Goal: Information Seeking & Learning: Learn about a topic

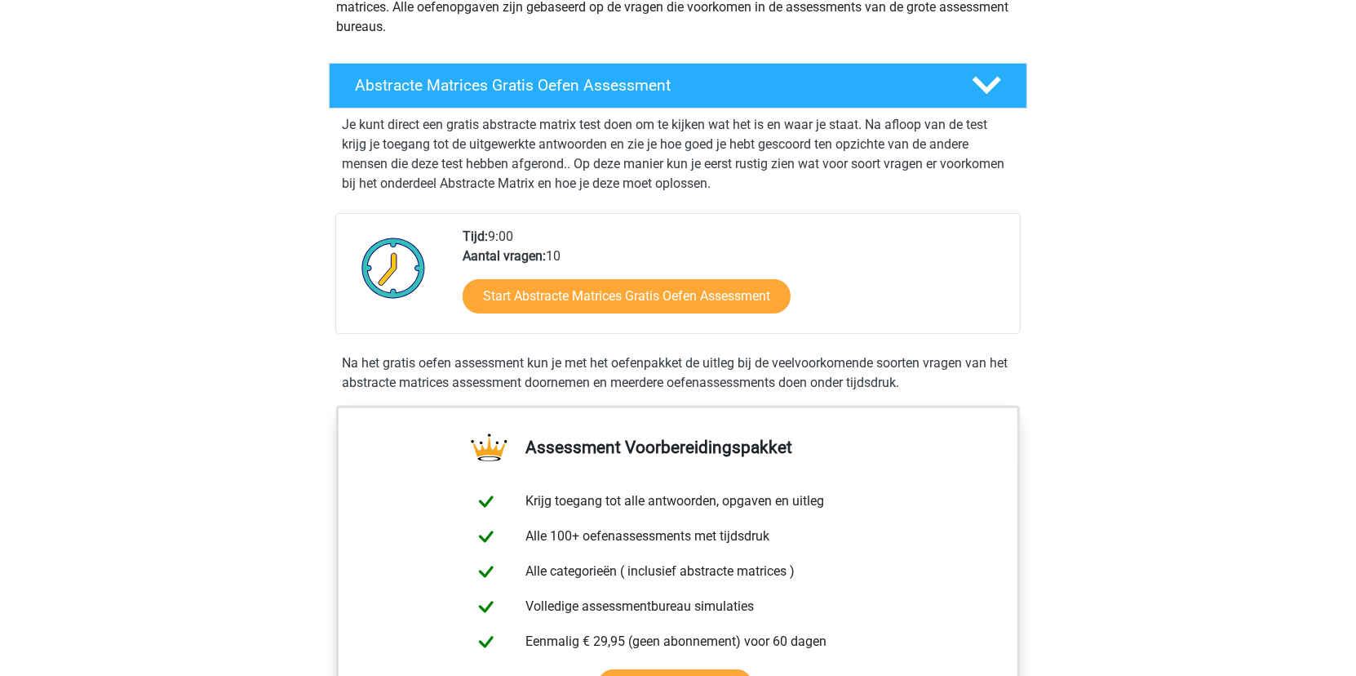
scroll to position [245, 0]
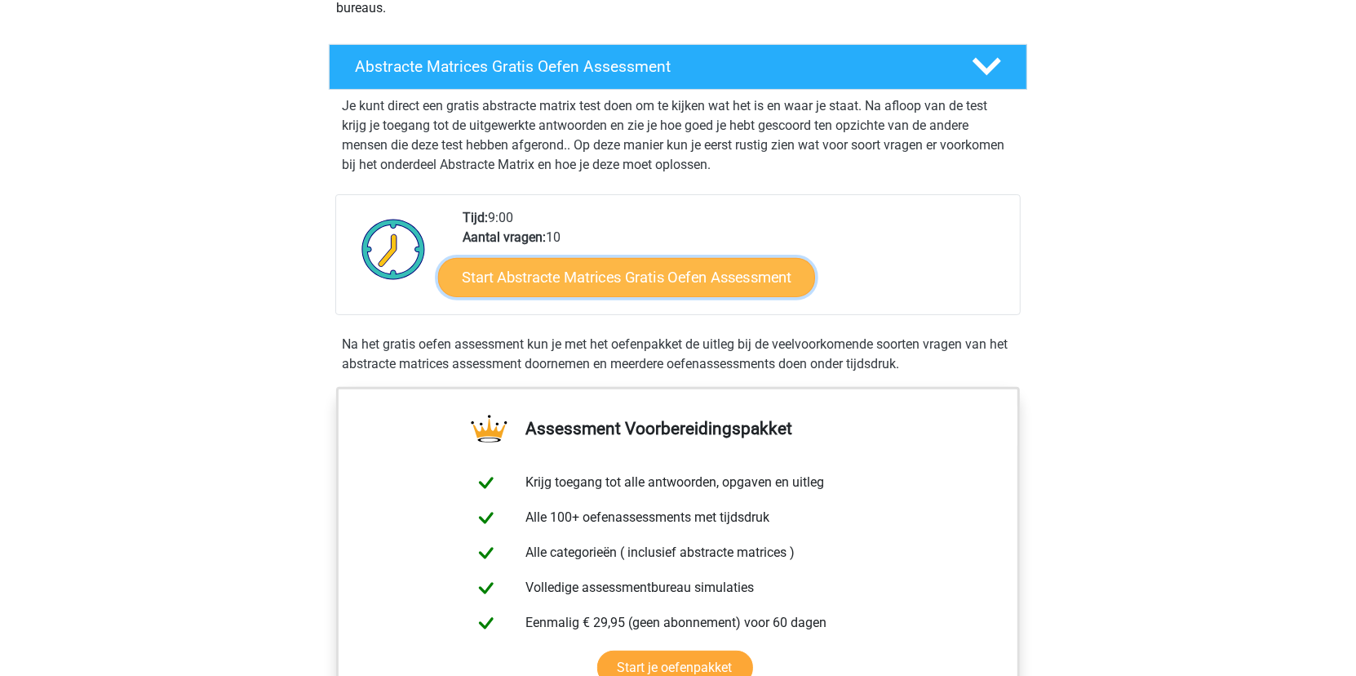
click at [561, 281] on link "Start Abstracte Matrices Gratis Oefen Assessment" at bounding box center [626, 276] width 377 height 39
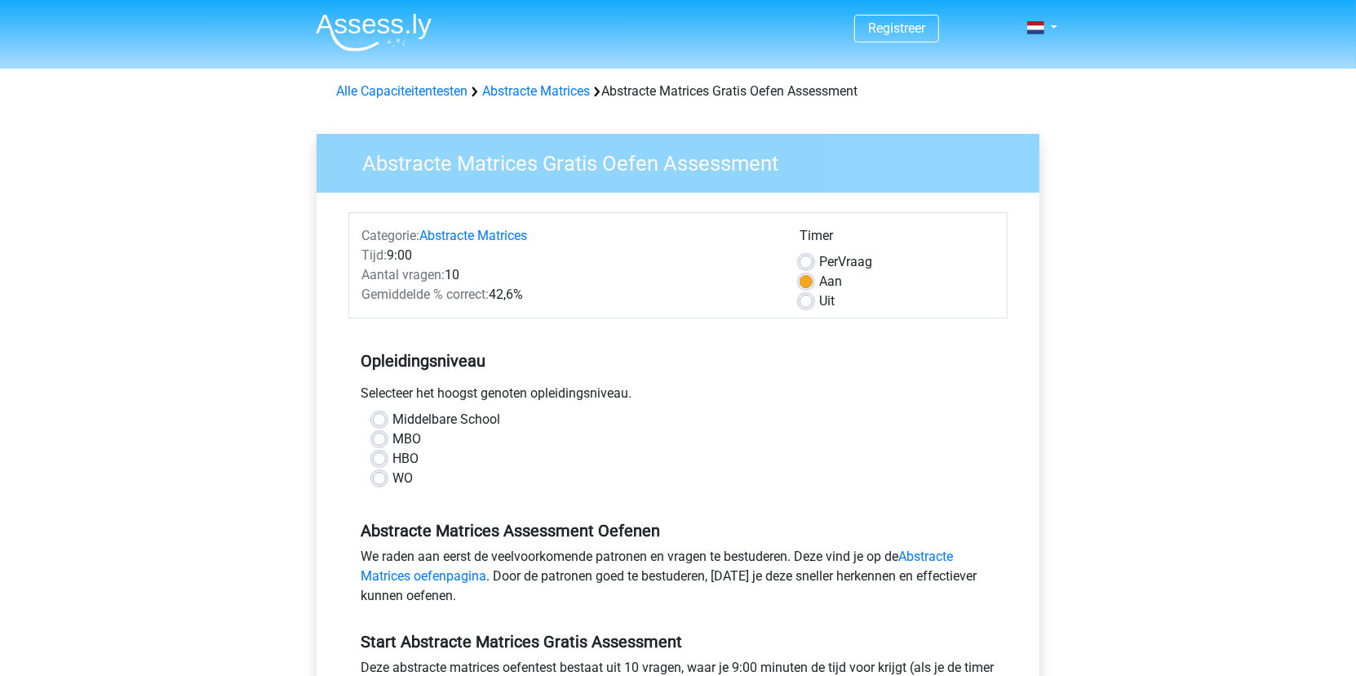
click at [392, 458] on label "HBO" at bounding box center [405, 459] width 26 height 20
click at [382, 458] on input "HBO" at bounding box center [379, 457] width 13 height 16
radio input "true"
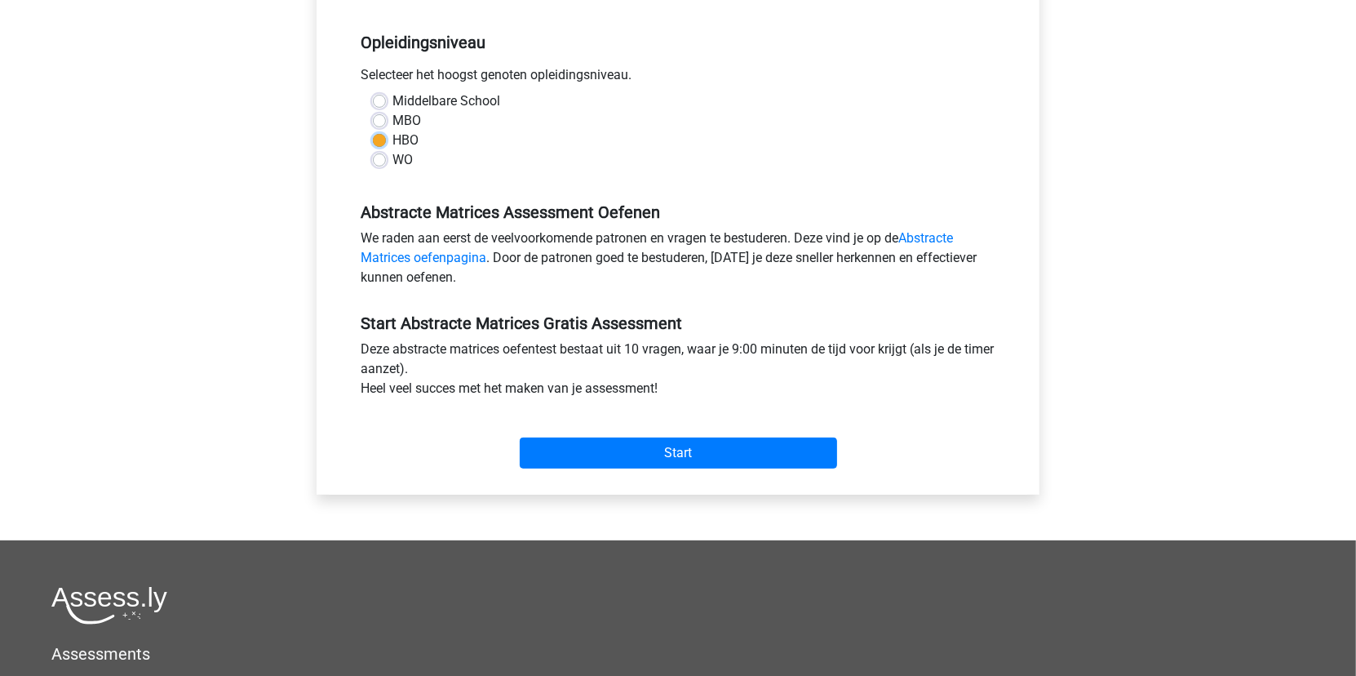
scroll to position [326, 0]
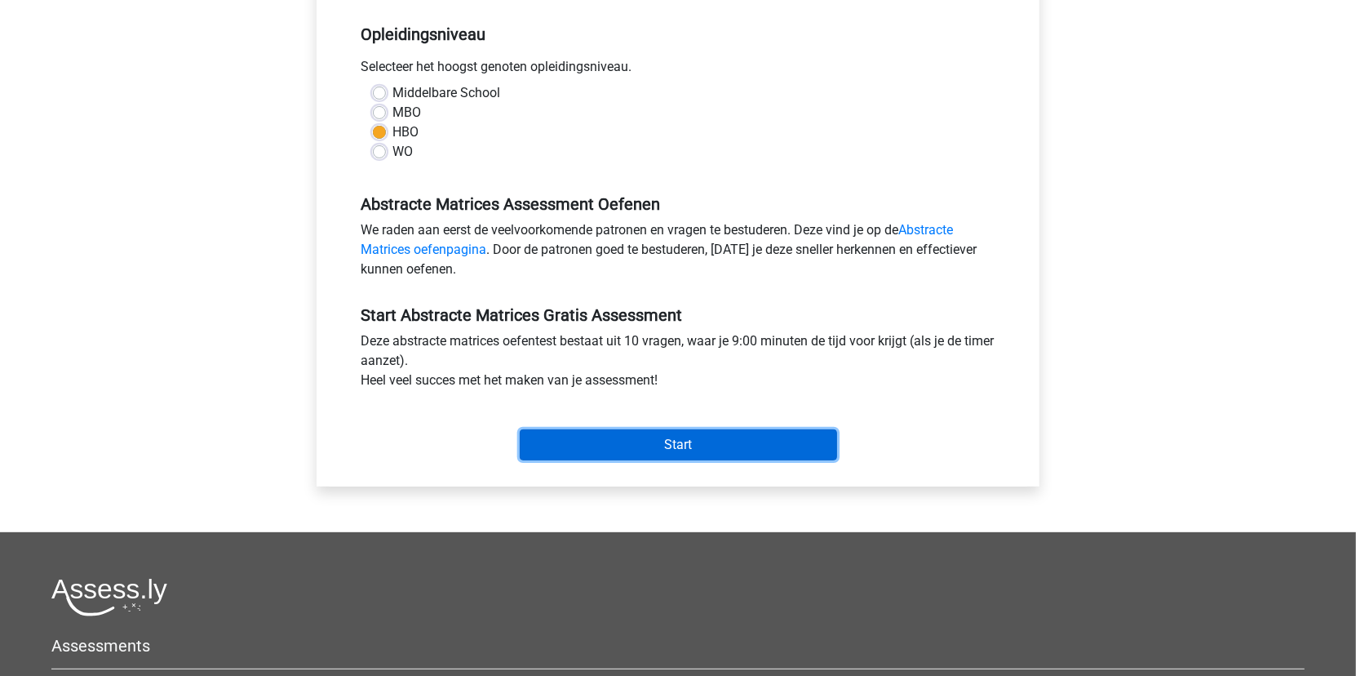
click at [734, 445] on input "Start" at bounding box center [678, 444] width 317 height 31
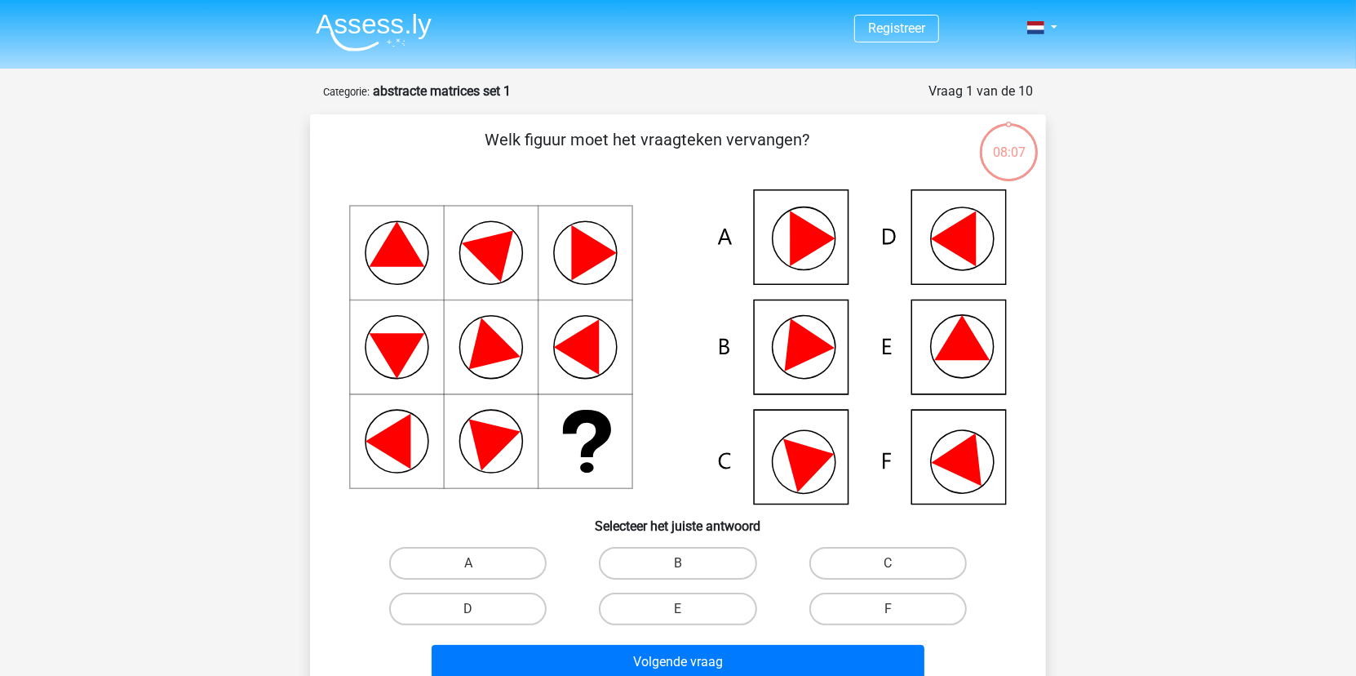
click at [976, 354] on icon at bounding box center [961, 337] width 55 height 45
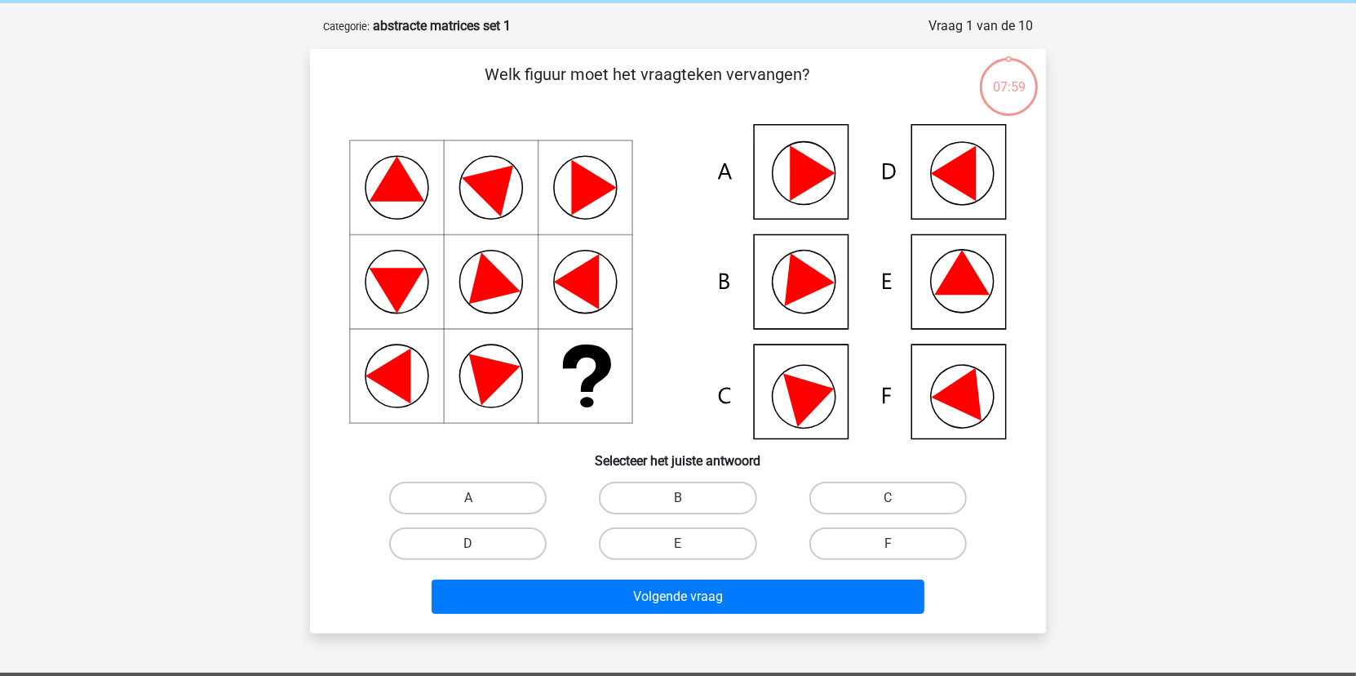
scroll to position [163, 0]
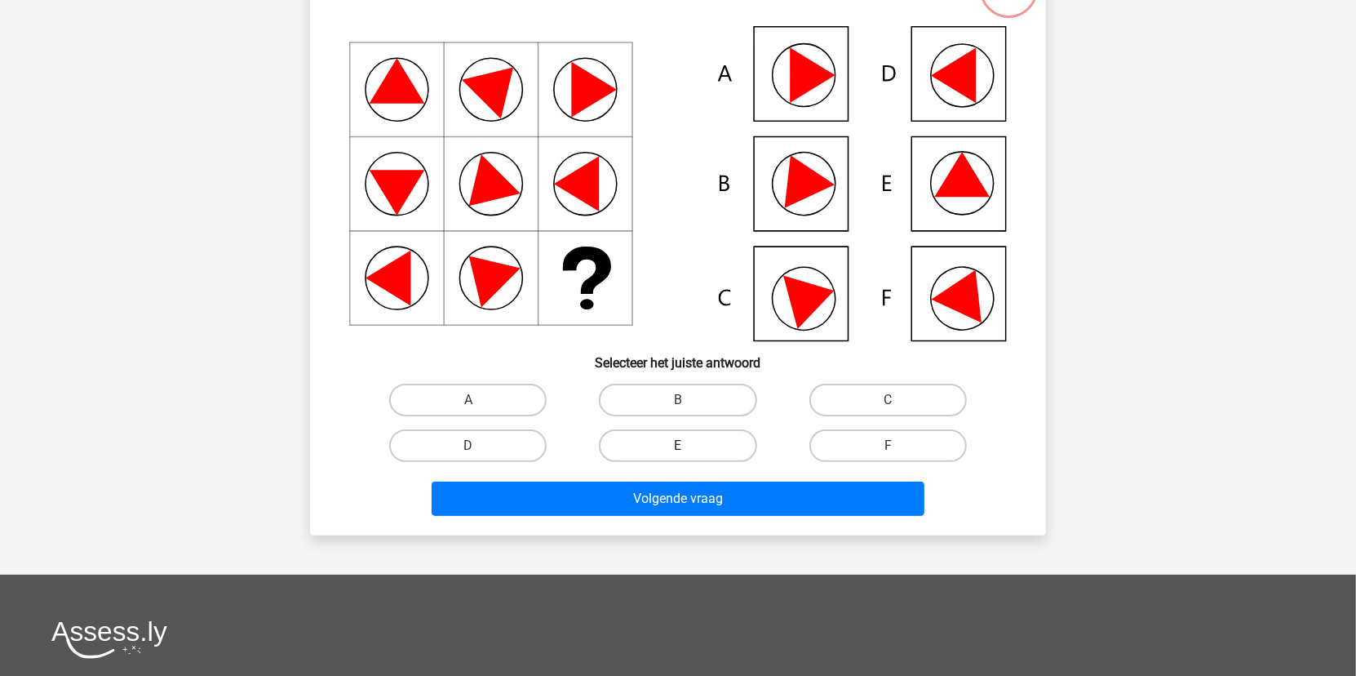
click at [698, 445] on label "E" at bounding box center [677, 445] width 157 height 33
click at [689, 445] on input "E" at bounding box center [683, 450] width 11 height 11
radio input "true"
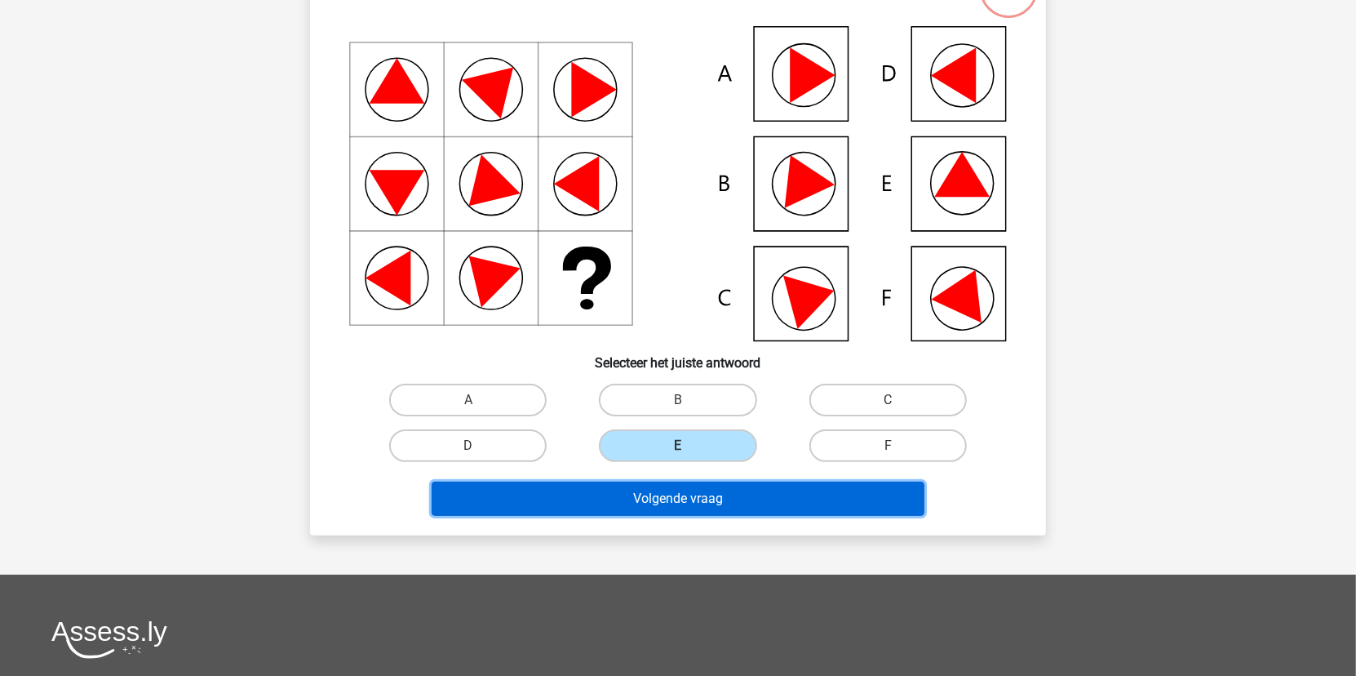
click at [768, 493] on button "Volgende vraag" at bounding box center [679, 498] width 494 height 34
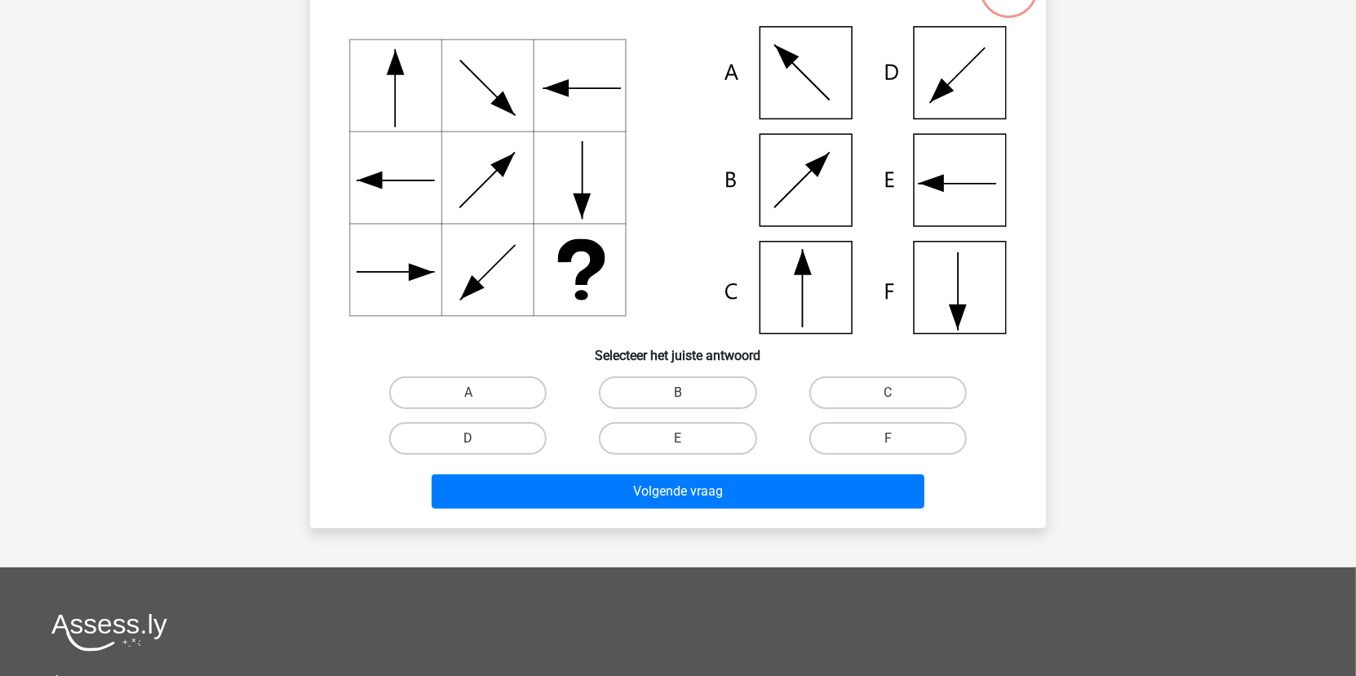
scroll to position [82, 0]
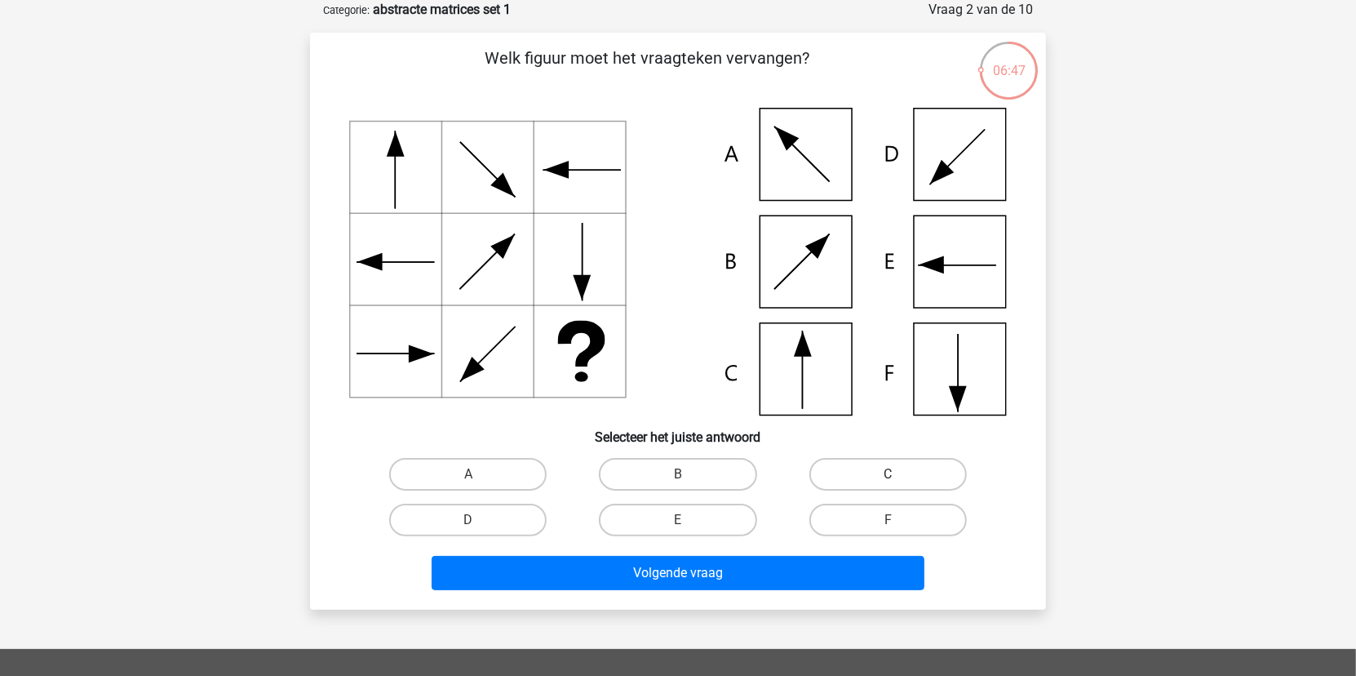
click at [869, 466] on label "C" at bounding box center [887, 474] width 157 height 33
click at [888, 474] on input "C" at bounding box center [893, 479] width 11 height 11
radio input "true"
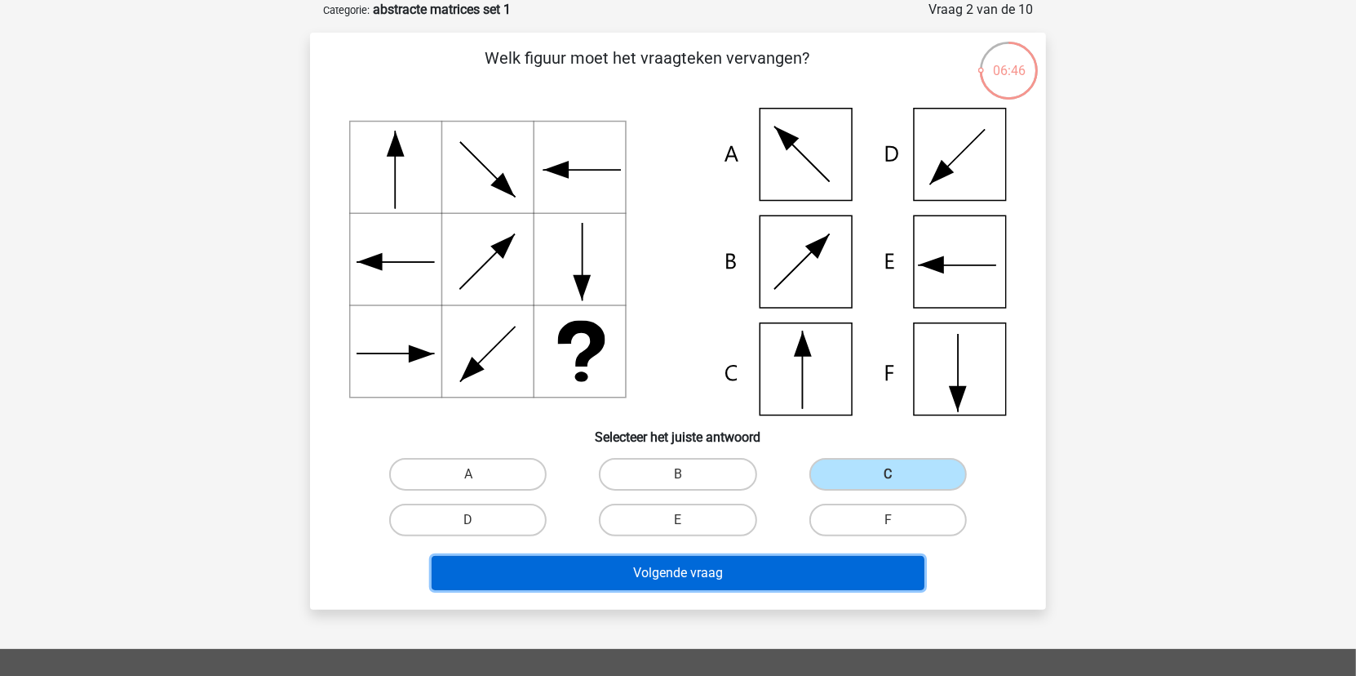
click at [853, 573] on button "Volgende vraag" at bounding box center [679, 573] width 494 height 34
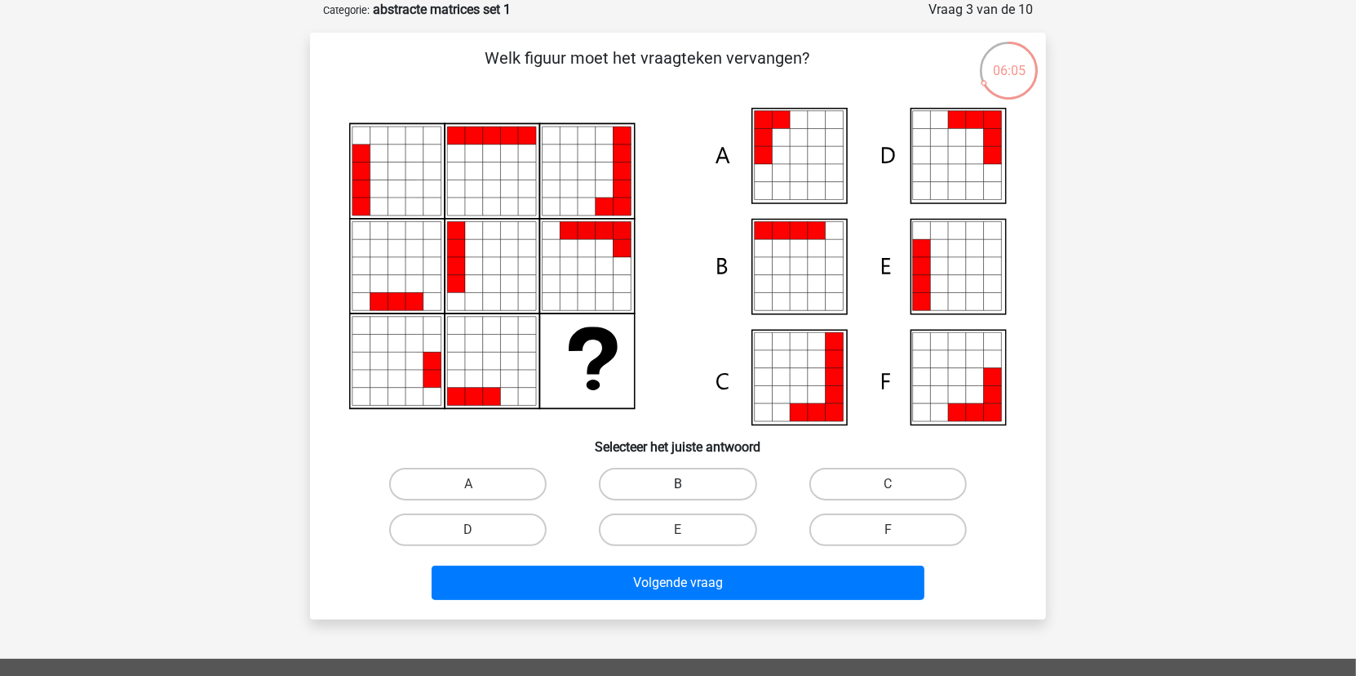
click at [694, 481] on label "B" at bounding box center [677, 484] width 157 height 33
click at [689, 484] on input "B" at bounding box center [683, 489] width 11 height 11
radio input "true"
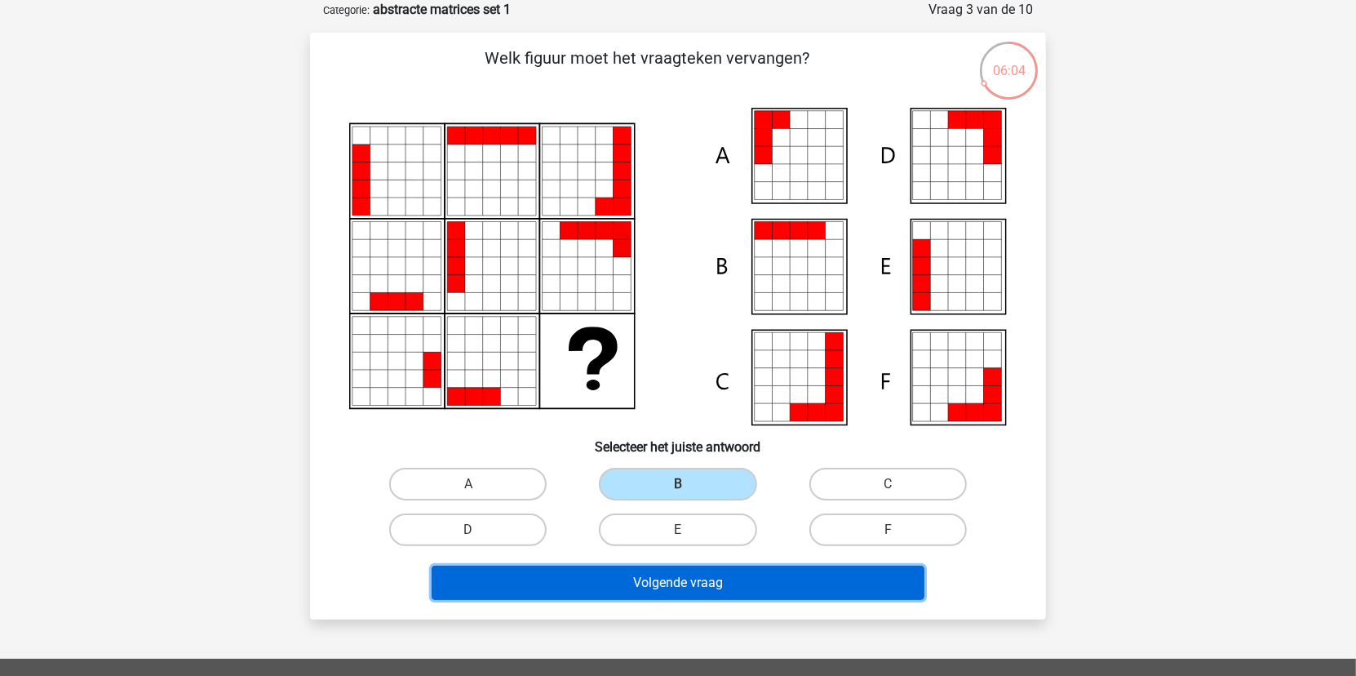
click at [723, 580] on button "Volgende vraag" at bounding box center [679, 582] width 494 height 34
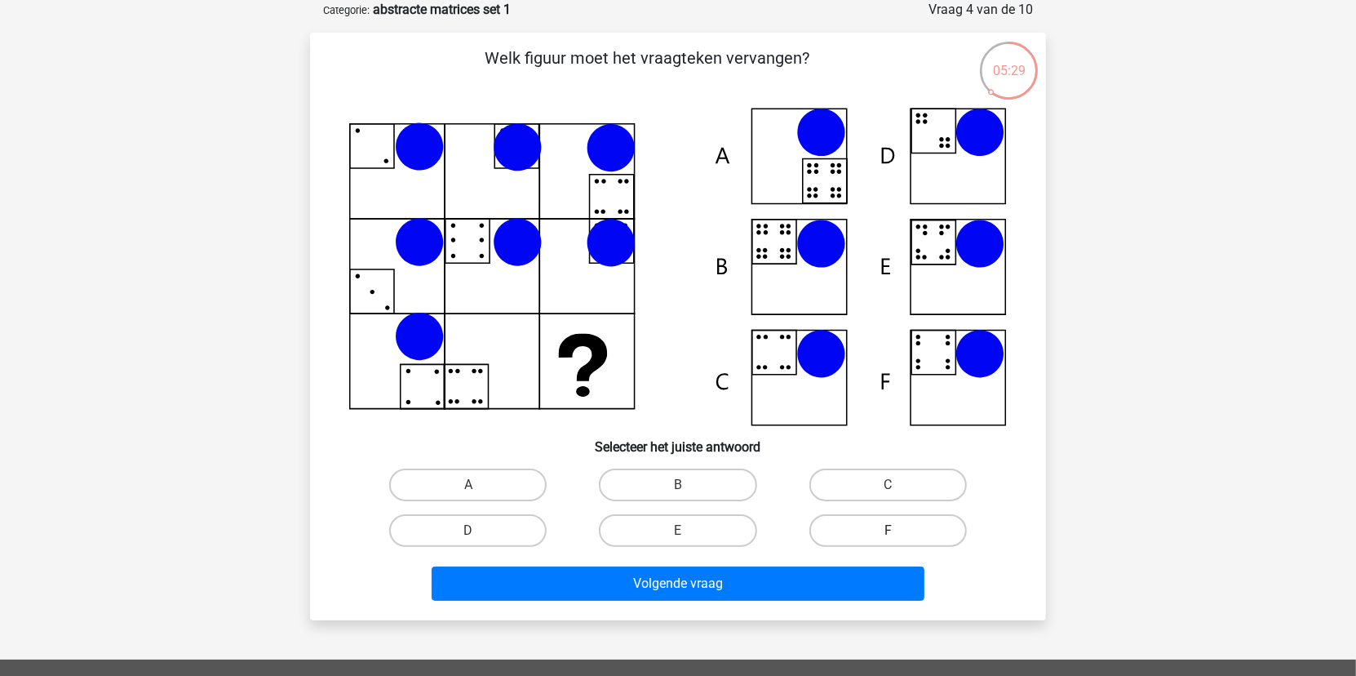
click at [850, 529] on label "F" at bounding box center [887, 530] width 157 height 33
click at [888, 530] on input "F" at bounding box center [893, 535] width 11 height 11
radio input "true"
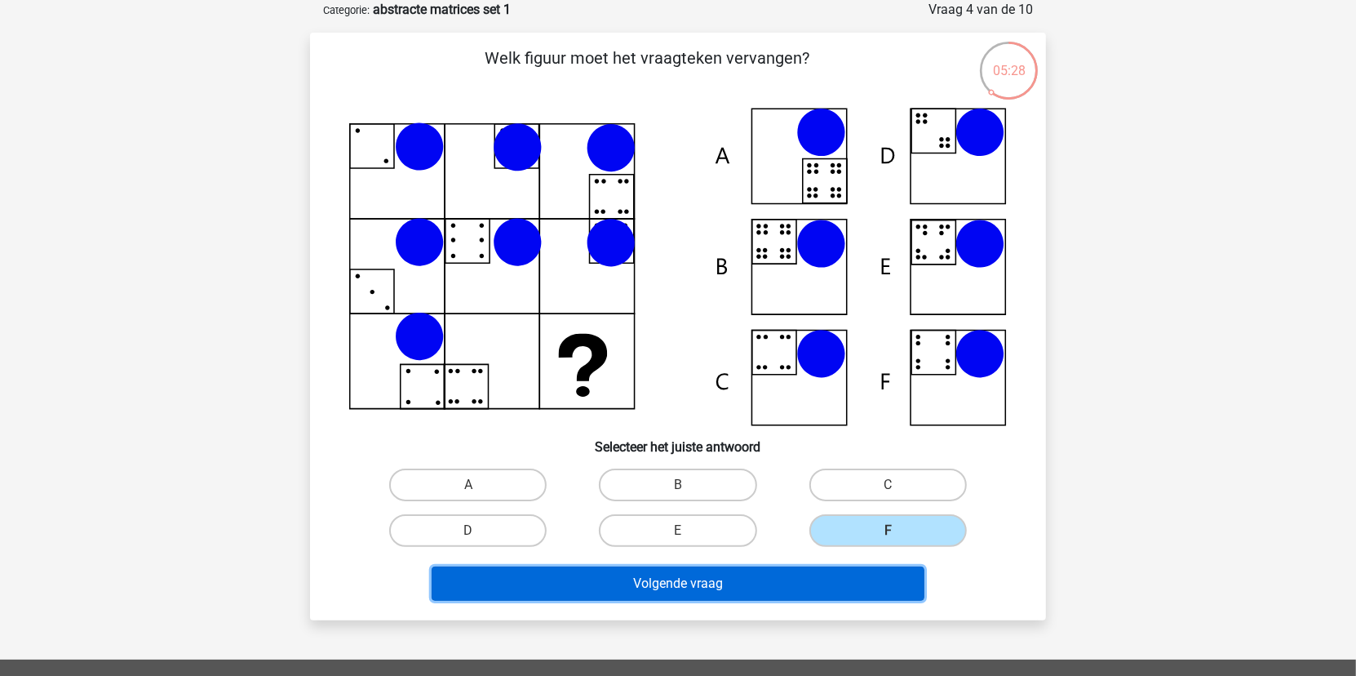
click at [849, 574] on button "Volgende vraag" at bounding box center [679, 583] width 494 height 34
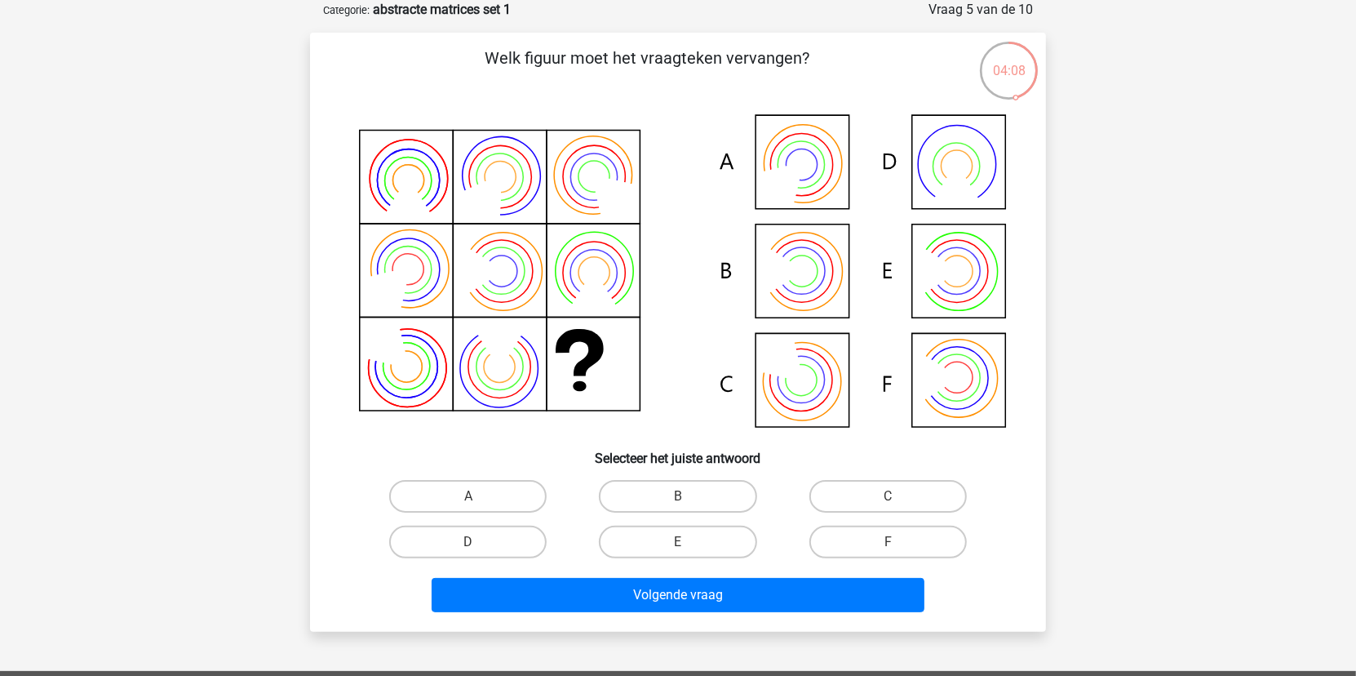
click at [888, 542] on input "F" at bounding box center [893, 547] width 11 height 11
radio input "true"
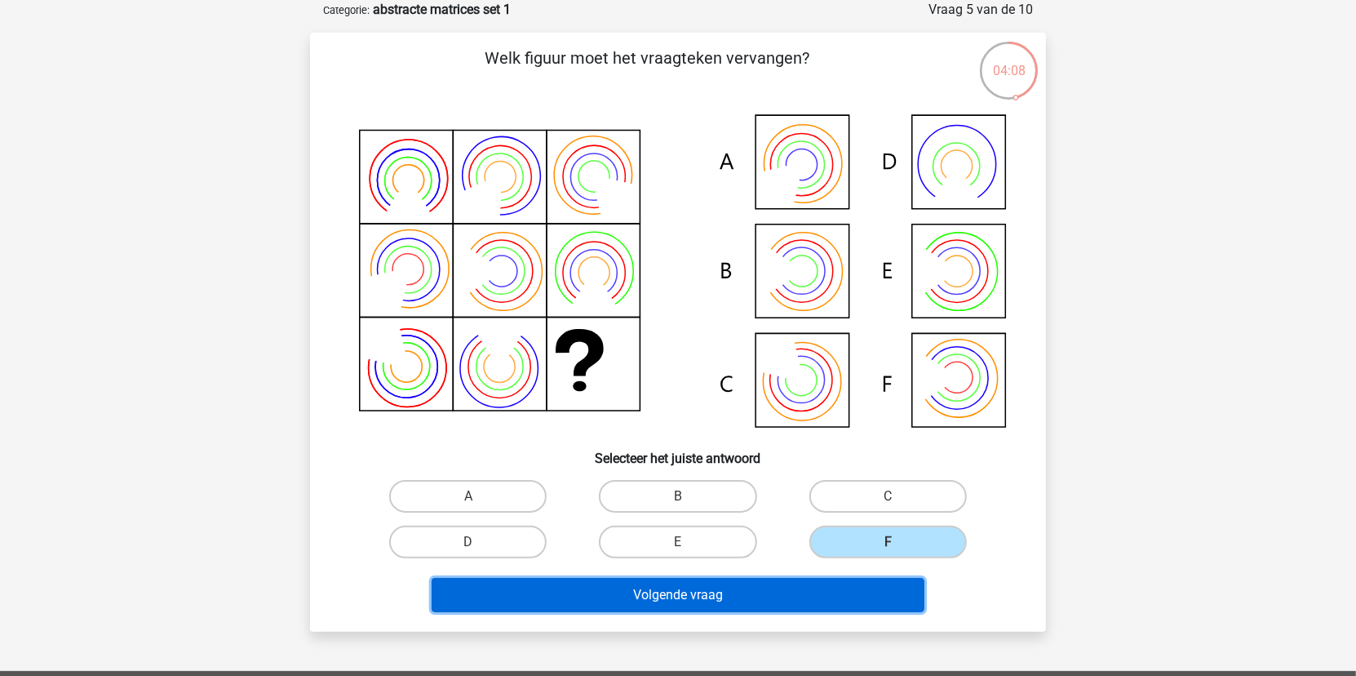
click at [857, 592] on button "Volgende vraag" at bounding box center [679, 595] width 494 height 34
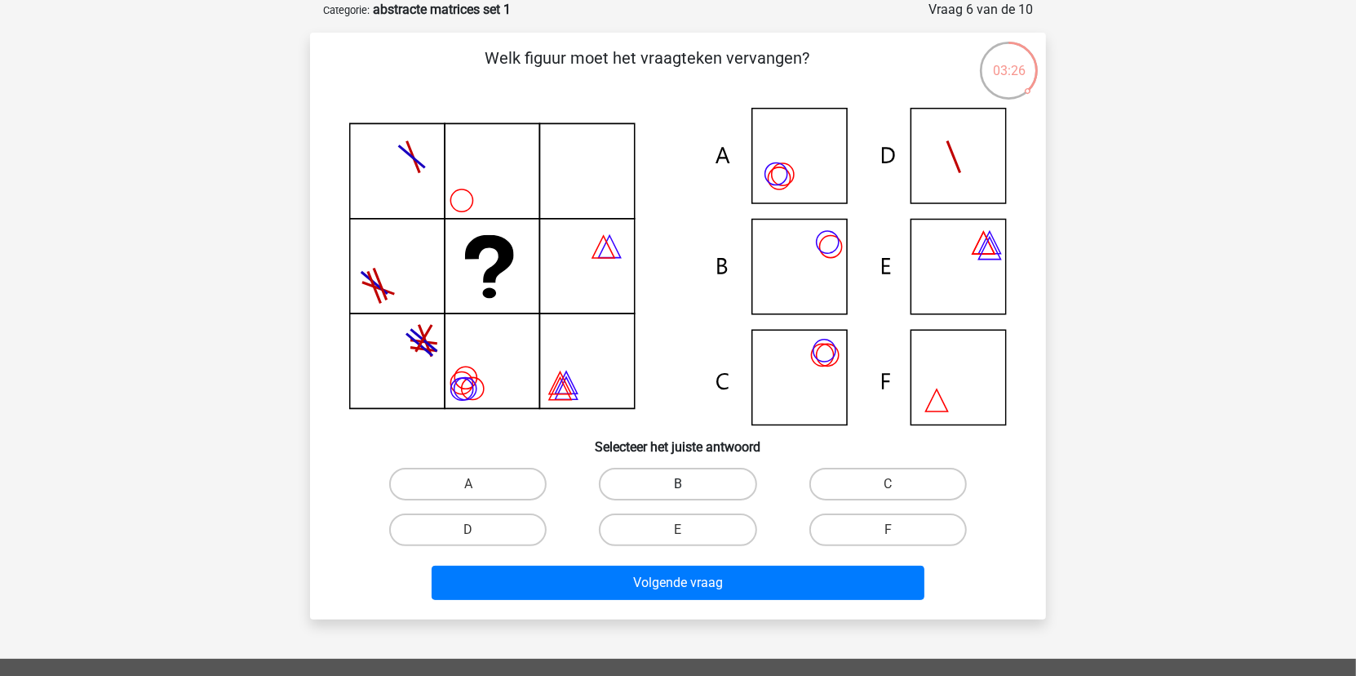
click at [696, 491] on label "B" at bounding box center [677, 484] width 157 height 33
click at [689, 491] on input "B" at bounding box center [683, 489] width 11 height 11
radio input "true"
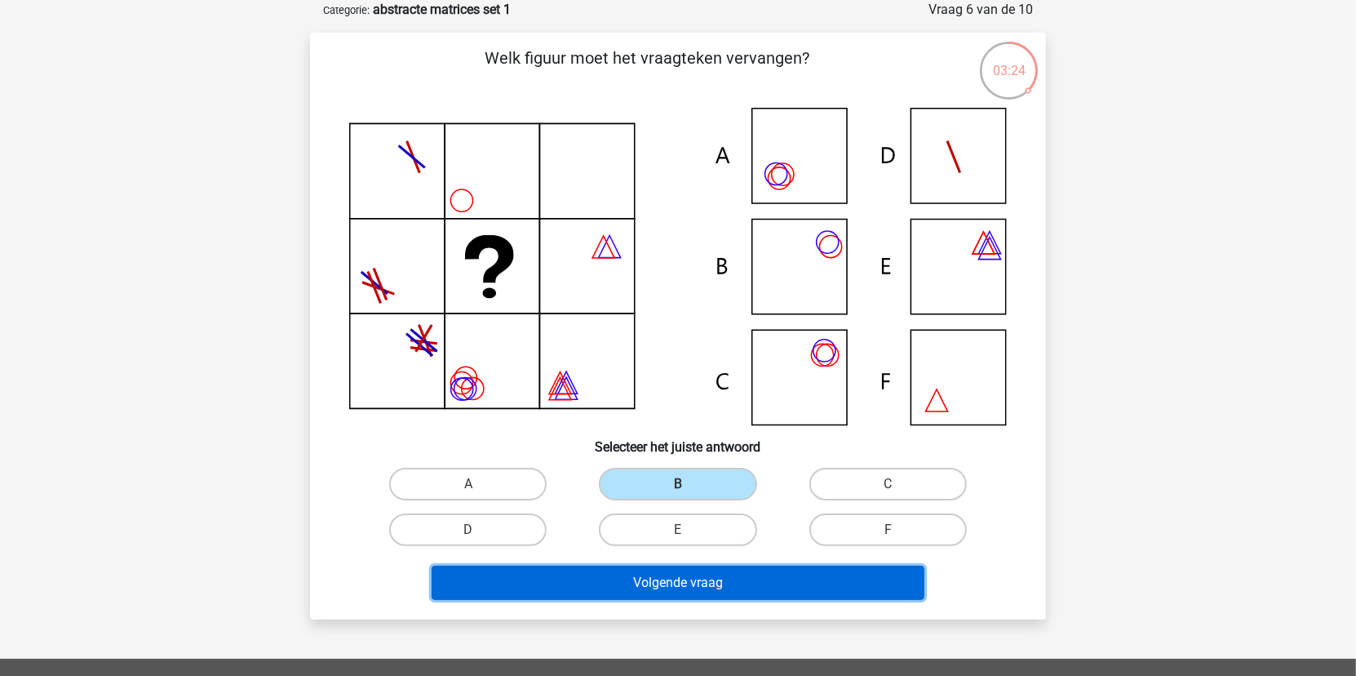
click at [774, 579] on button "Volgende vraag" at bounding box center [679, 582] width 494 height 34
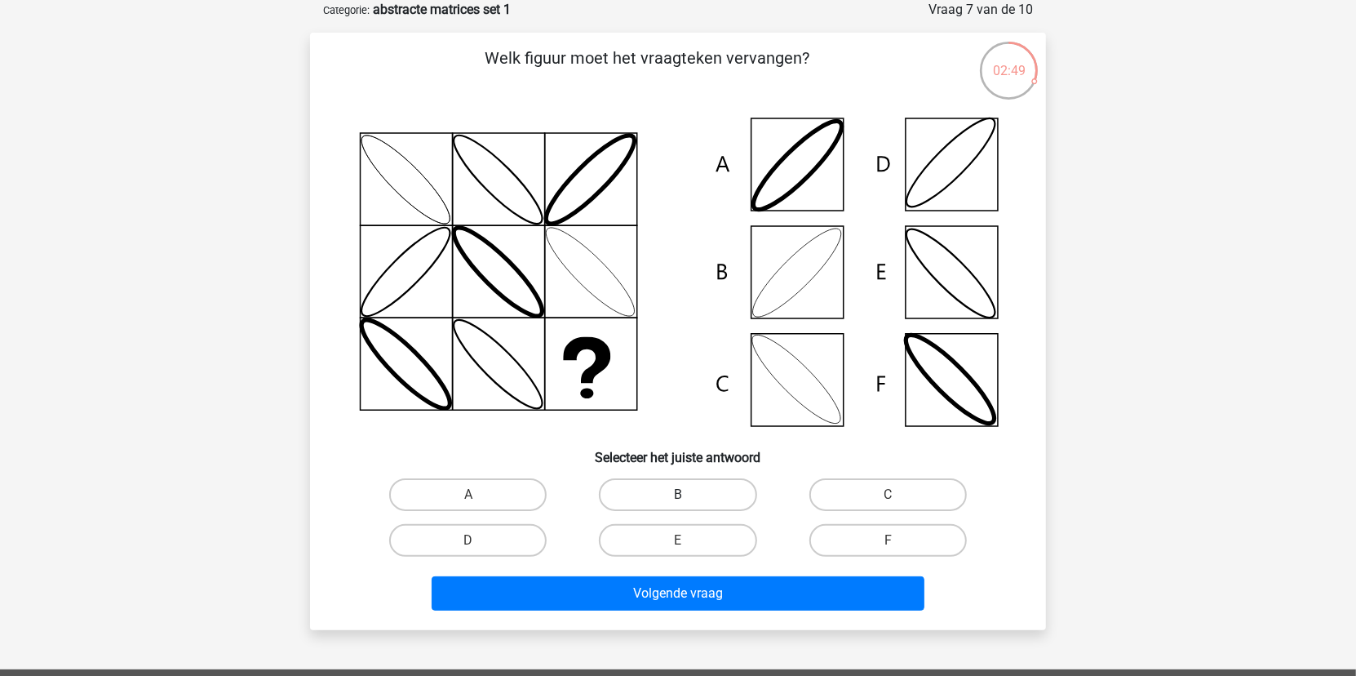
click at [698, 494] on label "B" at bounding box center [677, 494] width 157 height 33
click at [689, 494] on input "B" at bounding box center [683, 499] width 11 height 11
radio input "true"
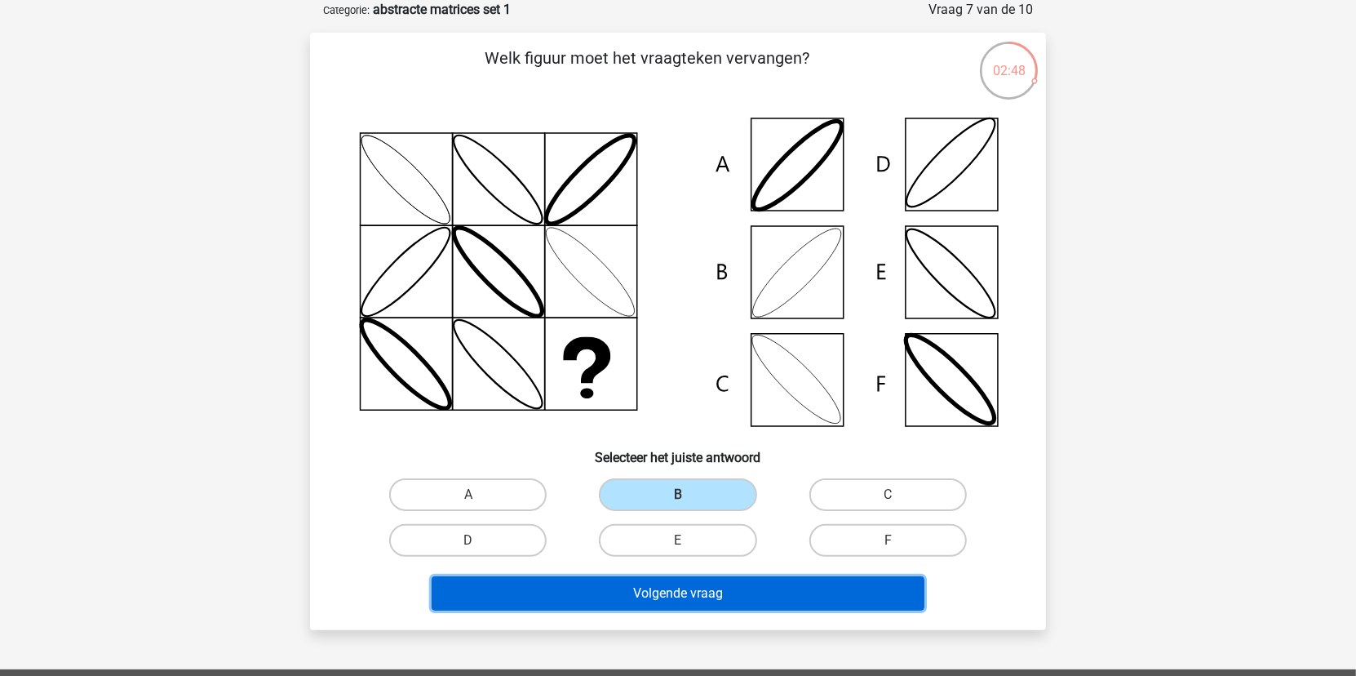
click at [707, 596] on button "Volgende vraag" at bounding box center [679, 593] width 494 height 34
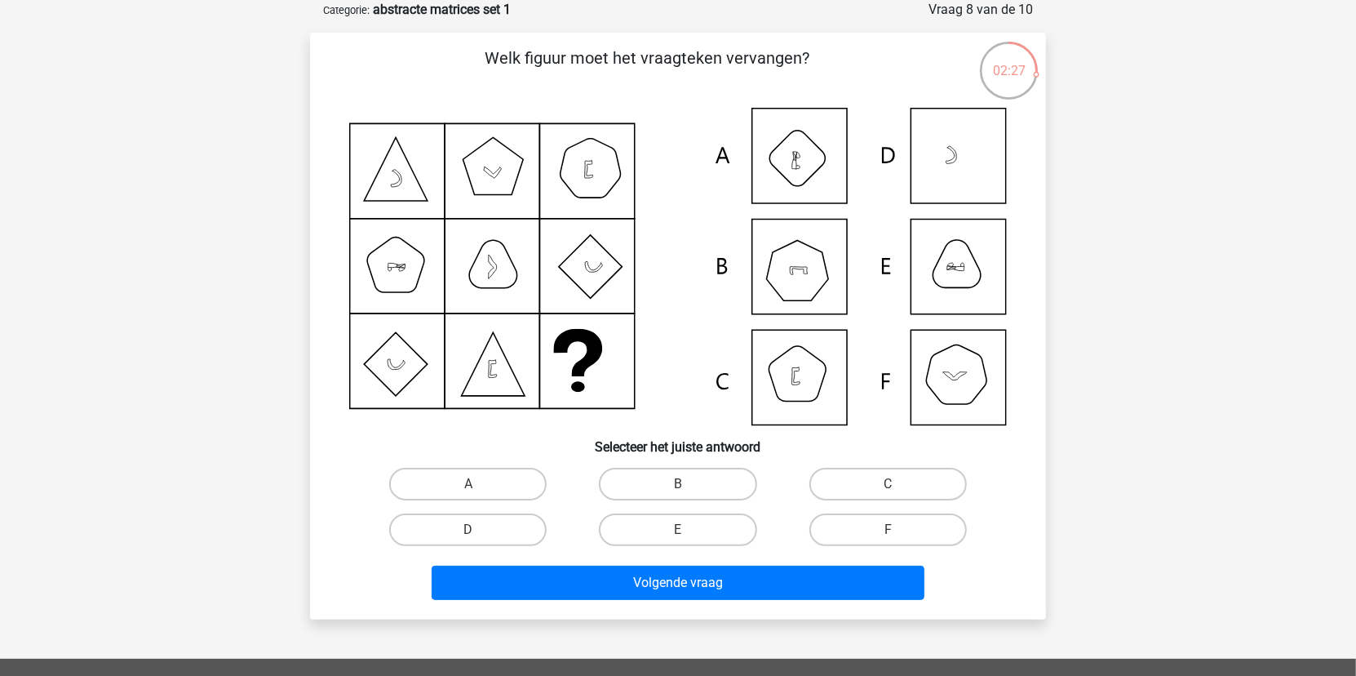
click at [424, 296] on icon at bounding box center [678, 266] width 658 height 317
click at [498, 491] on label "A" at bounding box center [467, 484] width 157 height 33
click at [479, 491] on input "A" at bounding box center [473, 489] width 11 height 11
radio input "true"
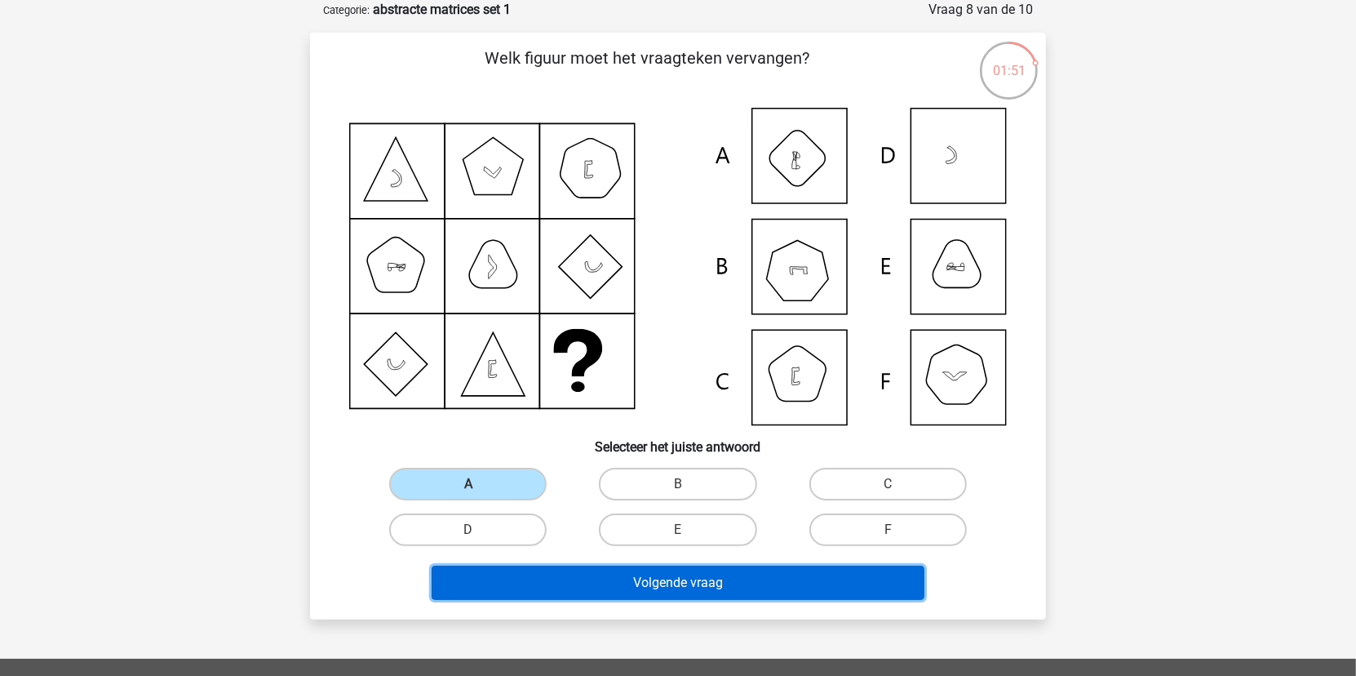
click at [680, 582] on button "Volgende vraag" at bounding box center [679, 582] width 494 height 34
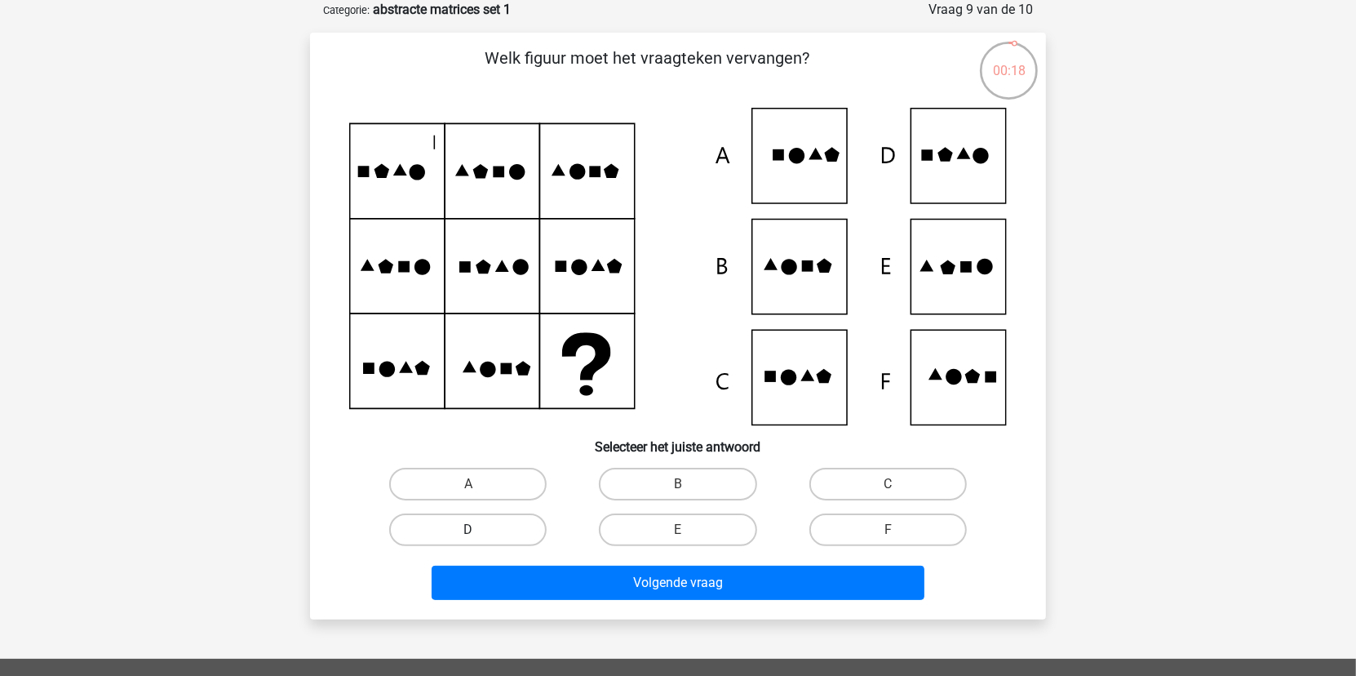
click at [503, 539] on label "D" at bounding box center [467, 529] width 157 height 33
click at [479, 539] on input "D" at bounding box center [473, 535] width 11 height 11
radio input "true"
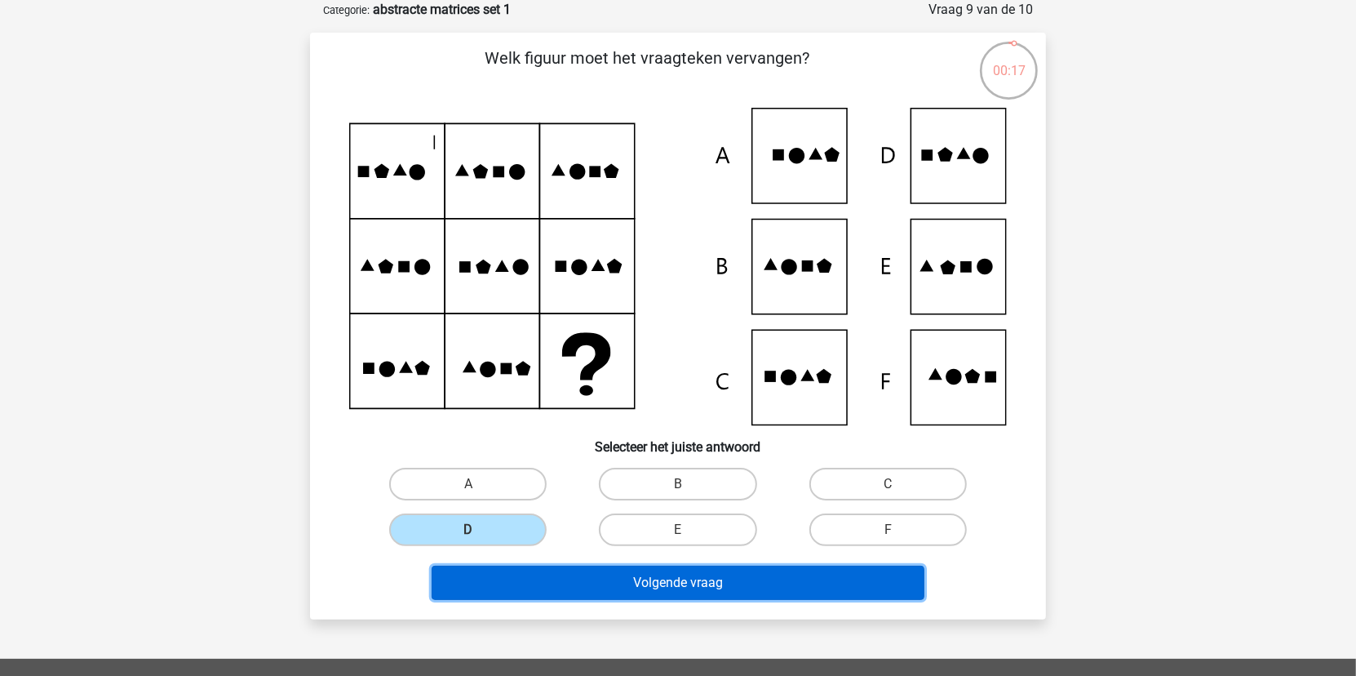
click at [762, 579] on button "Volgende vraag" at bounding box center [679, 582] width 494 height 34
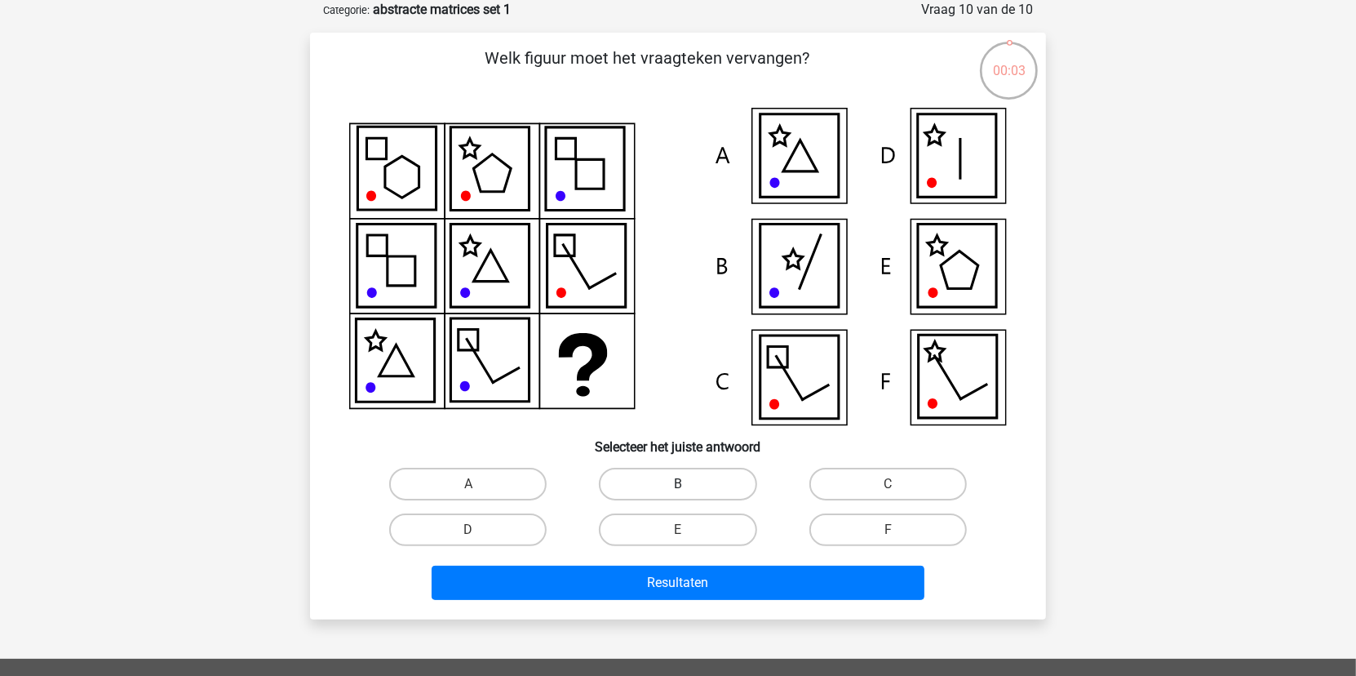
click at [676, 481] on label "B" at bounding box center [677, 484] width 157 height 33
click at [678, 484] on input "B" at bounding box center [683, 489] width 11 height 11
radio input "true"
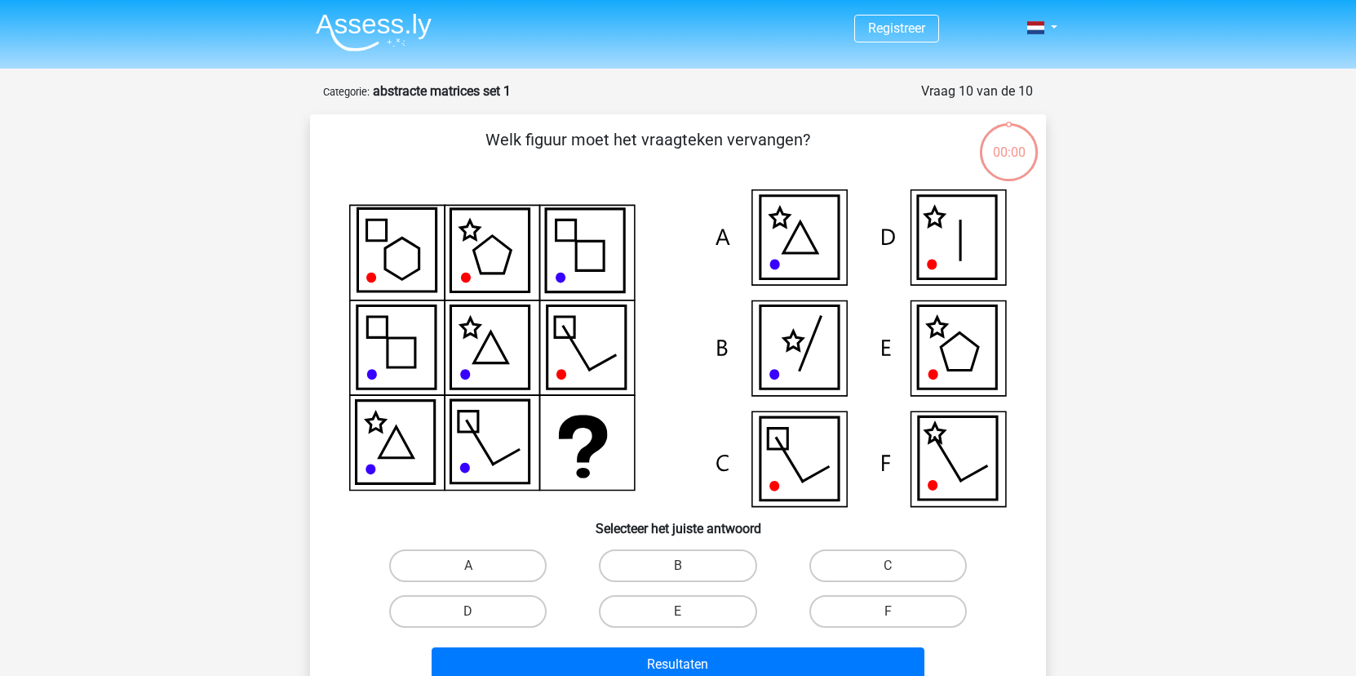
scroll to position [82, 0]
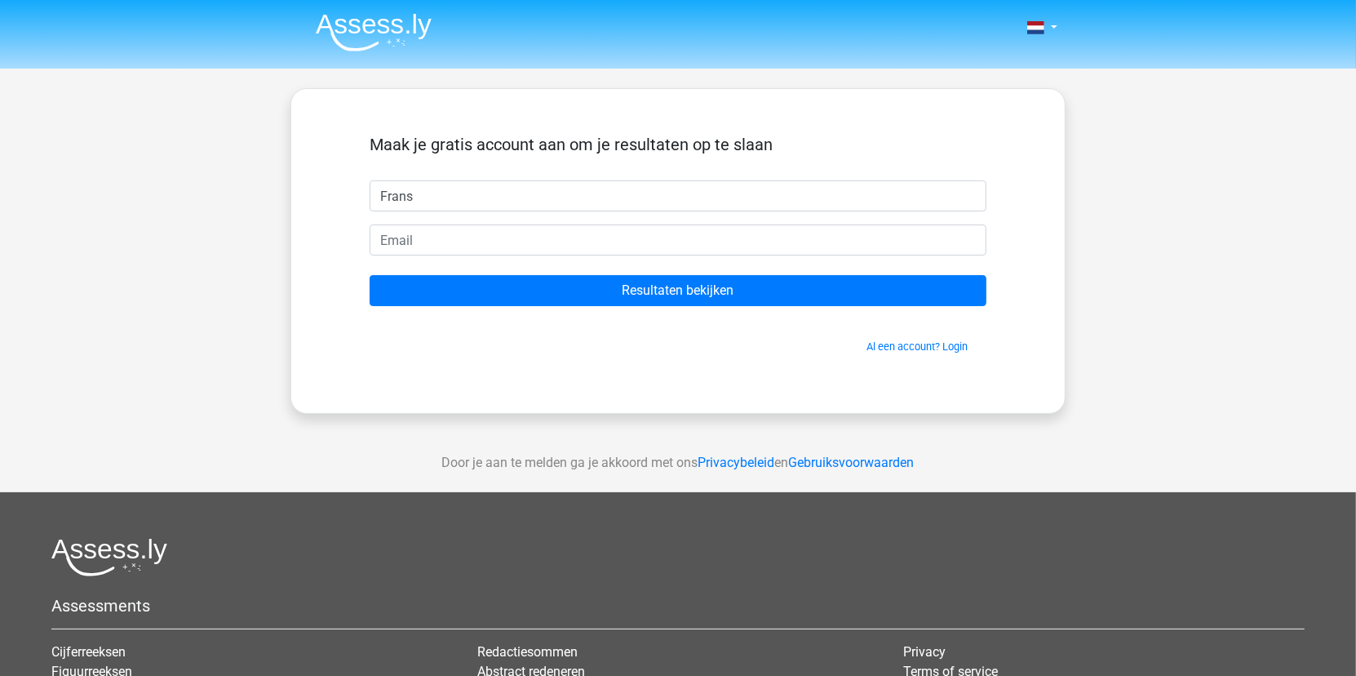
type input "Frans"
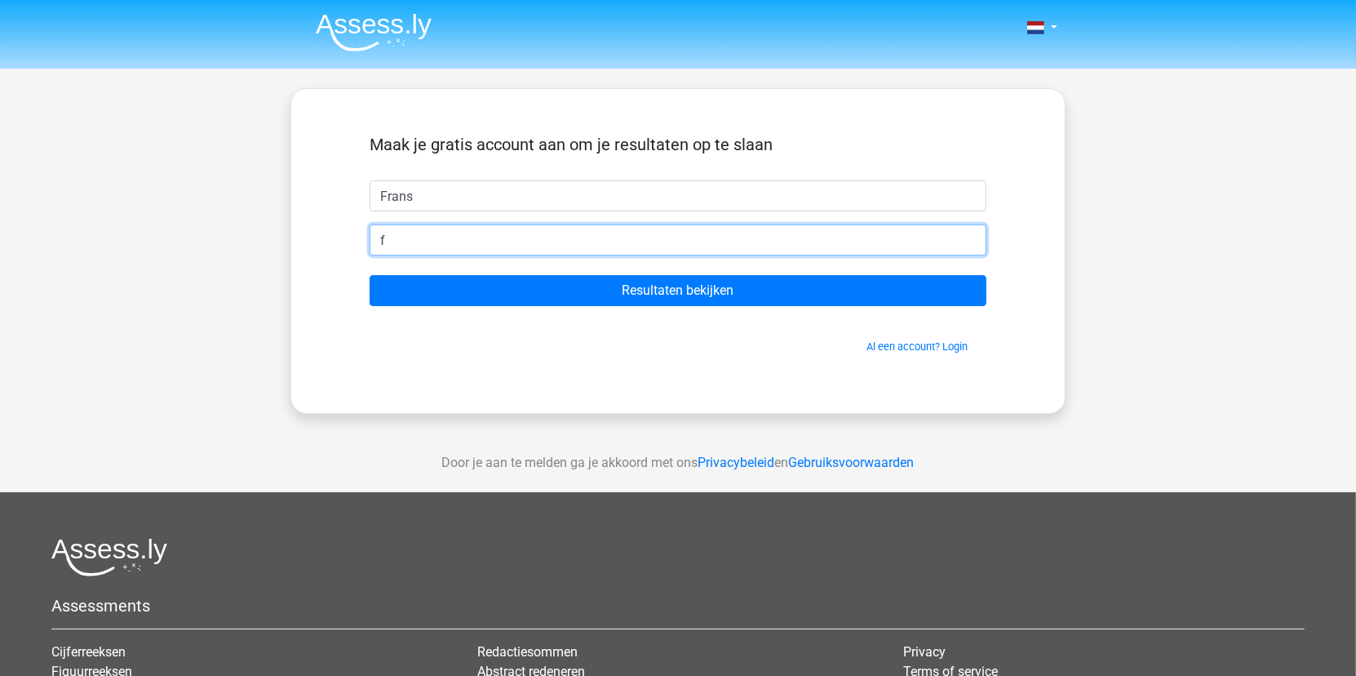
type input "[EMAIL_ADDRESS][DOMAIN_NAME]"
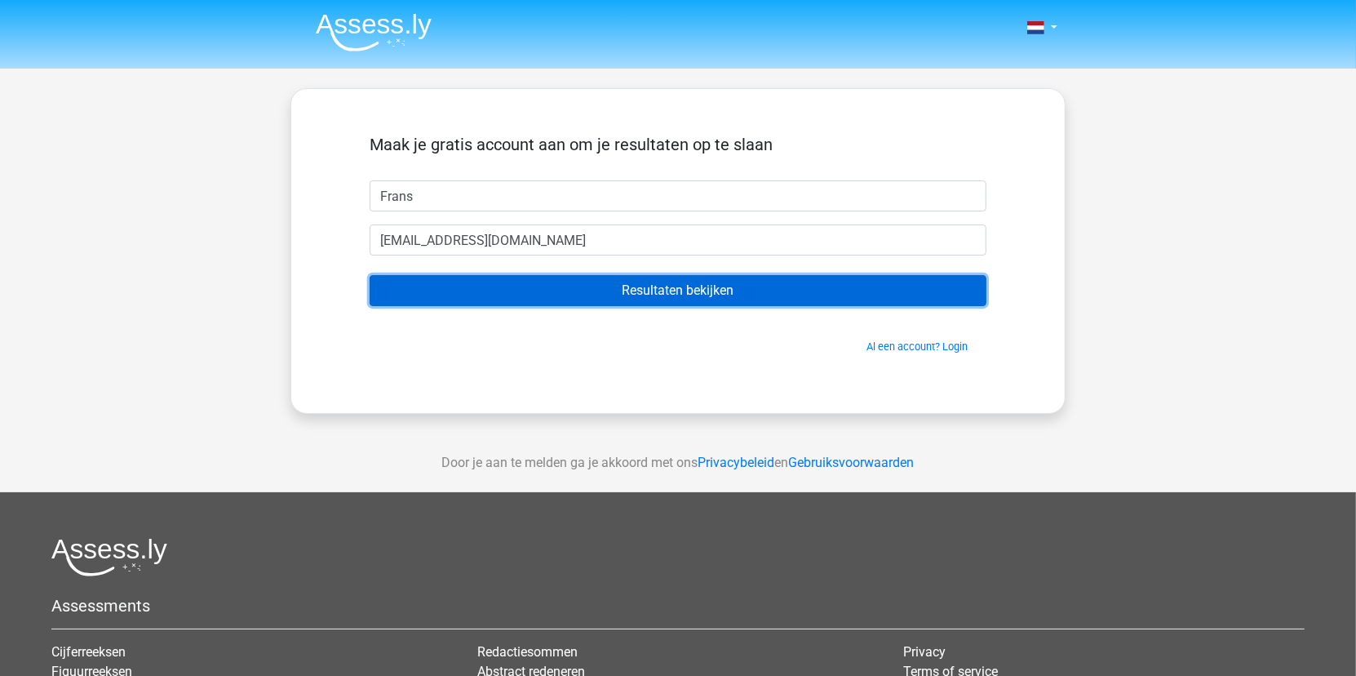
click at [725, 289] on input "Resultaten bekijken" at bounding box center [678, 290] width 617 height 31
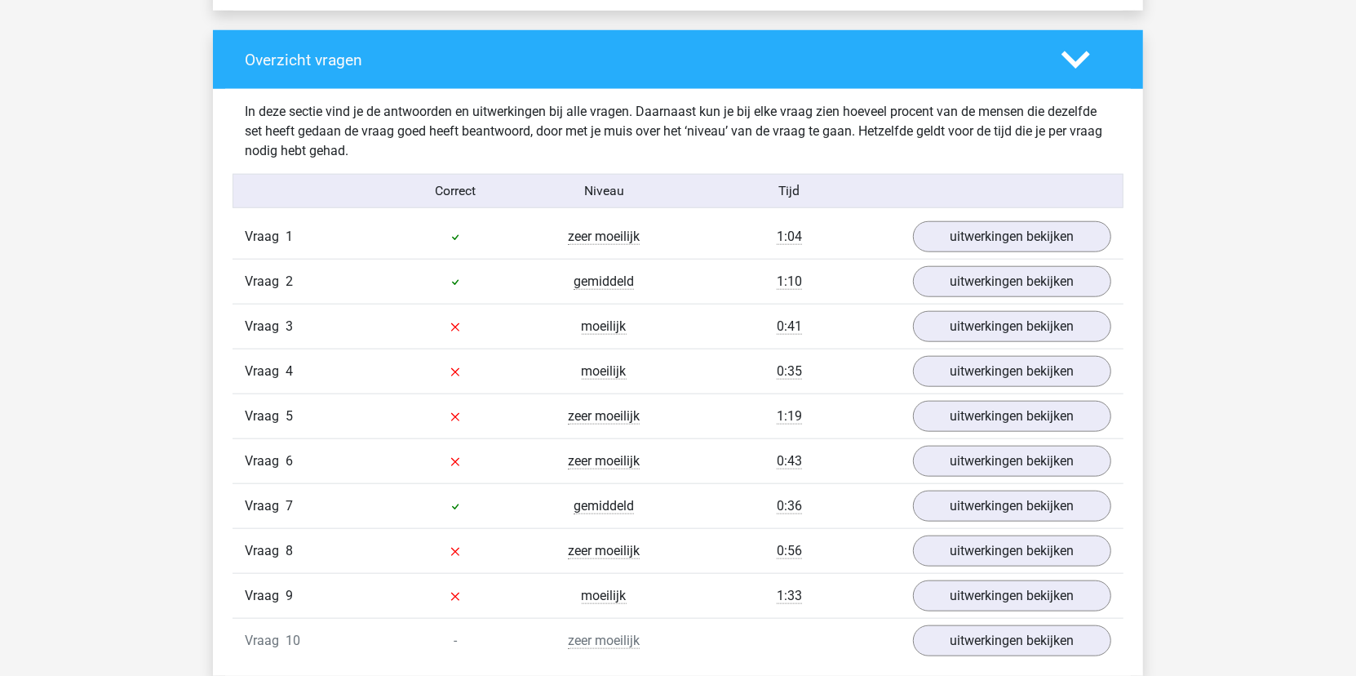
scroll to position [1224, 0]
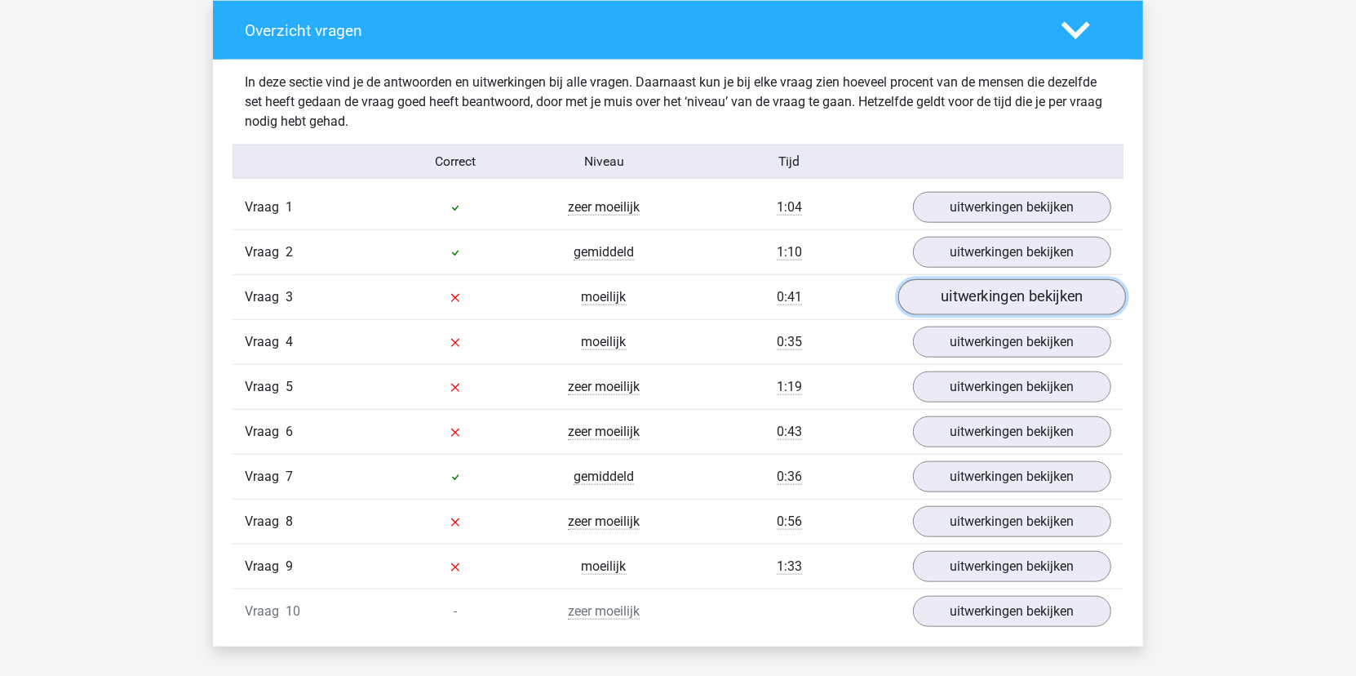
click at [975, 293] on link "uitwerkingen bekijken" at bounding box center [1012, 297] width 228 height 36
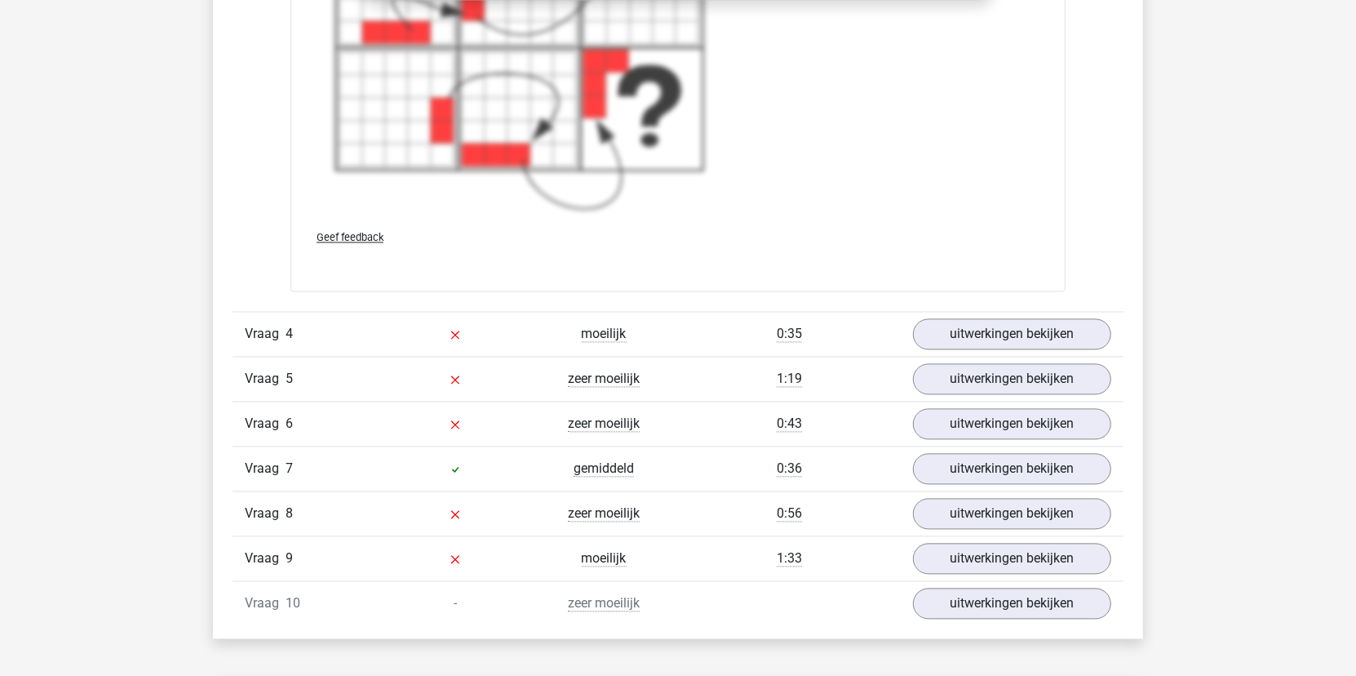
scroll to position [2529, 0]
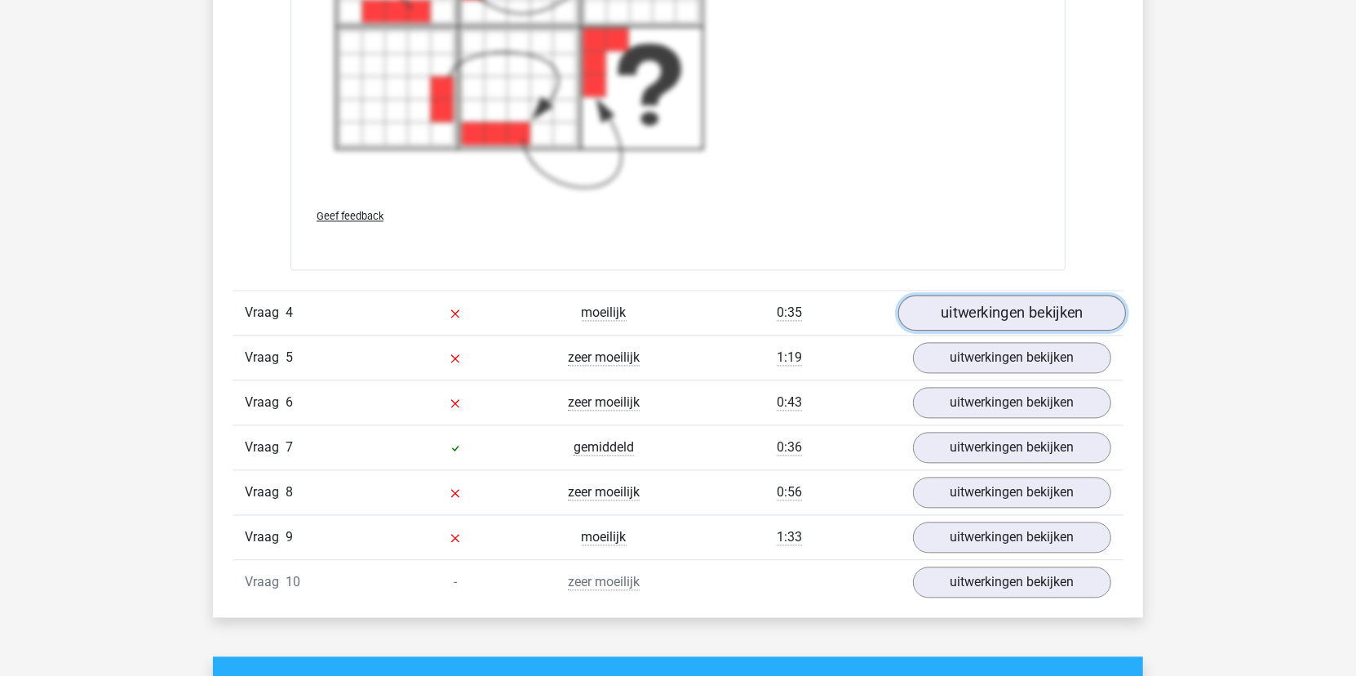
click at [1063, 308] on link "uitwerkingen bekijken" at bounding box center [1012, 313] width 228 height 36
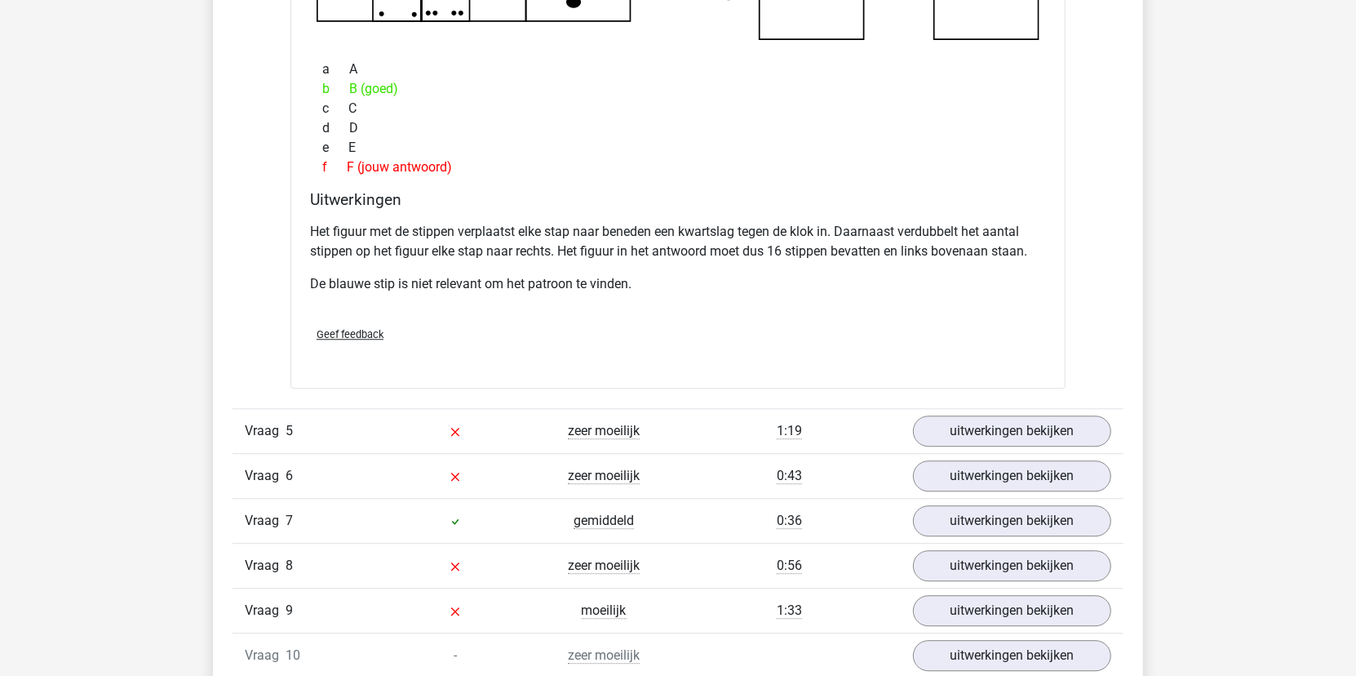
scroll to position [3264, 0]
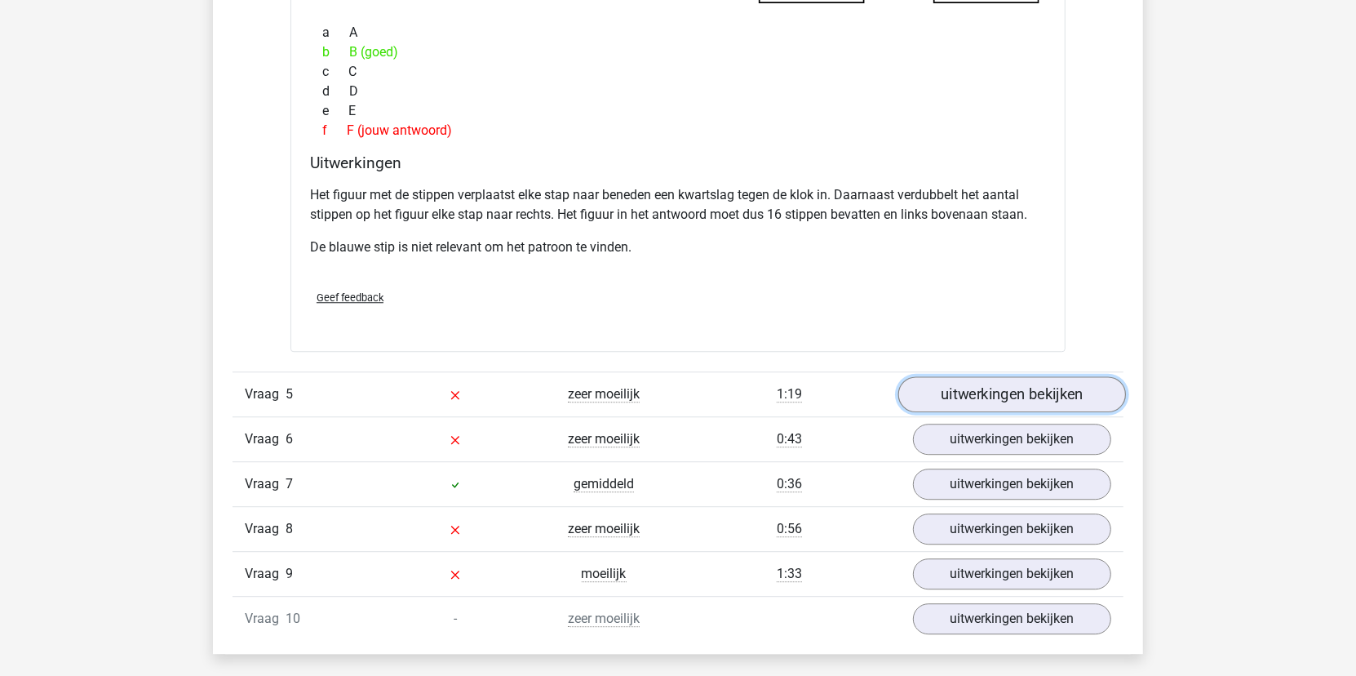
click at [1028, 391] on link "uitwerkingen bekijken" at bounding box center [1012, 394] width 228 height 36
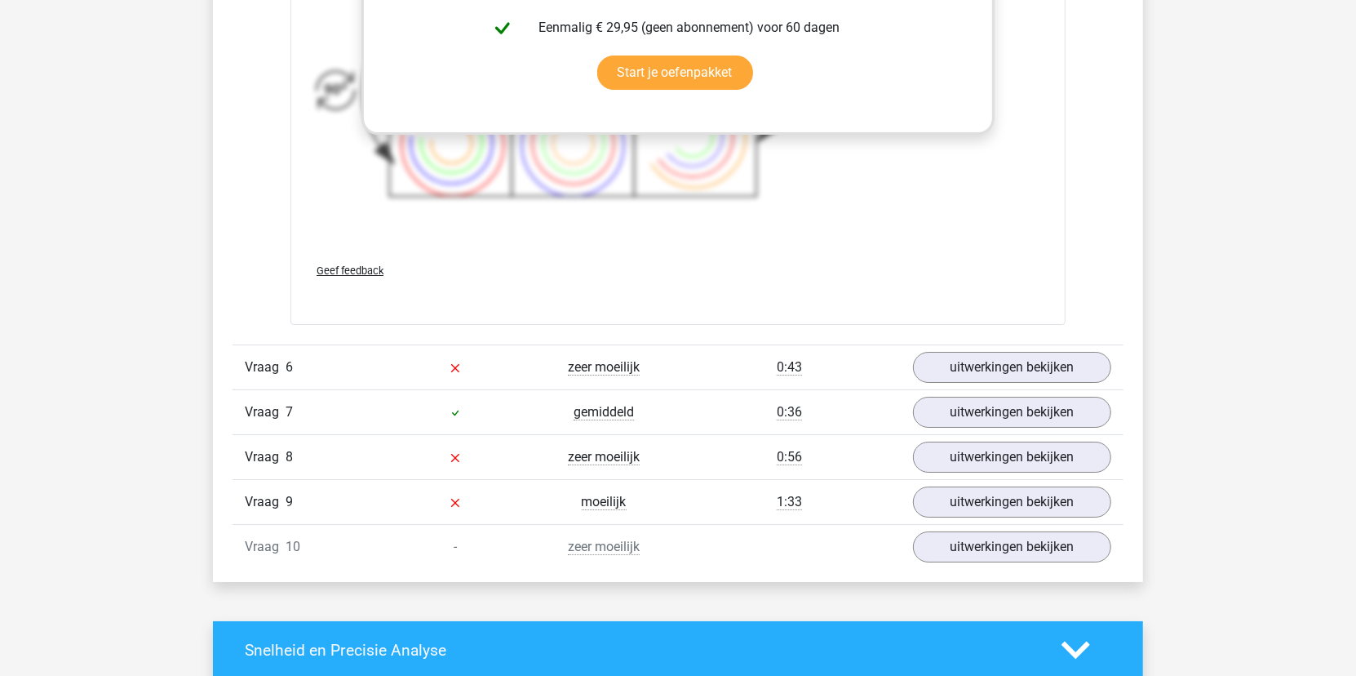
scroll to position [4569, 0]
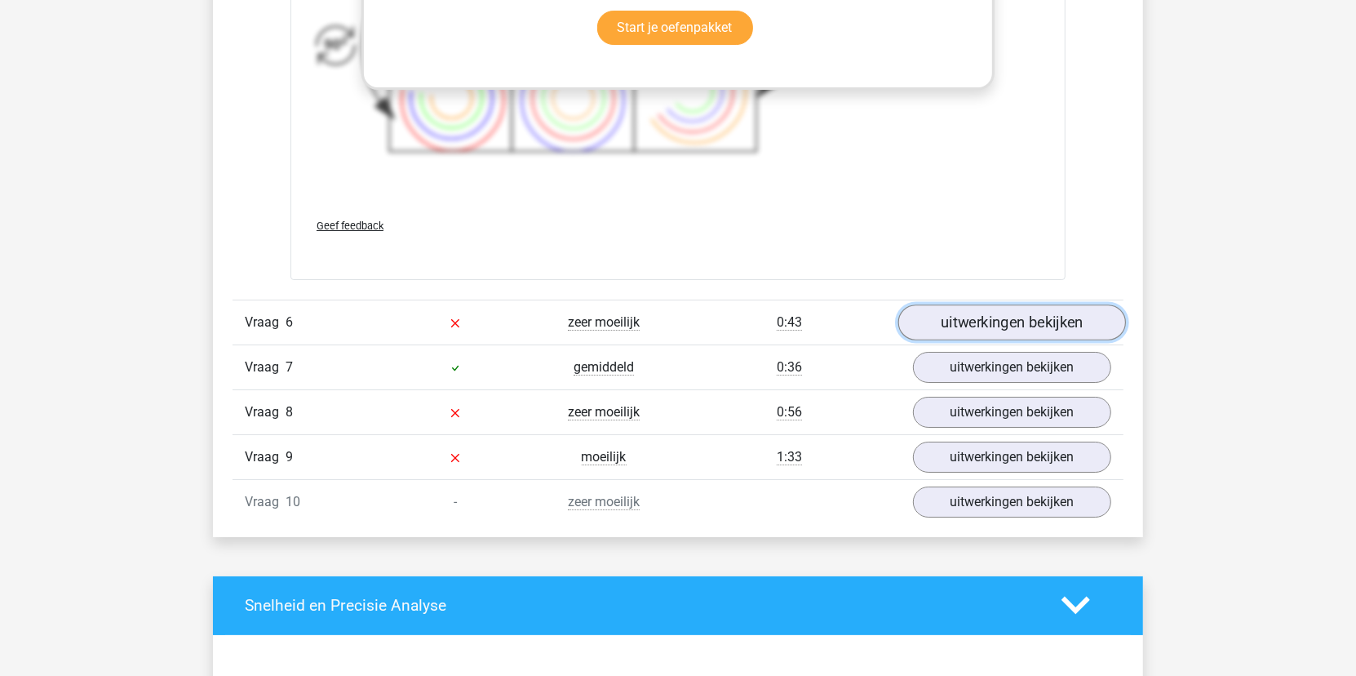
click at [1062, 318] on link "uitwerkingen bekijken" at bounding box center [1012, 322] width 228 height 36
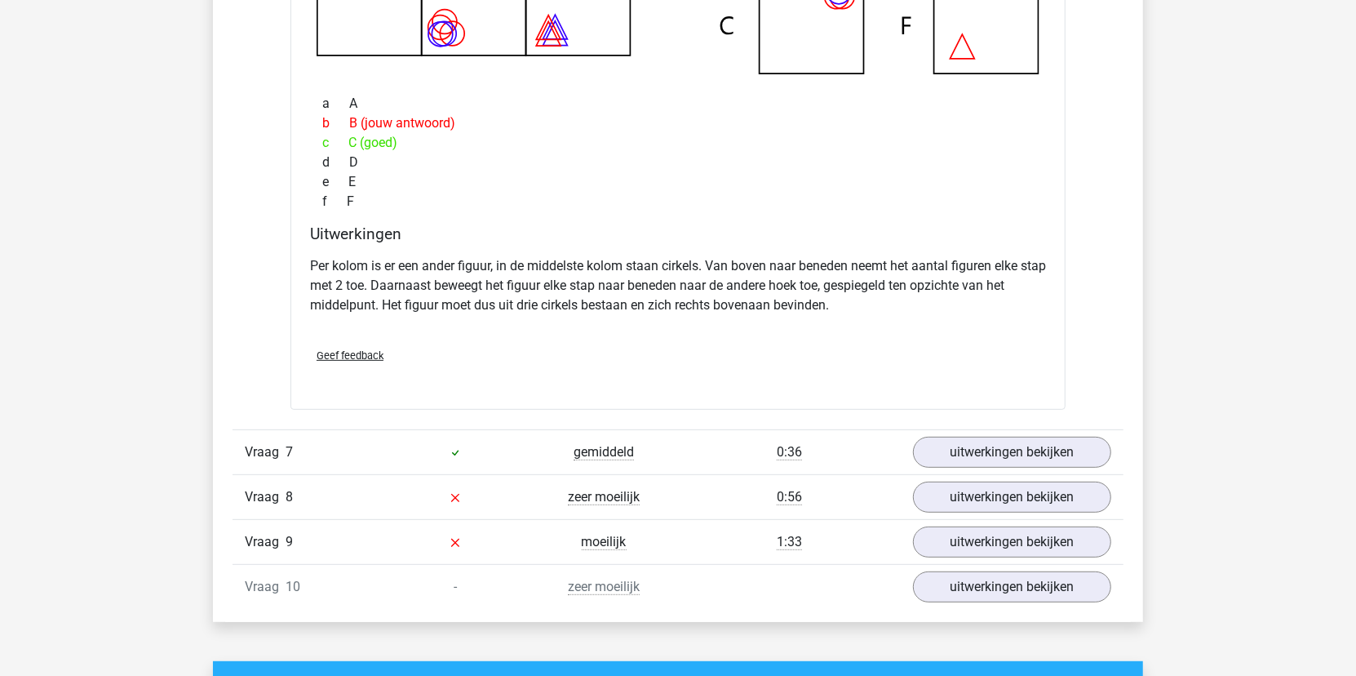
scroll to position [5304, 0]
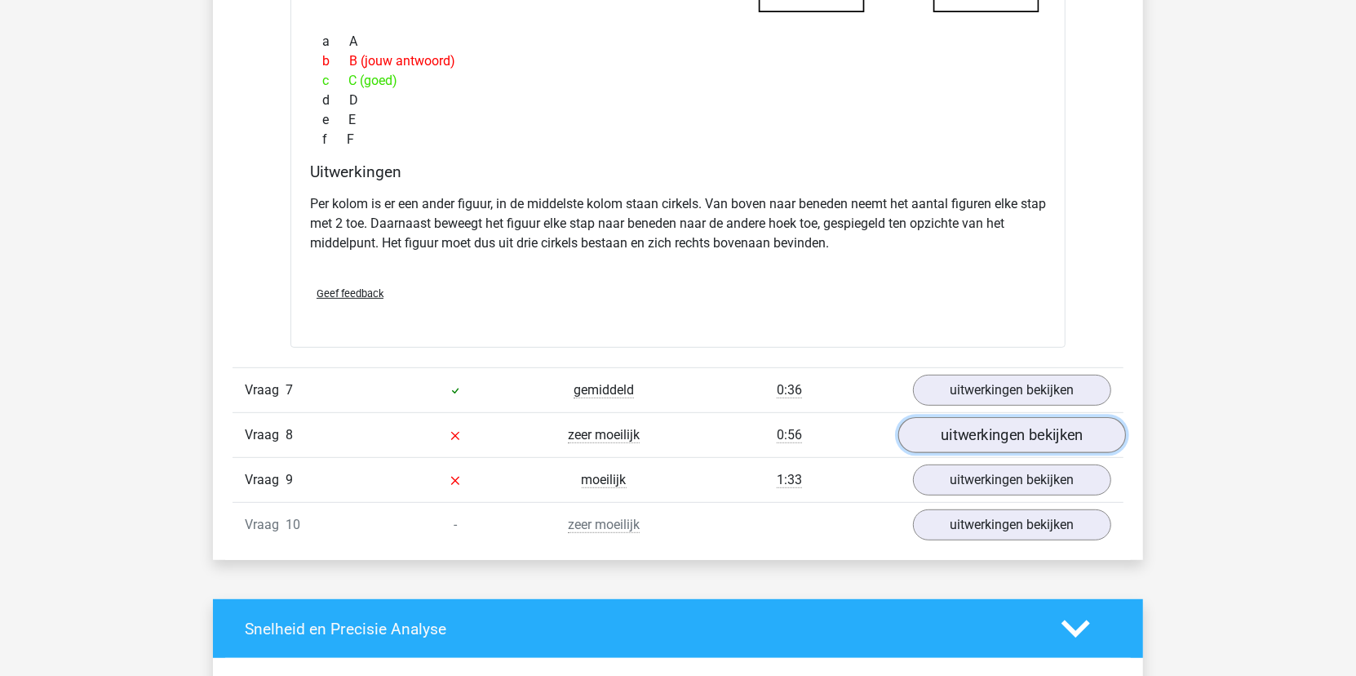
click at [998, 428] on link "uitwerkingen bekijken" at bounding box center [1012, 435] width 228 height 36
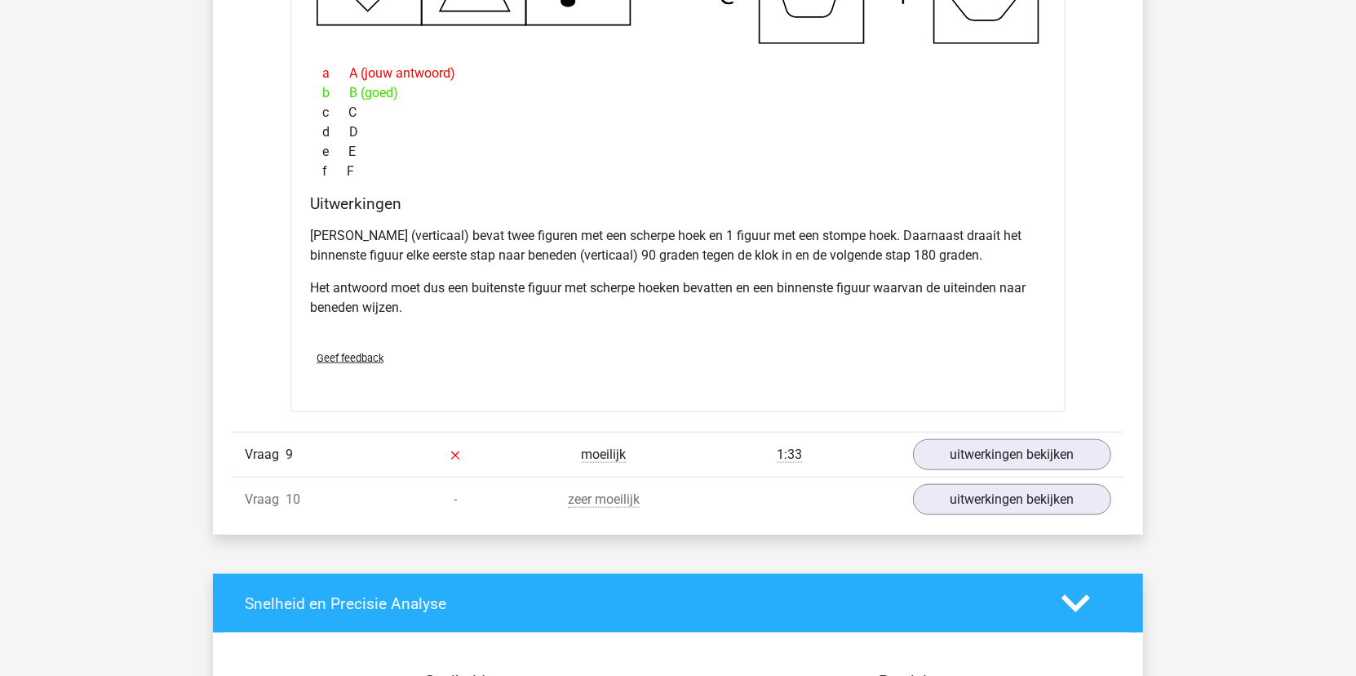
scroll to position [6119, 0]
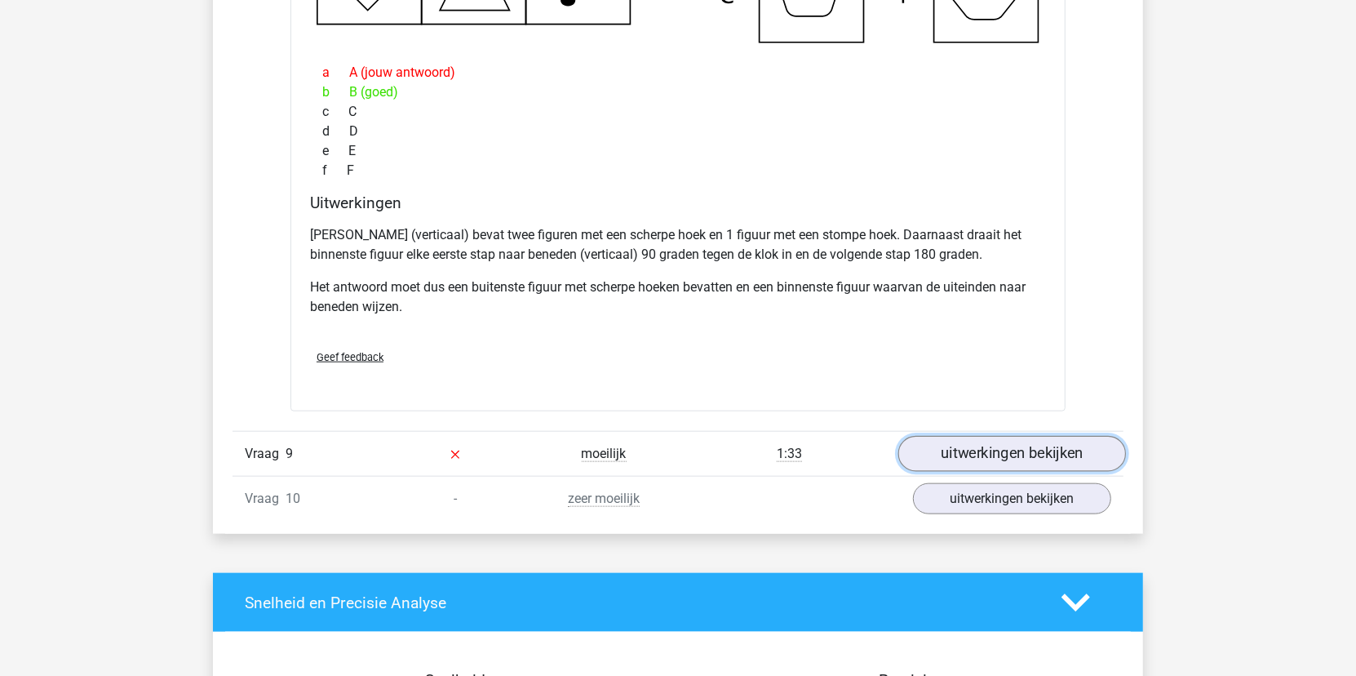
click at [1039, 450] on link "uitwerkingen bekijken" at bounding box center [1012, 454] width 228 height 36
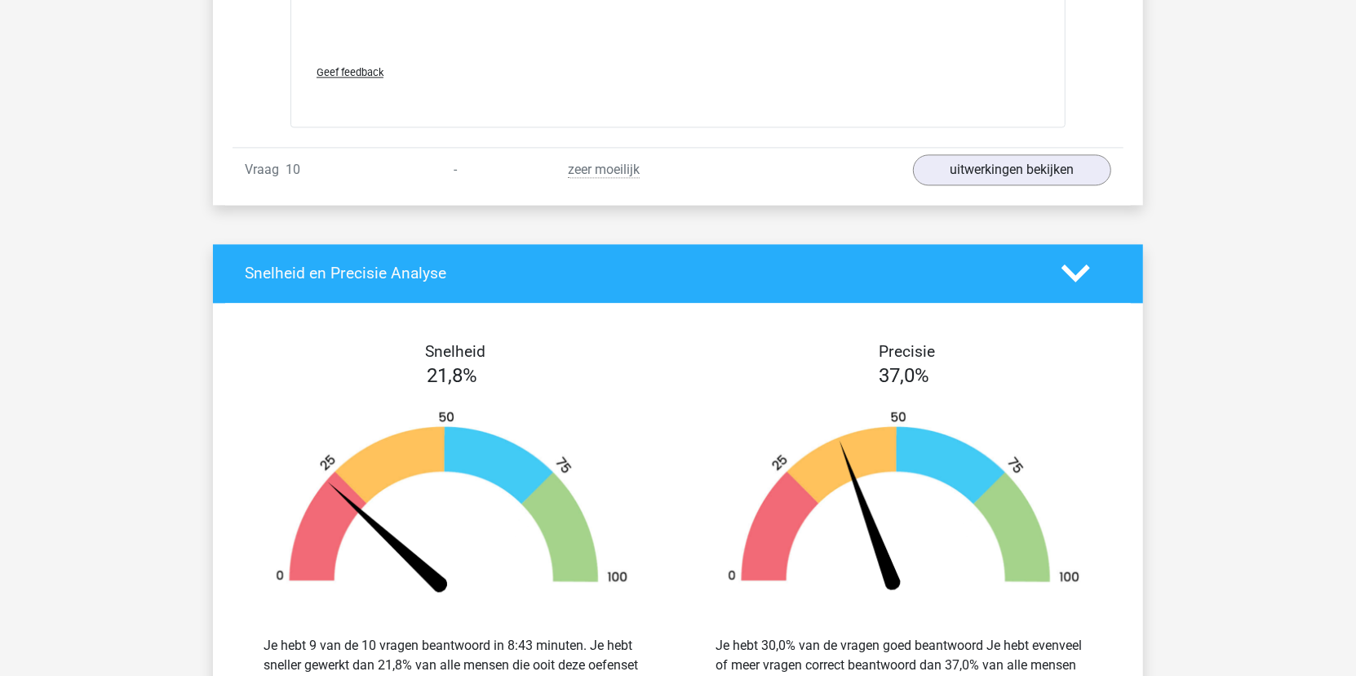
scroll to position [7670, 0]
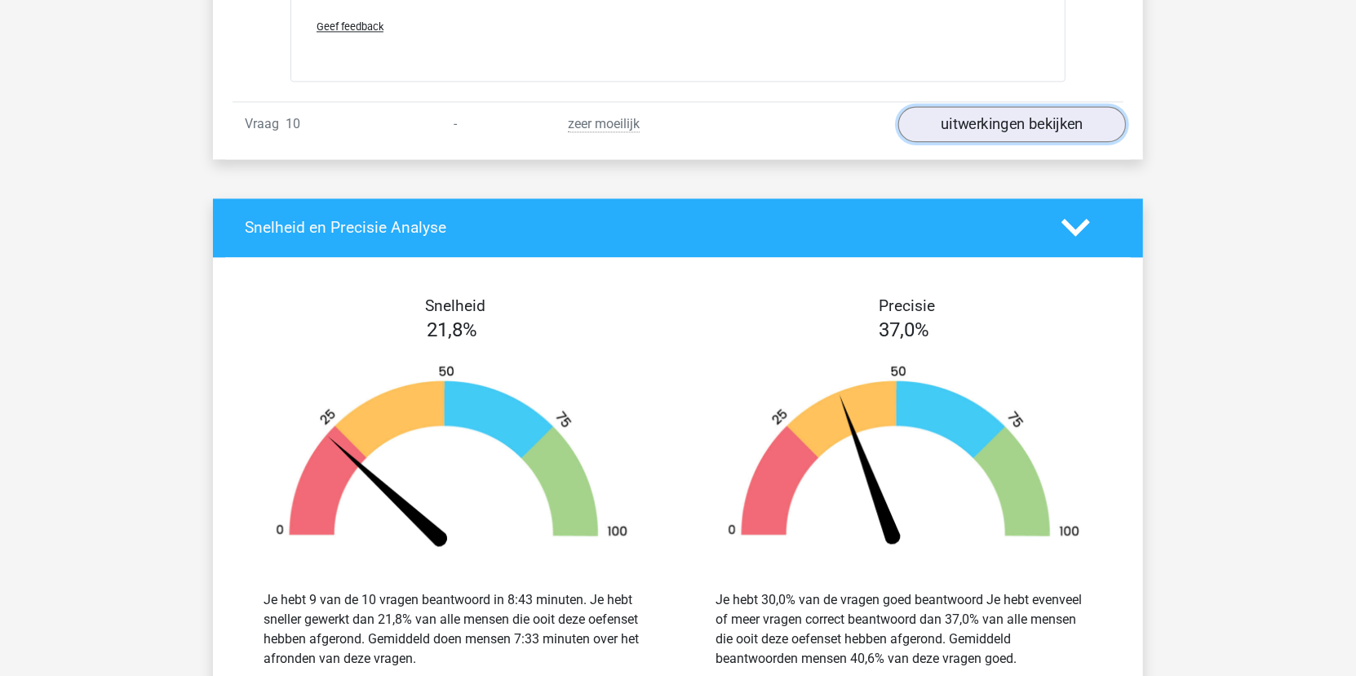
click at [1009, 118] on link "uitwerkingen bekijken" at bounding box center [1012, 124] width 228 height 36
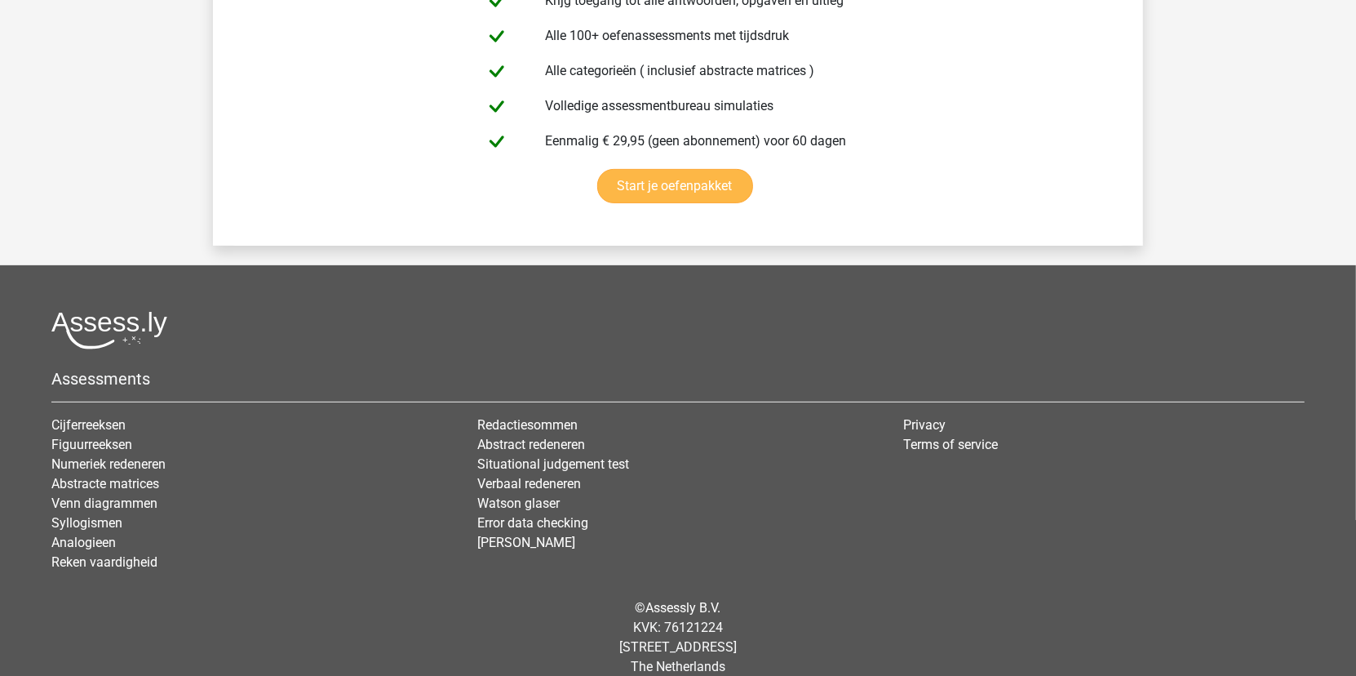
scroll to position [10065, 0]
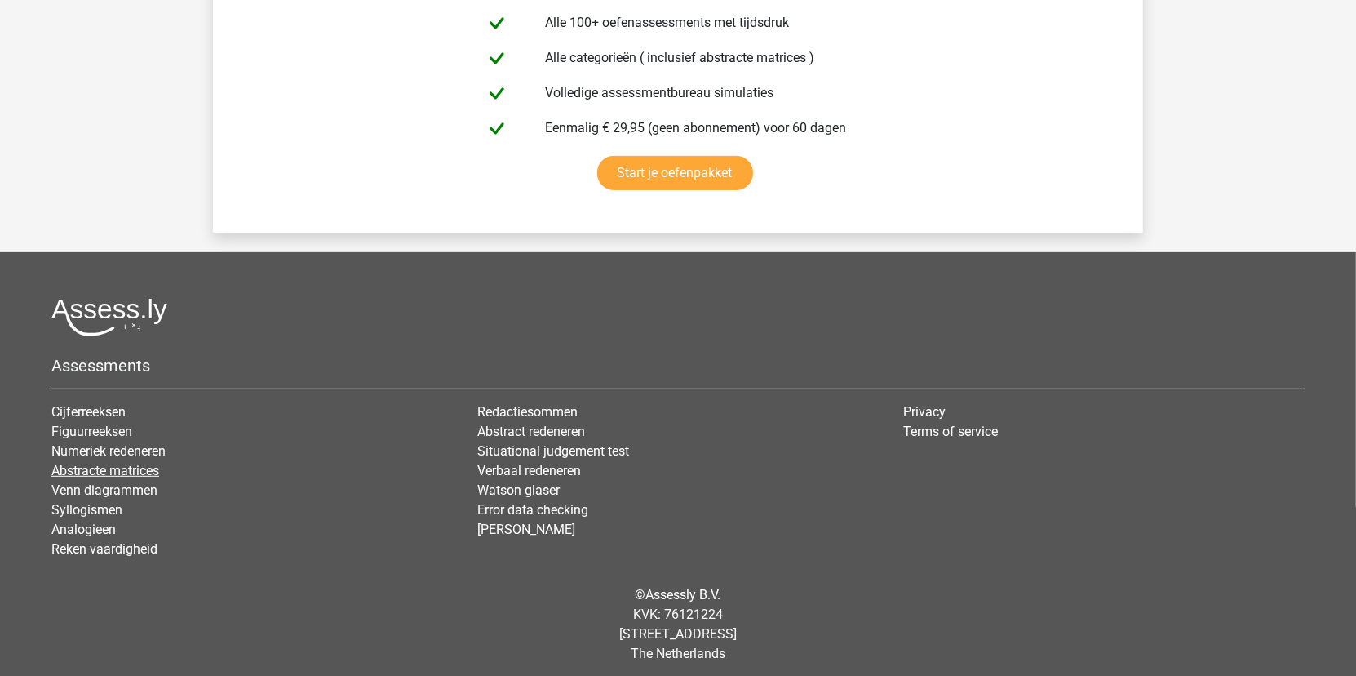
click at [117, 463] on link "Abstracte matrices" at bounding box center [105, 471] width 108 height 16
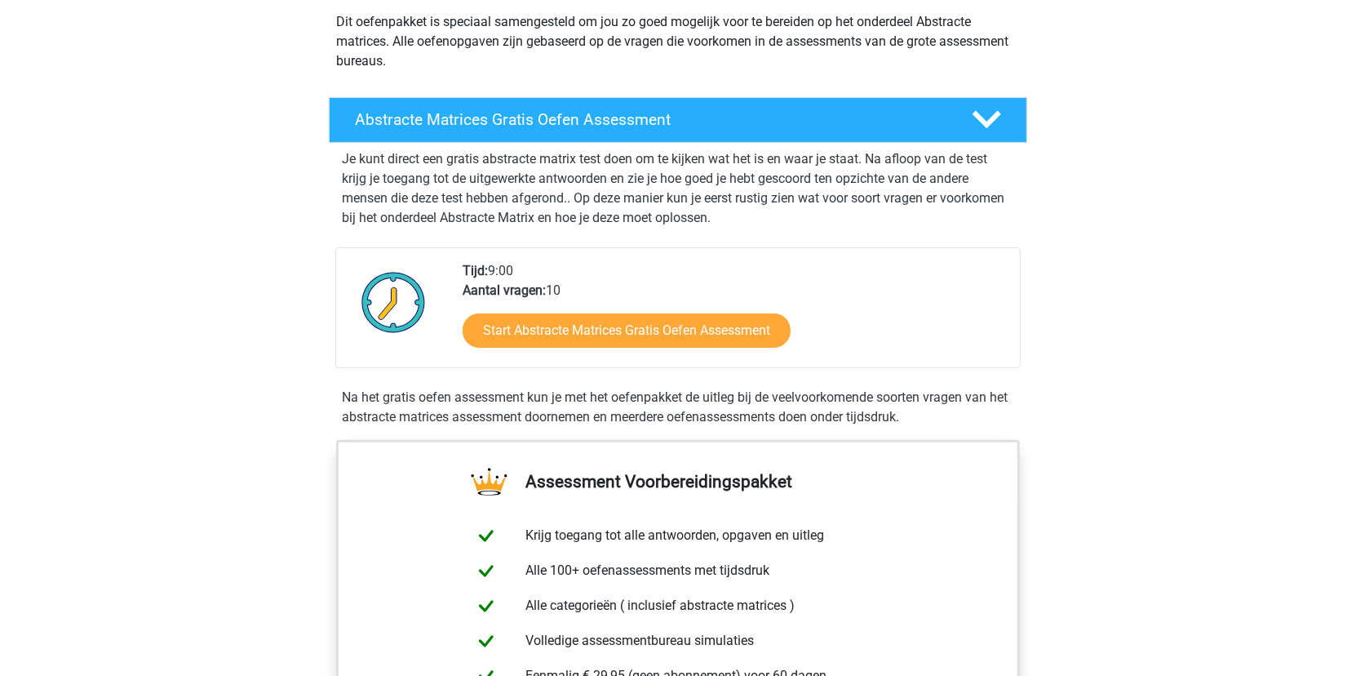
scroll to position [163, 0]
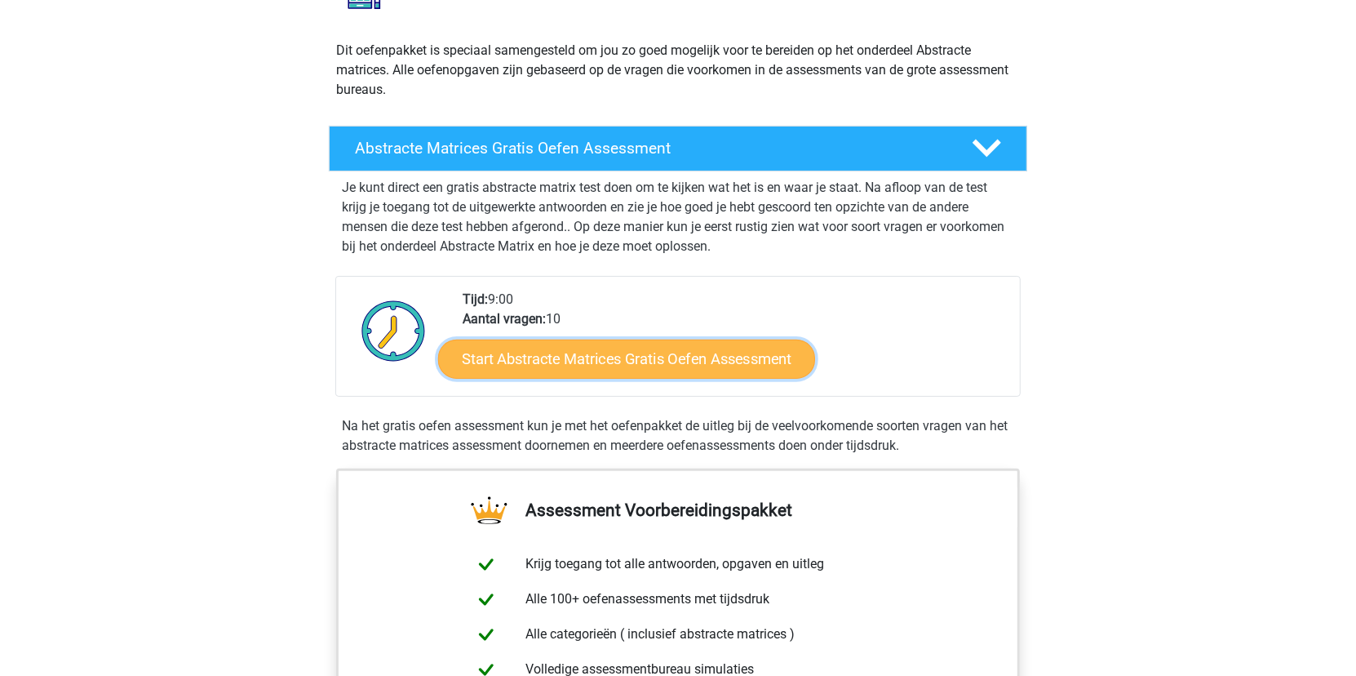
click at [609, 359] on link "Start Abstracte Matrices Gratis Oefen Assessment" at bounding box center [626, 358] width 377 height 39
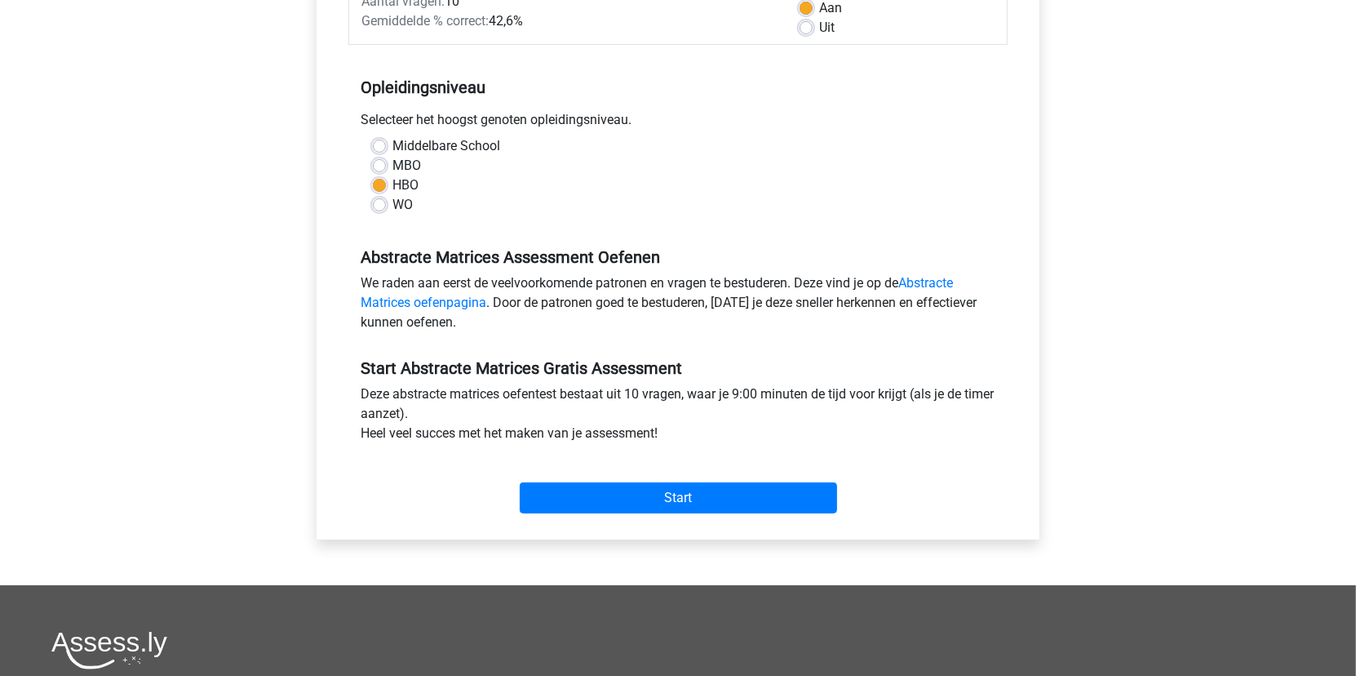
scroll to position [245, 0]
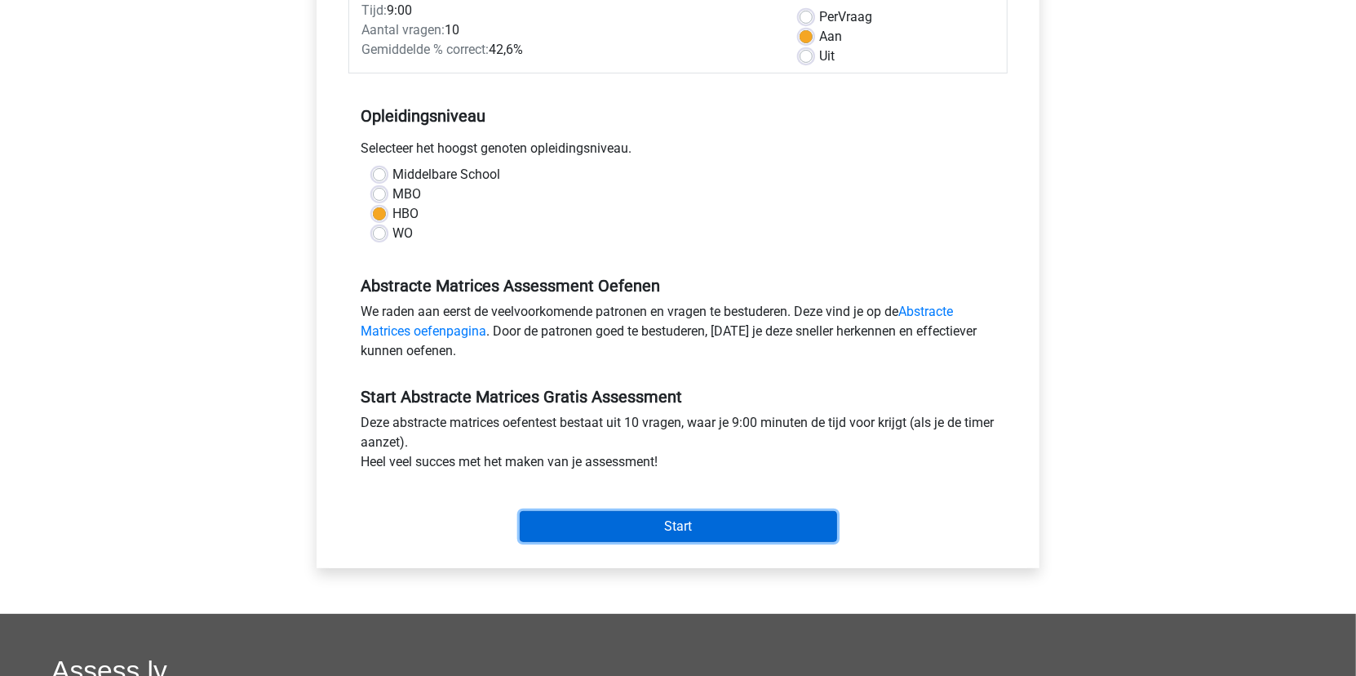
click at [650, 525] on input "Start" at bounding box center [678, 526] width 317 height 31
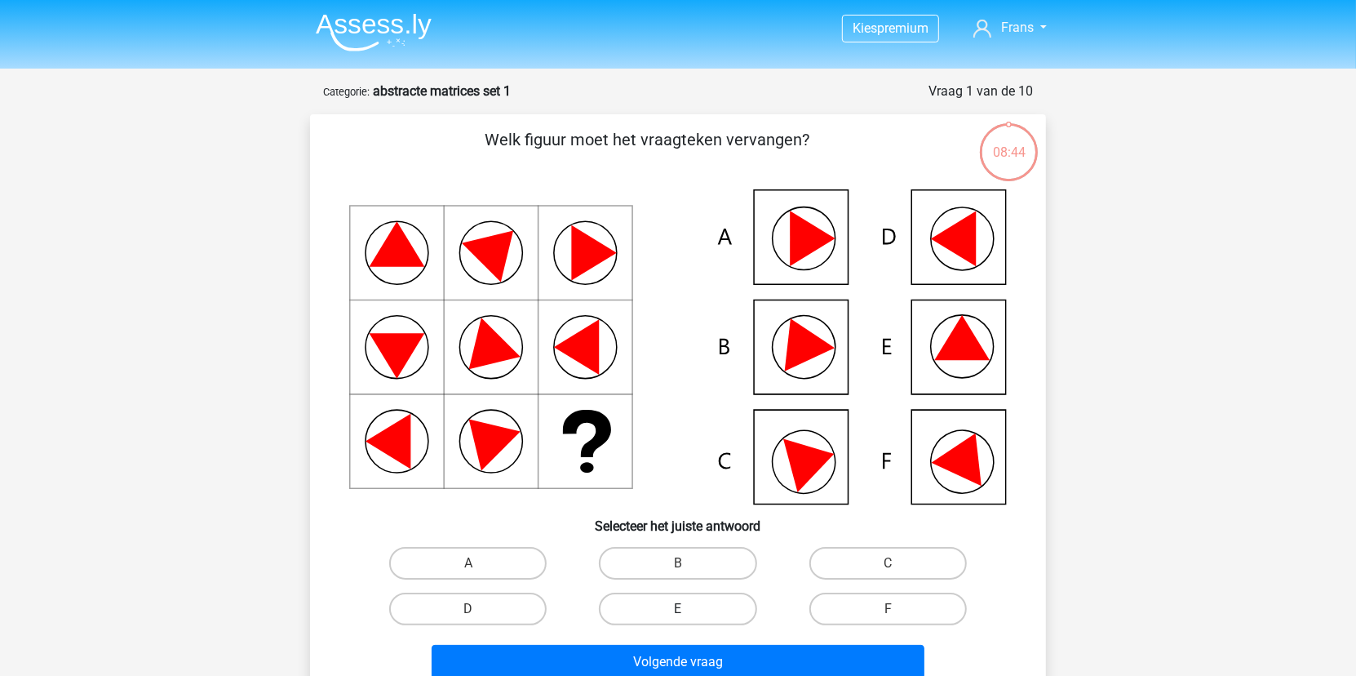
click at [673, 605] on label "E" at bounding box center [677, 608] width 157 height 33
click at [678, 609] on input "E" at bounding box center [683, 614] width 11 height 11
radio input "true"
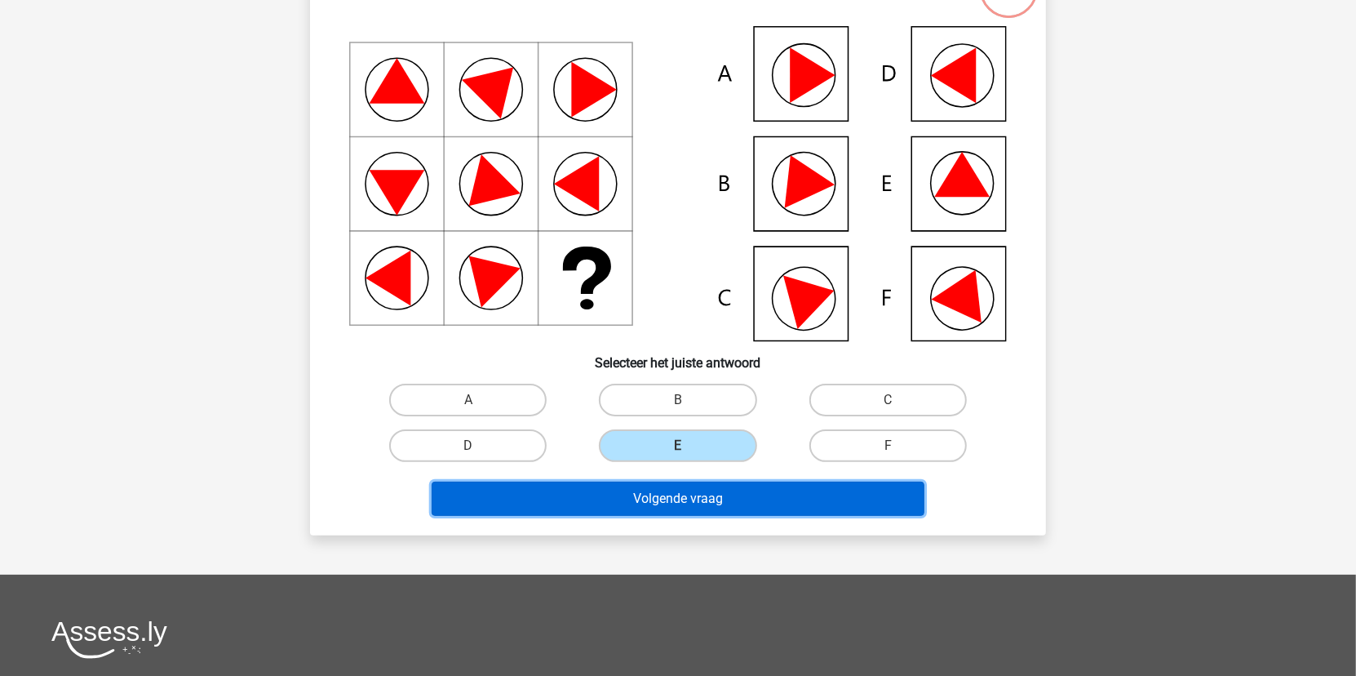
click at [691, 494] on button "Volgende vraag" at bounding box center [679, 498] width 494 height 34
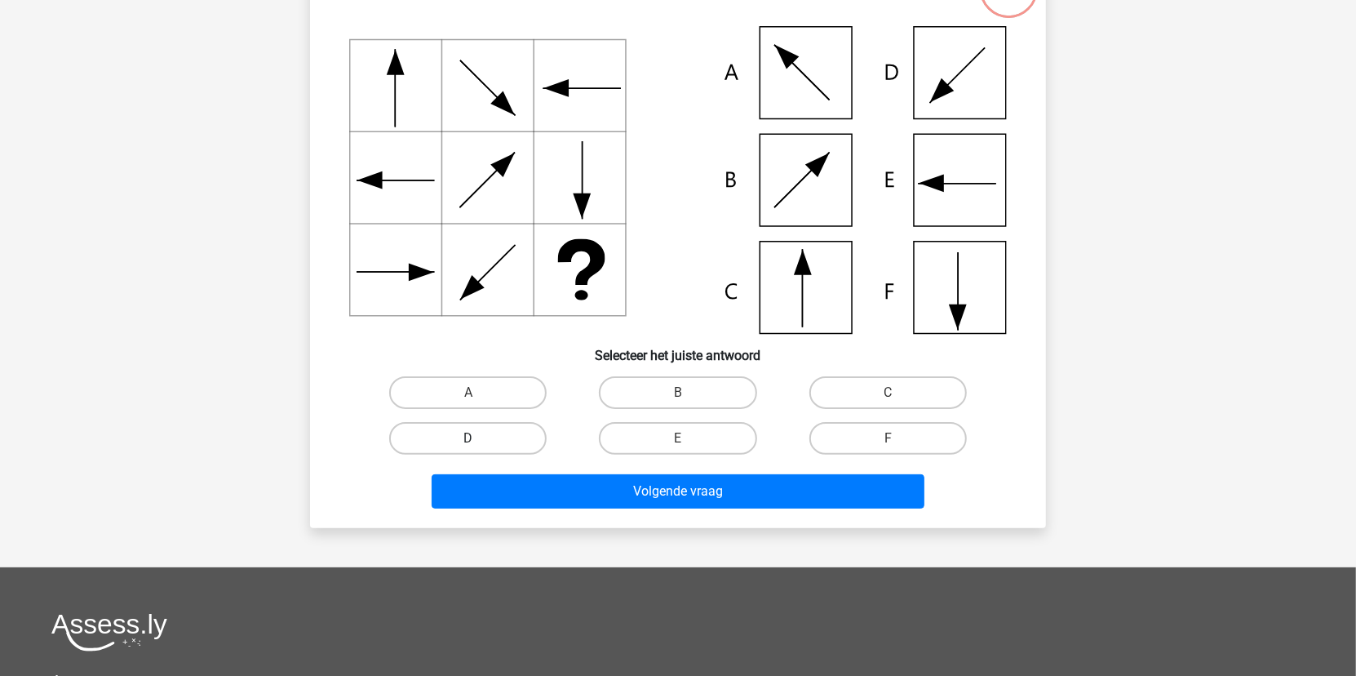
scroll to position [82, 0]
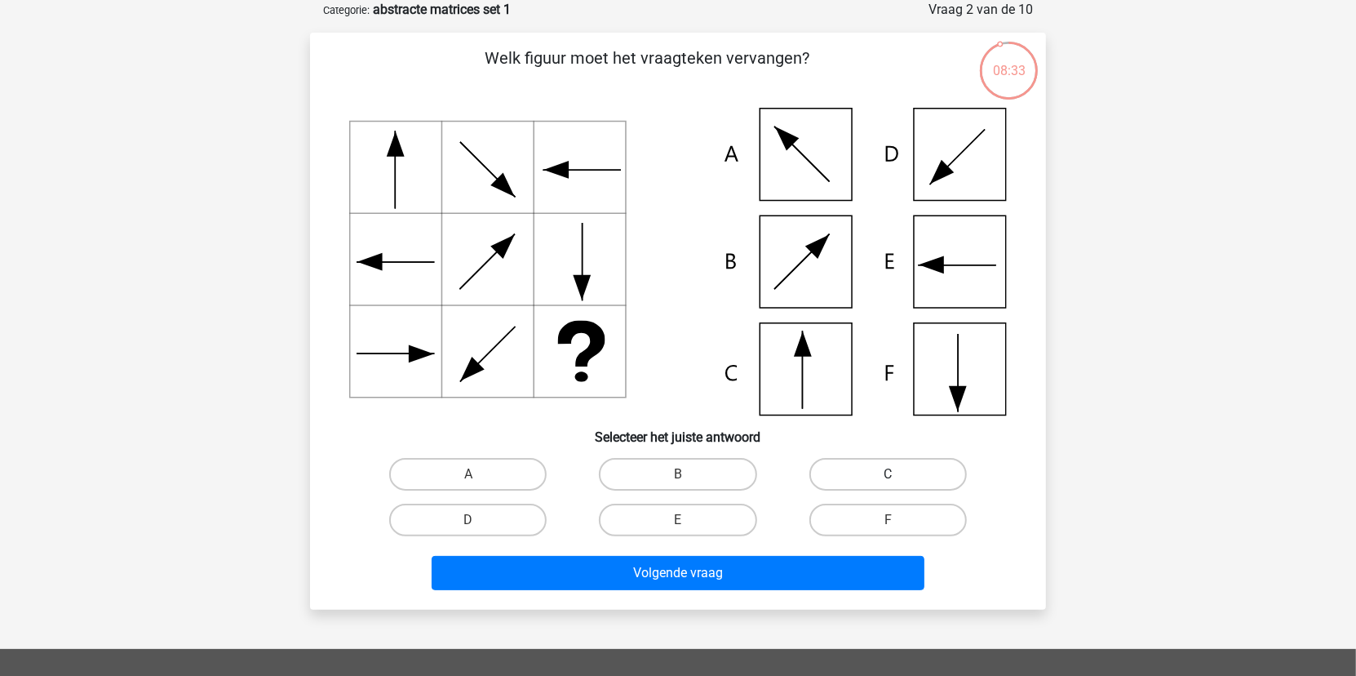
click at [858, 483] on label "C" at bounding box center [887, 474] width 157 height 33
click at [888, 483] on input "C" at bounding box center [893, 479] width 11 height 11
radio input "true"
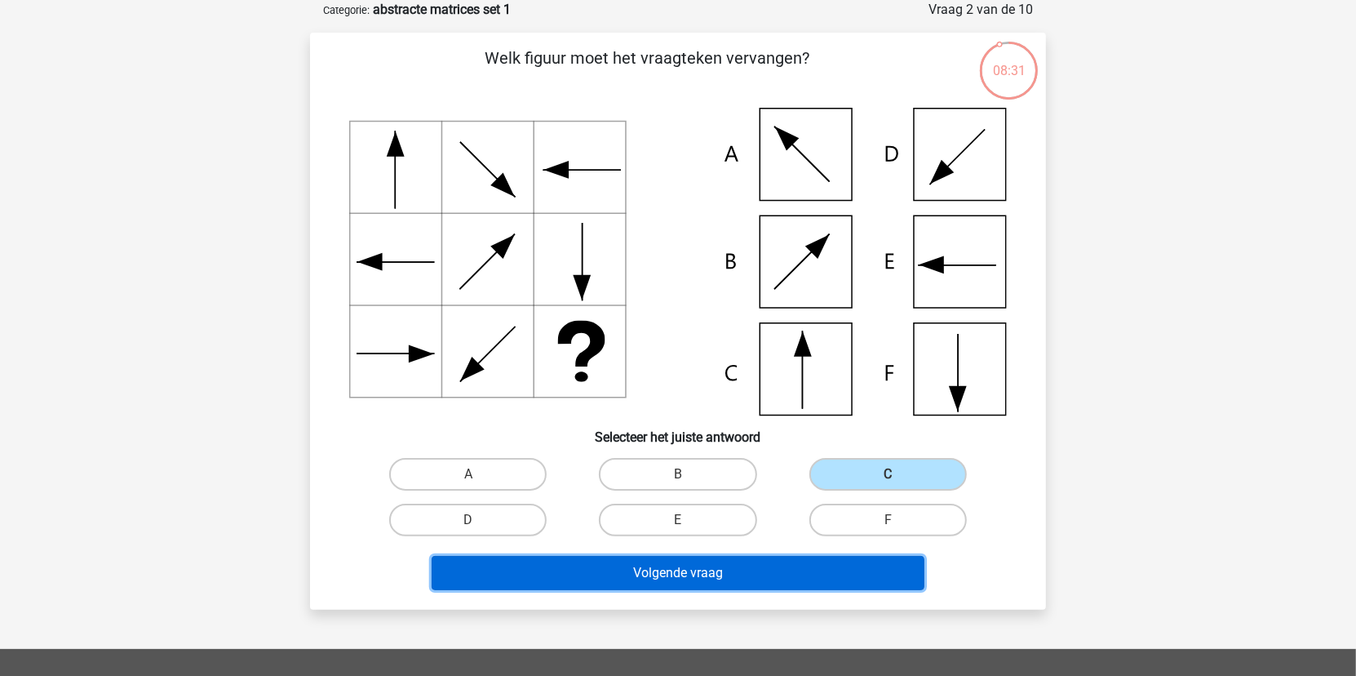
click at [730, 575] on button "Volgende vraag" at bounding box center [679, 573] width 494 height 34
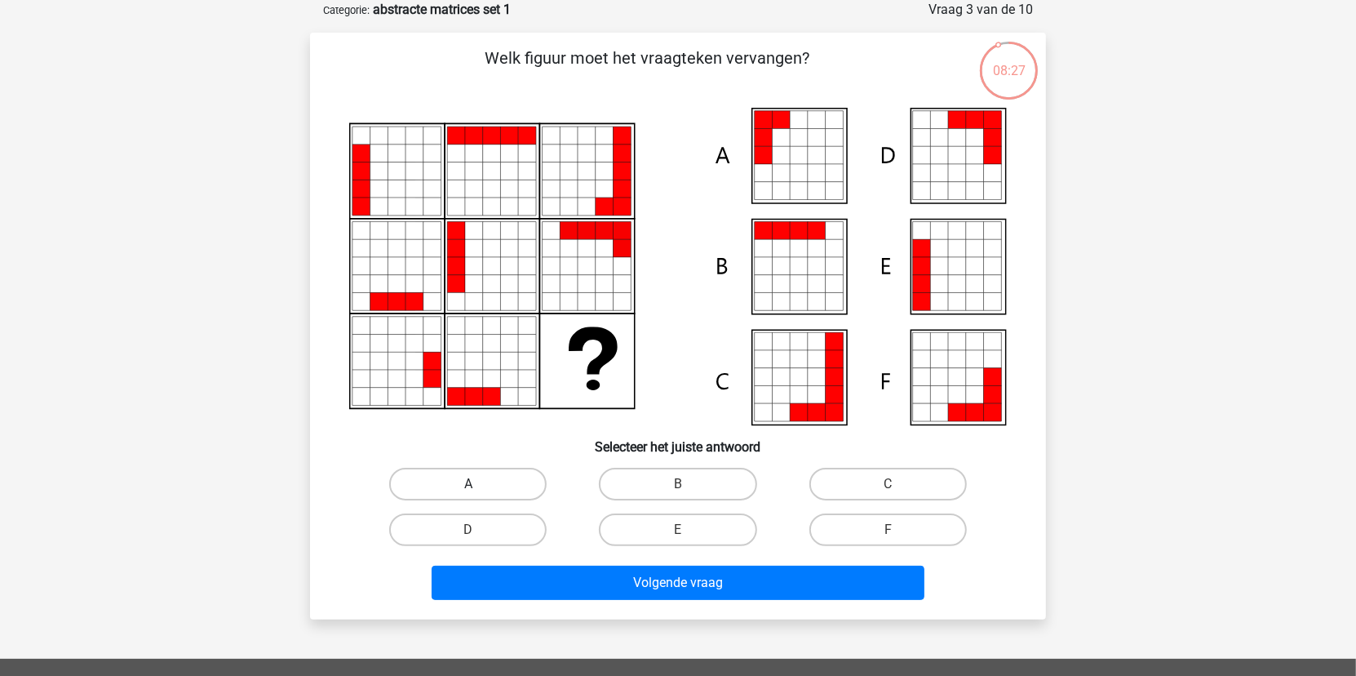
click at [462, 485] on label "A" at bounding box center [467, 484] width 157 height 33
click at [468, 485] on input "A" at bounding box center [473, 489] width 11 height 11
radio input "true"
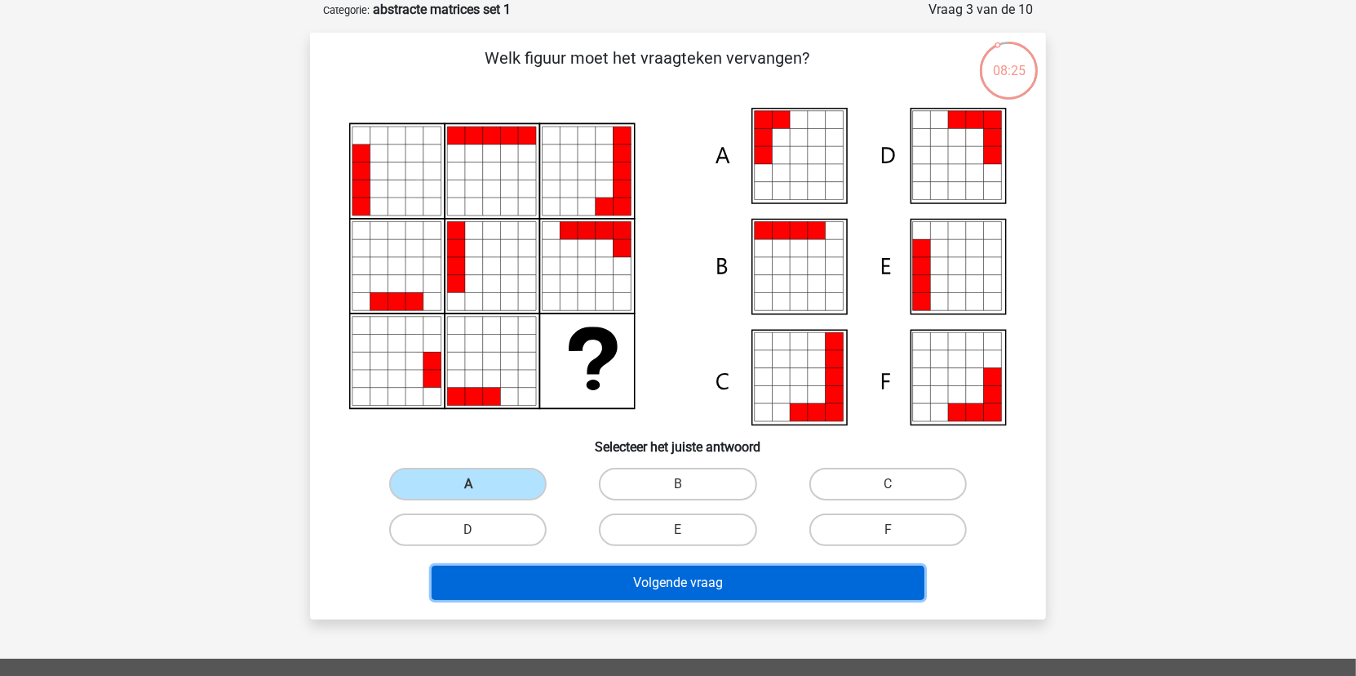
click at [626, 575] on button "Volgende vraag" at bounding box center [679, 582] width 494 height 34
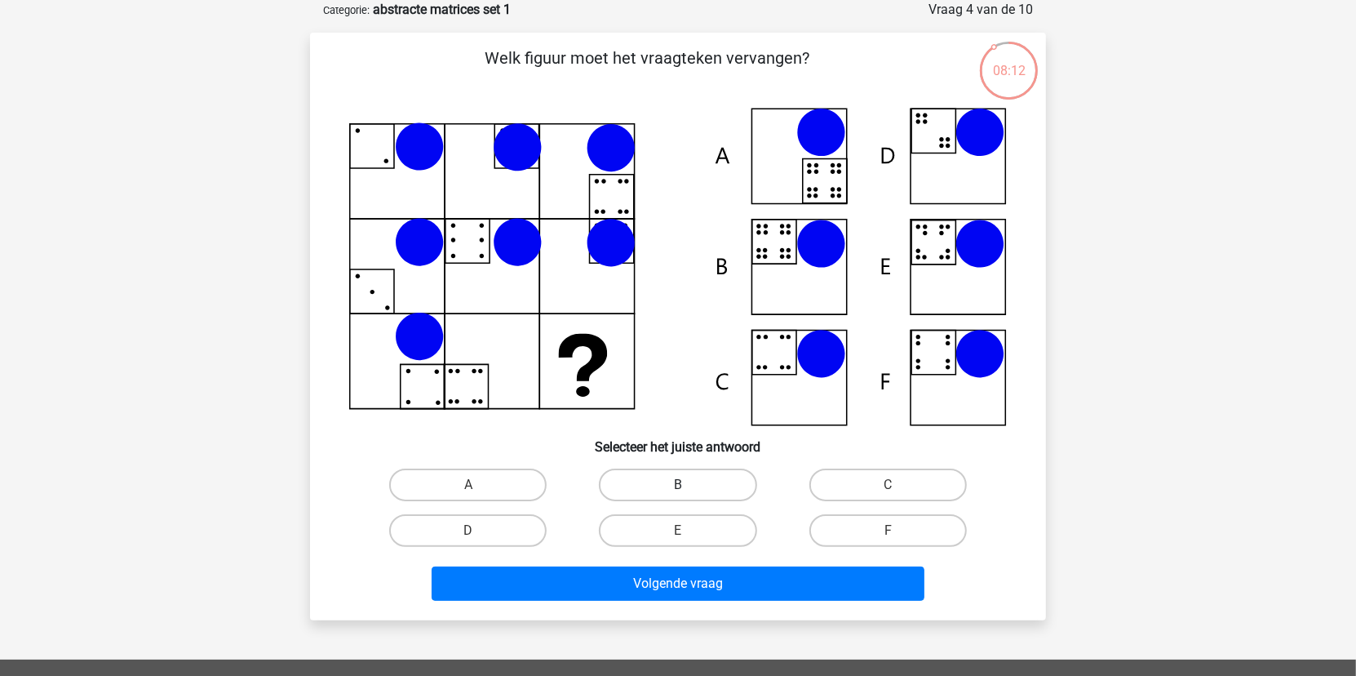
click at [691, 485] on label "B" at bounding box center [677, 484] width 157 height 33
click at [689, 485] on input "B" at bounding box center [683, 490] width 11 height 11
radio input "true"
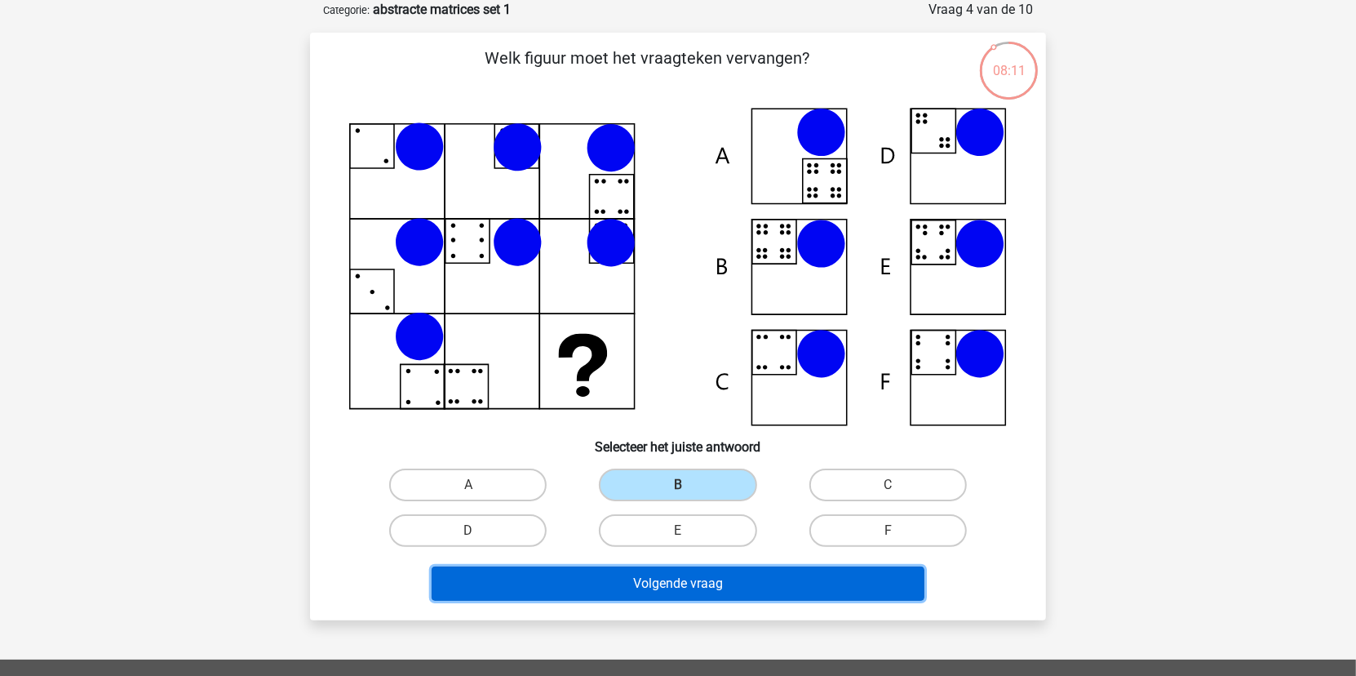
click at [707, 576] on button "Volgende vraag" at bounding box center [679, 583] width 494 height 34
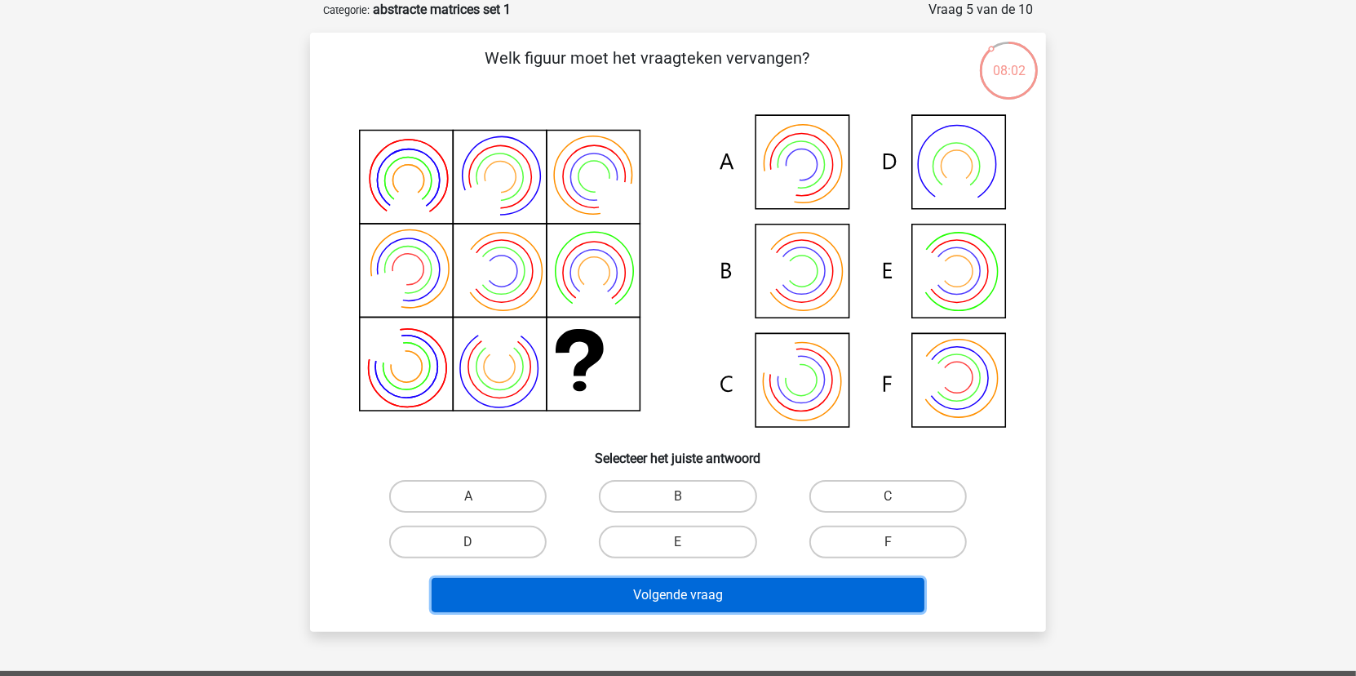
click at [849, 588] on button "Volgende vraag" at bounding box center [679, 595] width 494 height 34
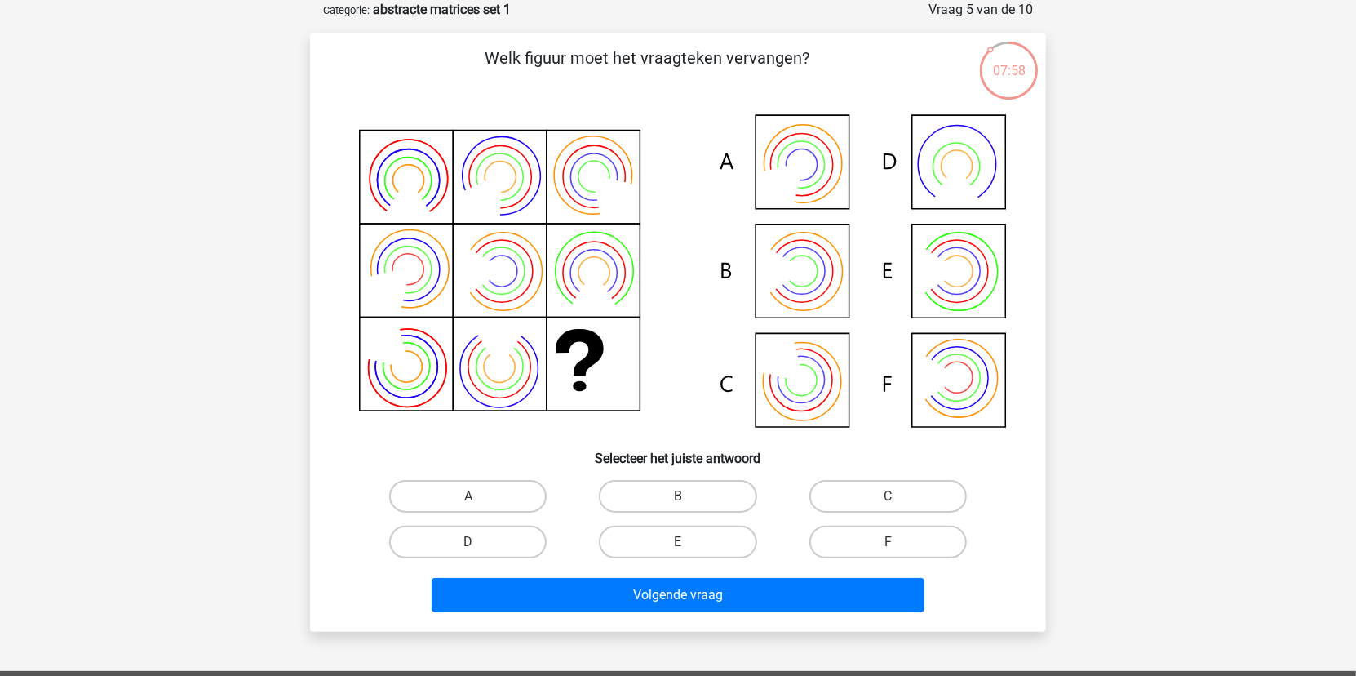
click at [662, 491] on label "B" at bounding box center [677, 496] width 157 height 33
click at [678, 496] on input "B" at bounding box center [683, 501] width 11 height 11
radio input "true"
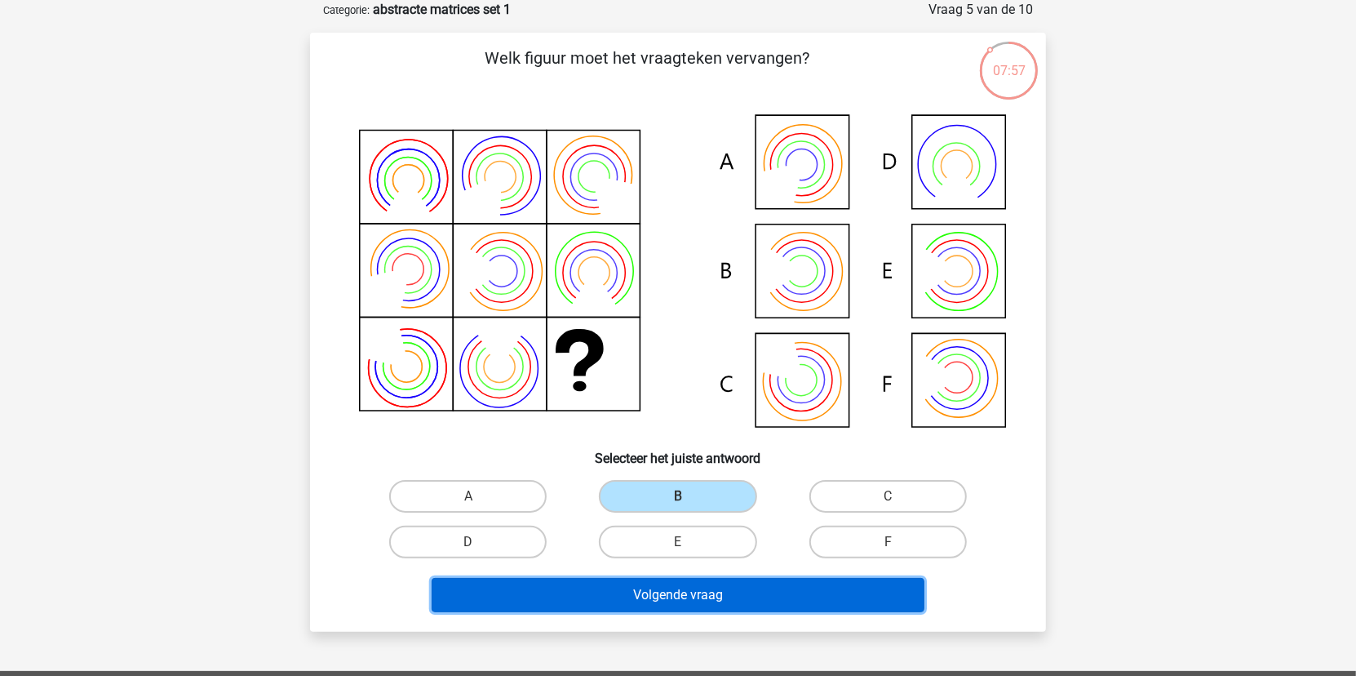
click at [718, 594] on button "Volgende vraag" at bounding box center [679, 595] width 494 height 34
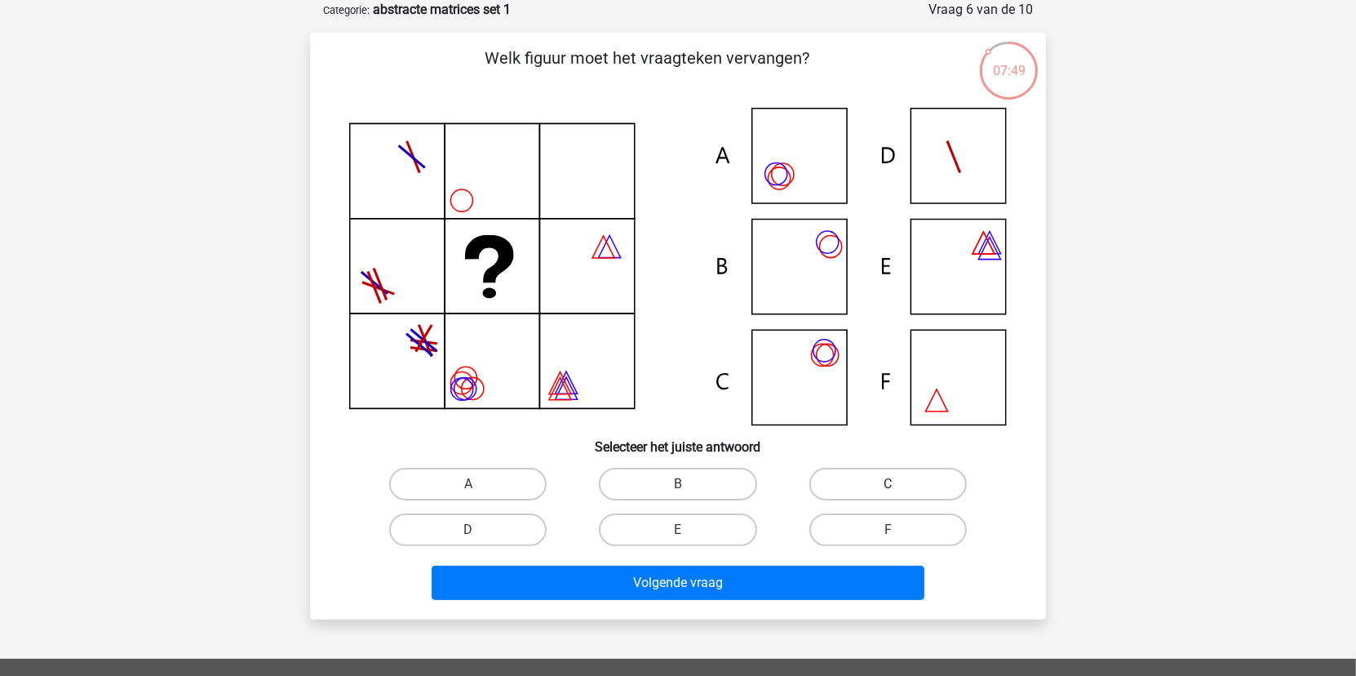
click at [920, 487] on label "C" at bounding box center [887, 484] width 157 height 33
click at [898, 487] on input "C" at bounding box center [893, 489] width 11 height 11
radio input "true"
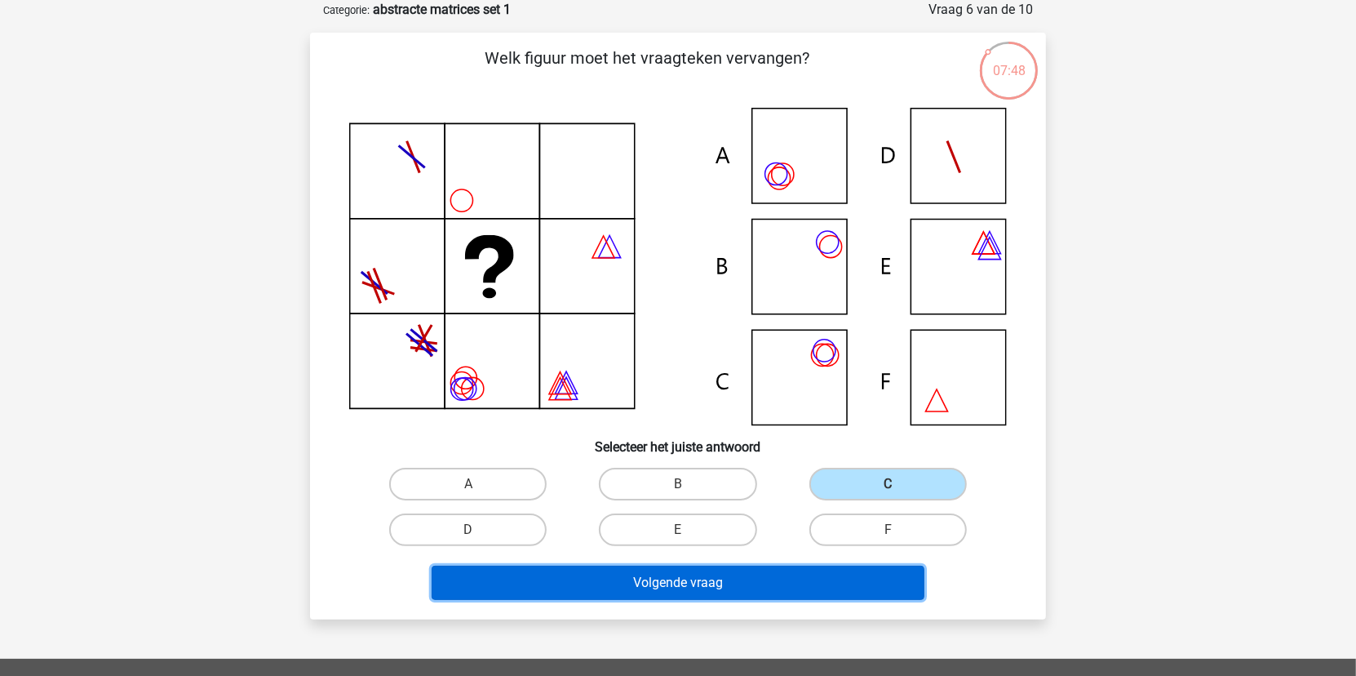
click at [865, 576] on button "Volgende vraag" at bounding box center [679, 582] width 494 height 34
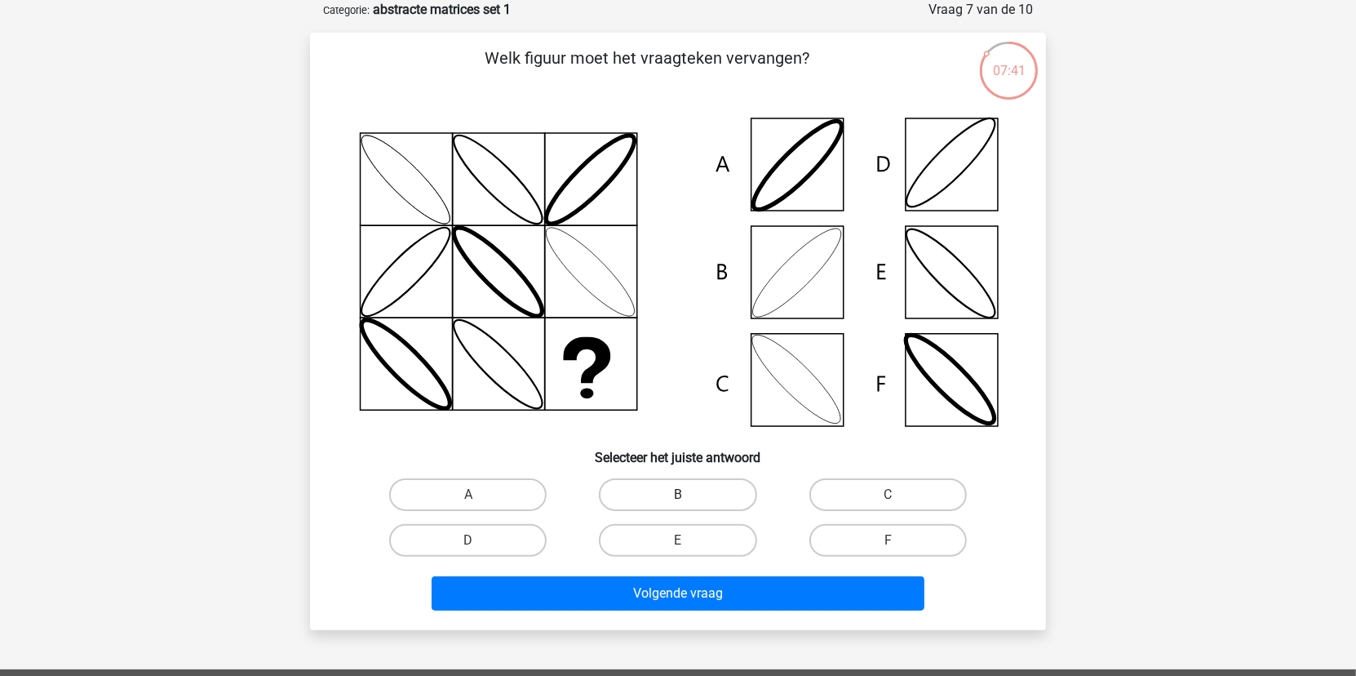
click at [698, 499] on label "B" at bounding box center [677, 494] width 157 height 33
click at [689, 499] on input "B" at bounding box center [683, 499] width 11 height 11
radio input "true"
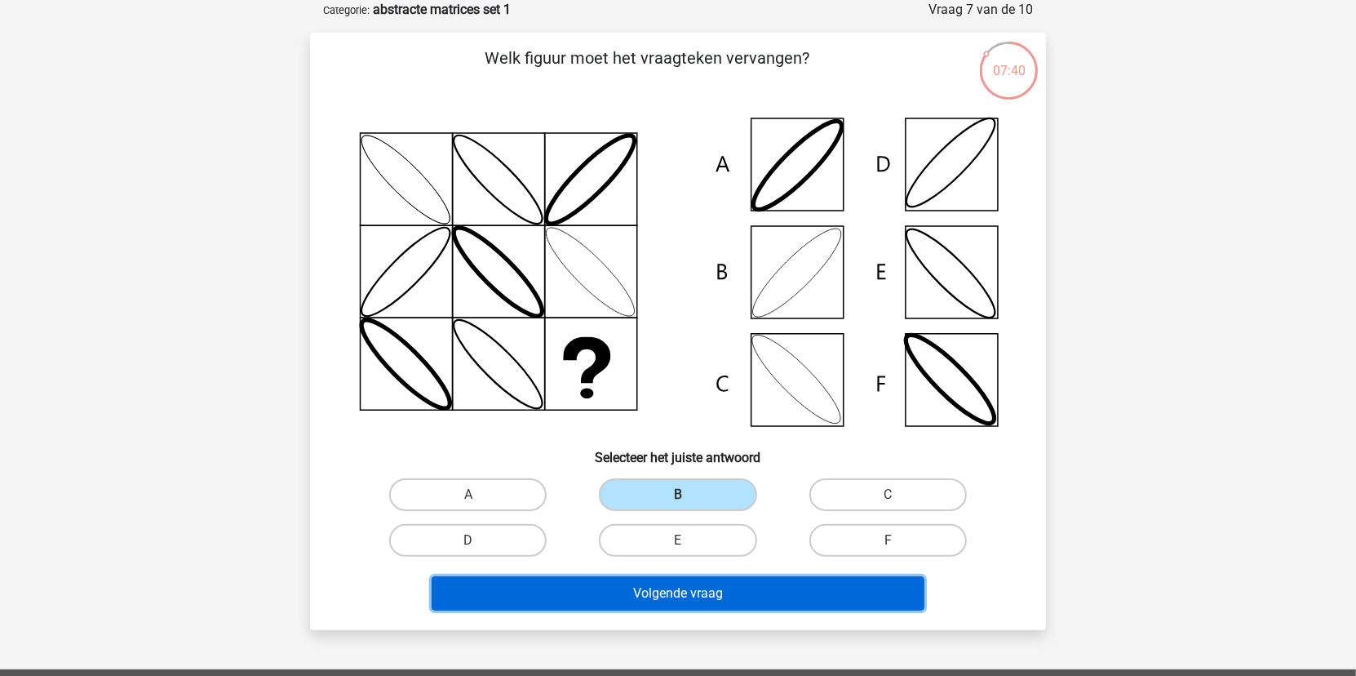
click at [719, 597] on button "Volgende vraag" at bounding box center [679, 593] width 494 height 34
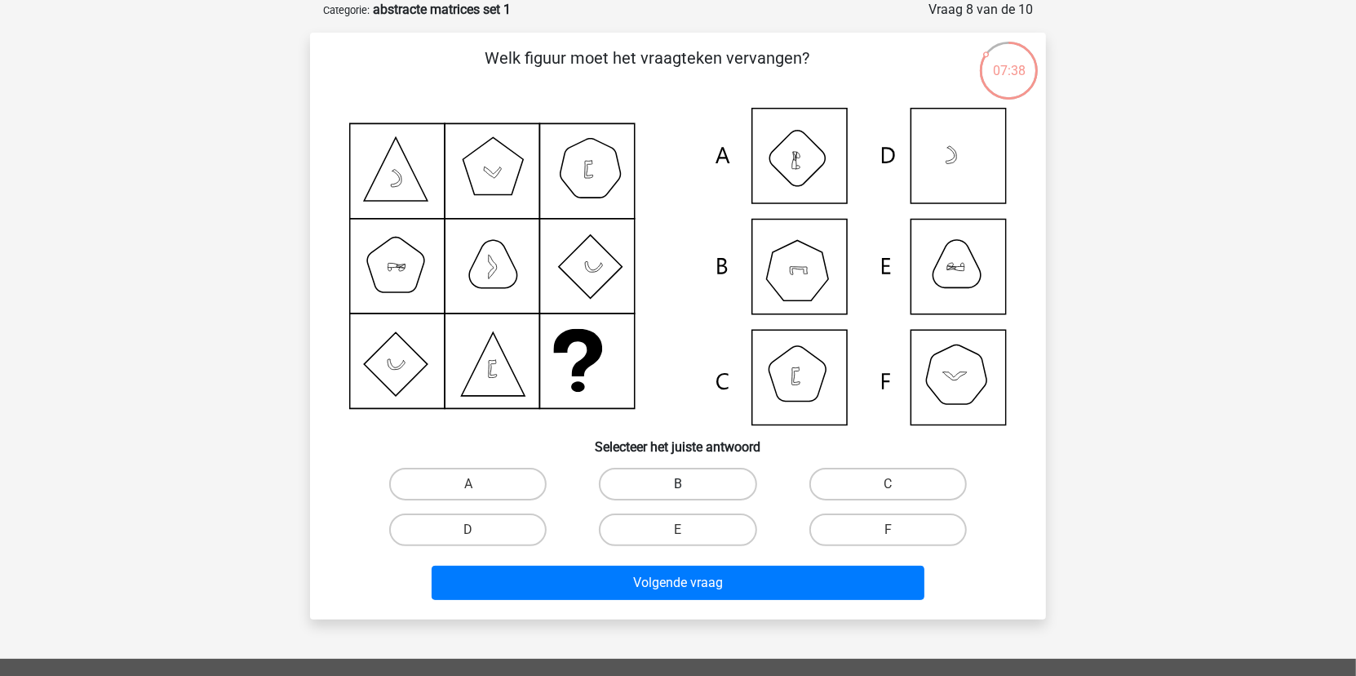
click at [691, 492] on label "B" at bounding box center [677, 484] width 157 height 33
click at [689, 492] on input "B" at bounding box center [683, 489] width 11 height 11
radio input "true"
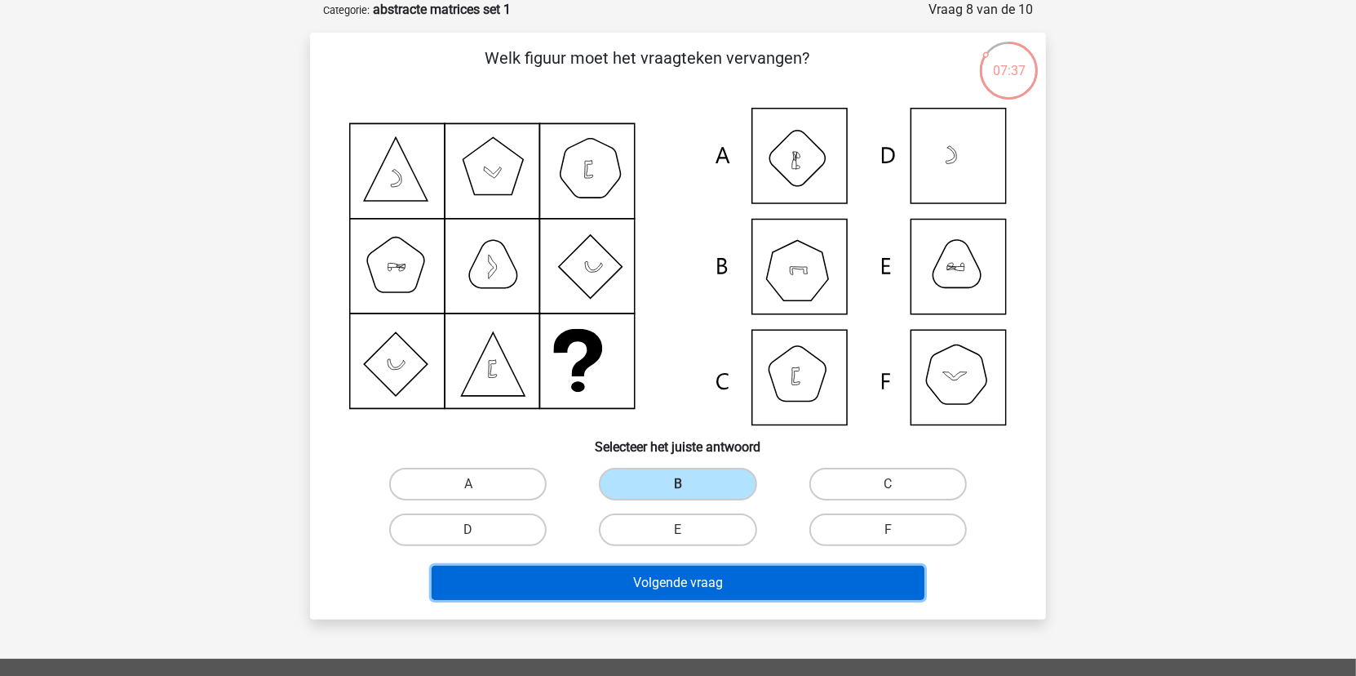
click at [711, 585] on button "Volgende vraag" at bounding box center [679, 582] width 494 height 34
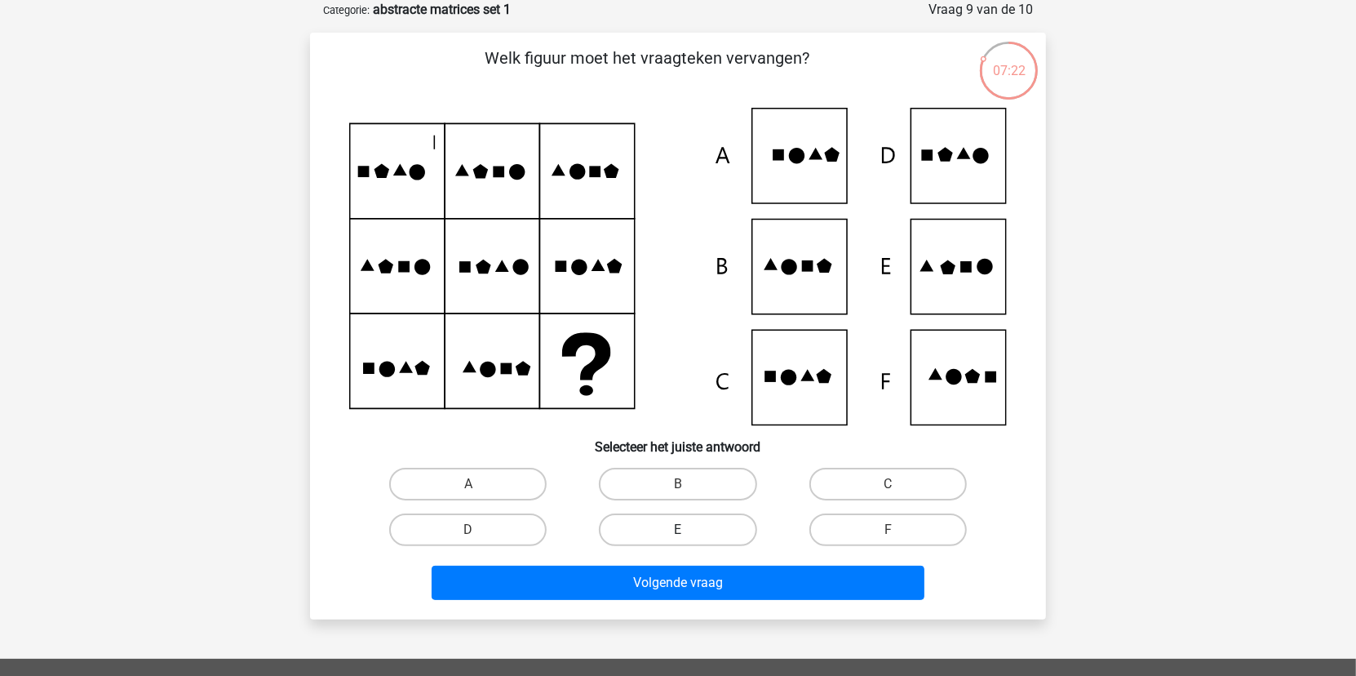
click at [720, 531] on label "E" at bounding box center [677, 529] width 157 height 33
click at [689, 531] on input "E" at bounding box center [683, 535] width 11 height 11
radio input "true"
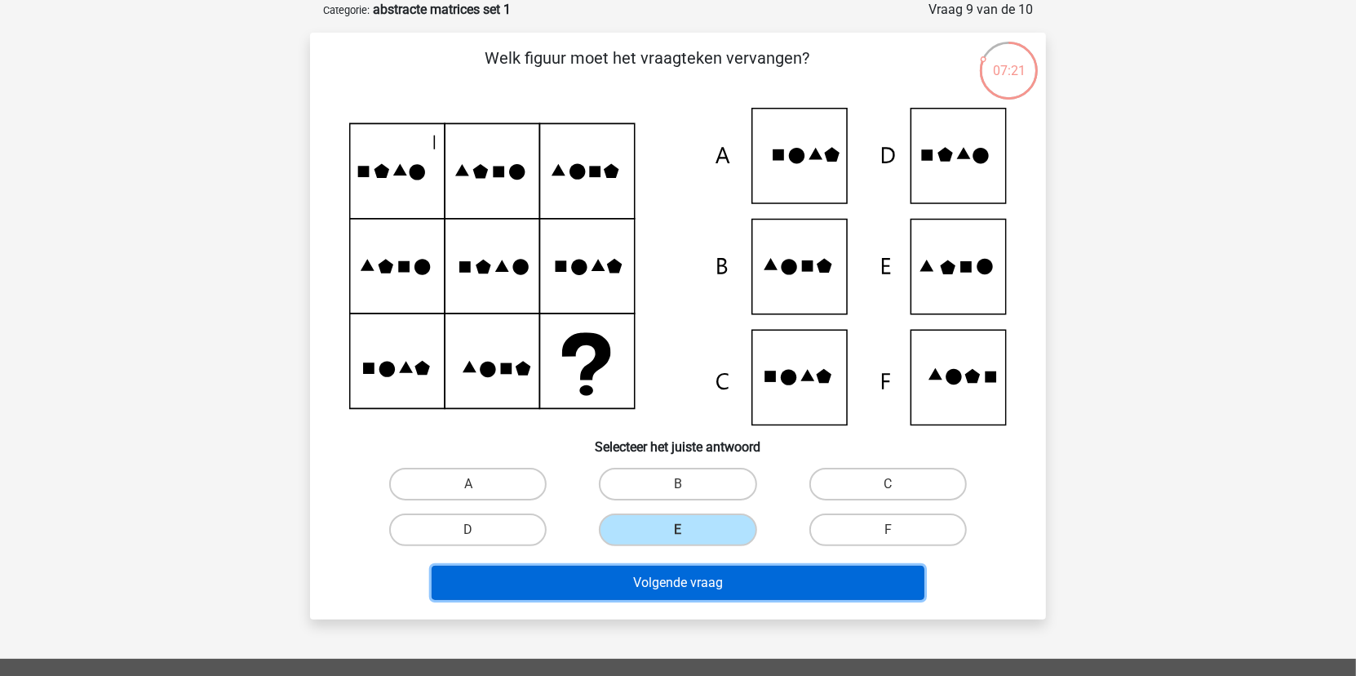
click at [720, 586] on button "Volgende vraag" at bounding box center [679, 582] width 494 height 34
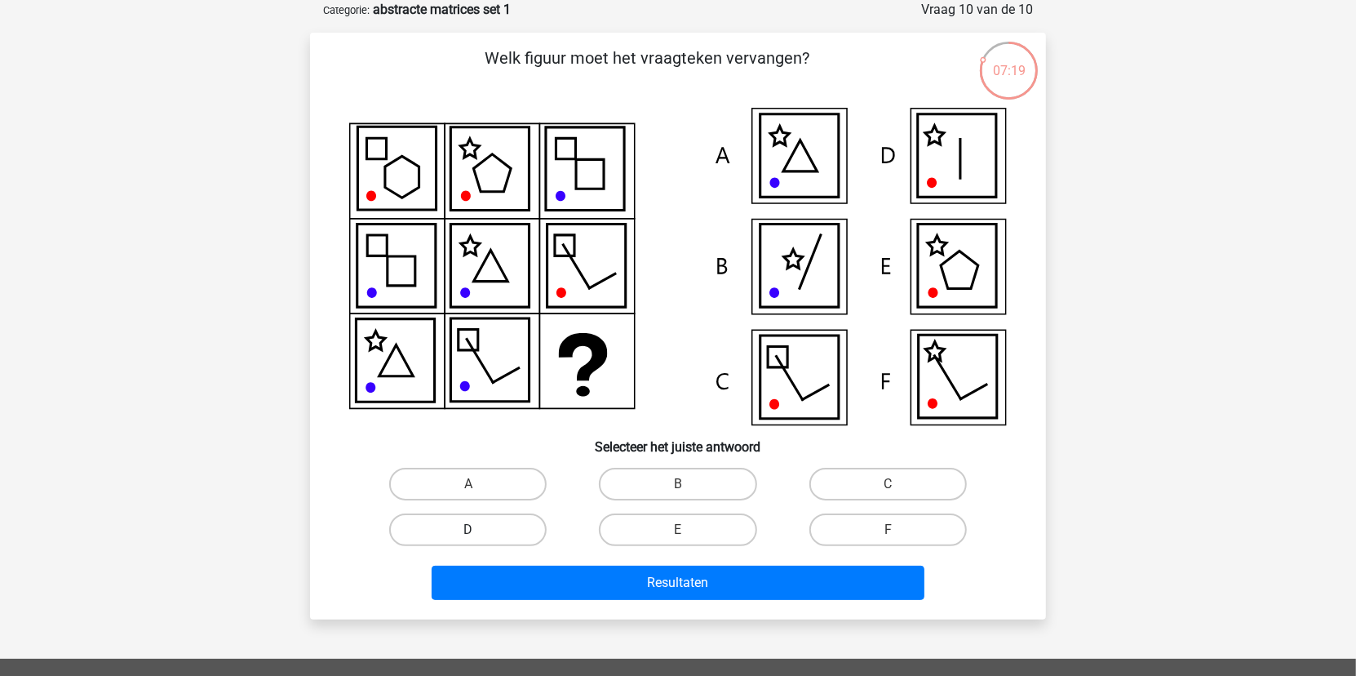
click at [509, 521] on label "D" at bounding box center [467, 529] width 157 height 33
click at [479, 530] on input "D" at bounding box center [473, 535] width 11 height 11
radio input "true"
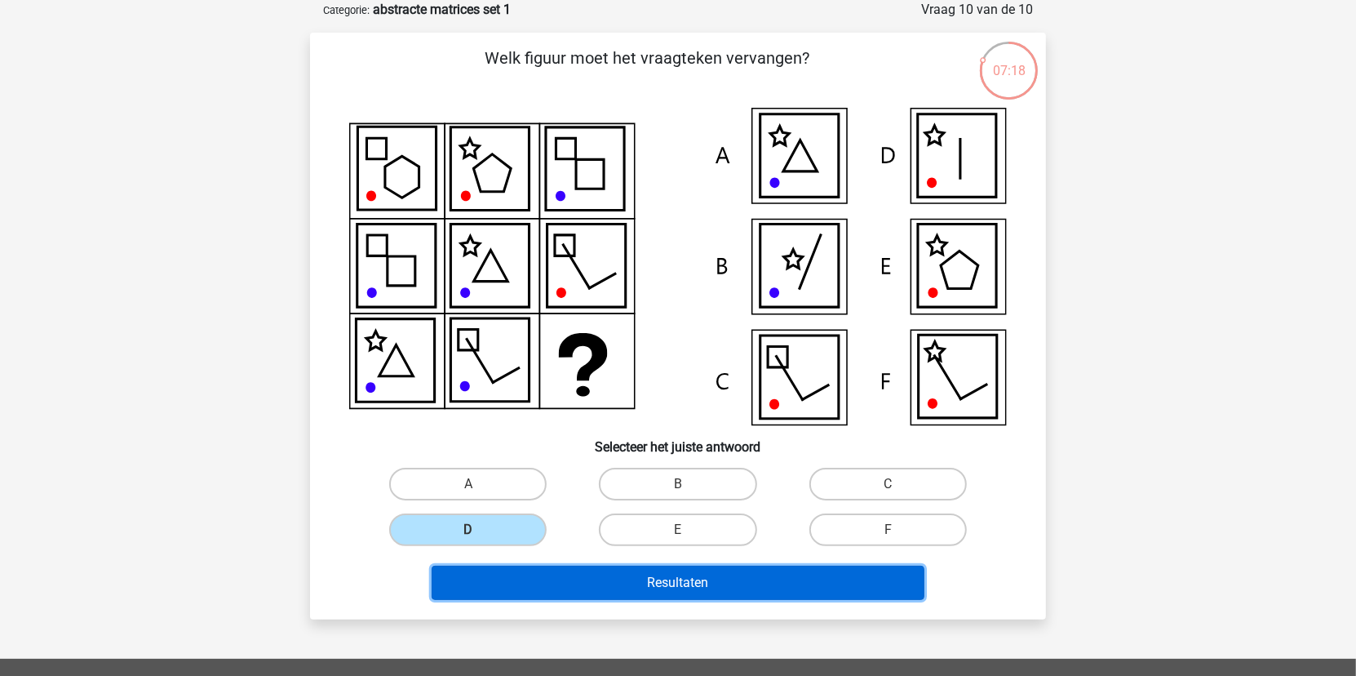
click at [664, 580] on button "Resultaten" at bounding box center [679, 582] width 494 height 34
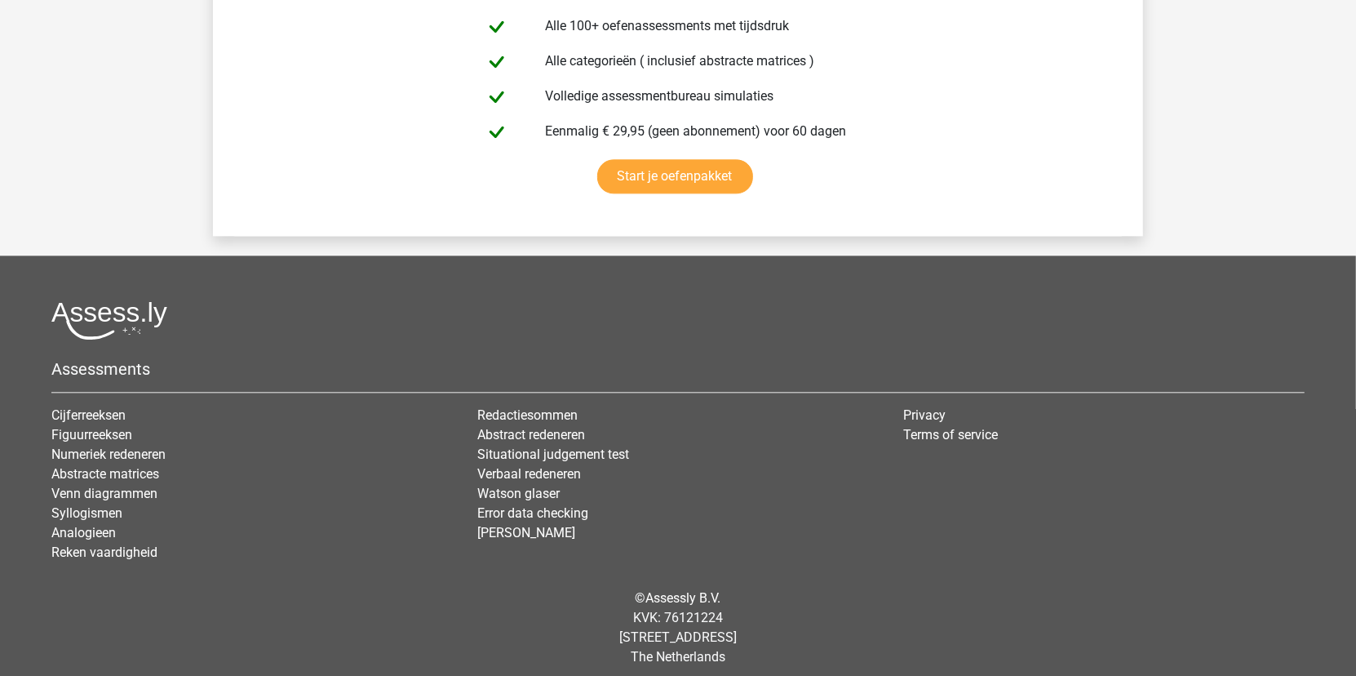
scroll to position [2914, 0]
